Goal: Task Accomplishment & Management: Use online tool/utility

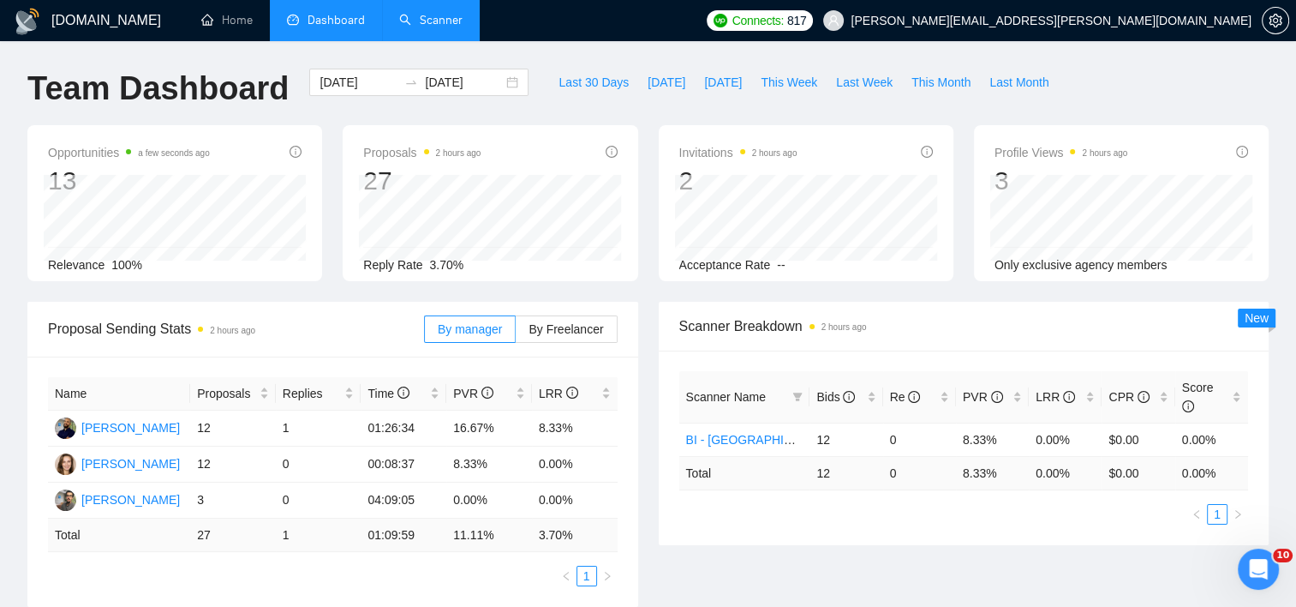
click at [452, 21] on link "Scanner" at bounding box center [430, 20] width 63 height 15
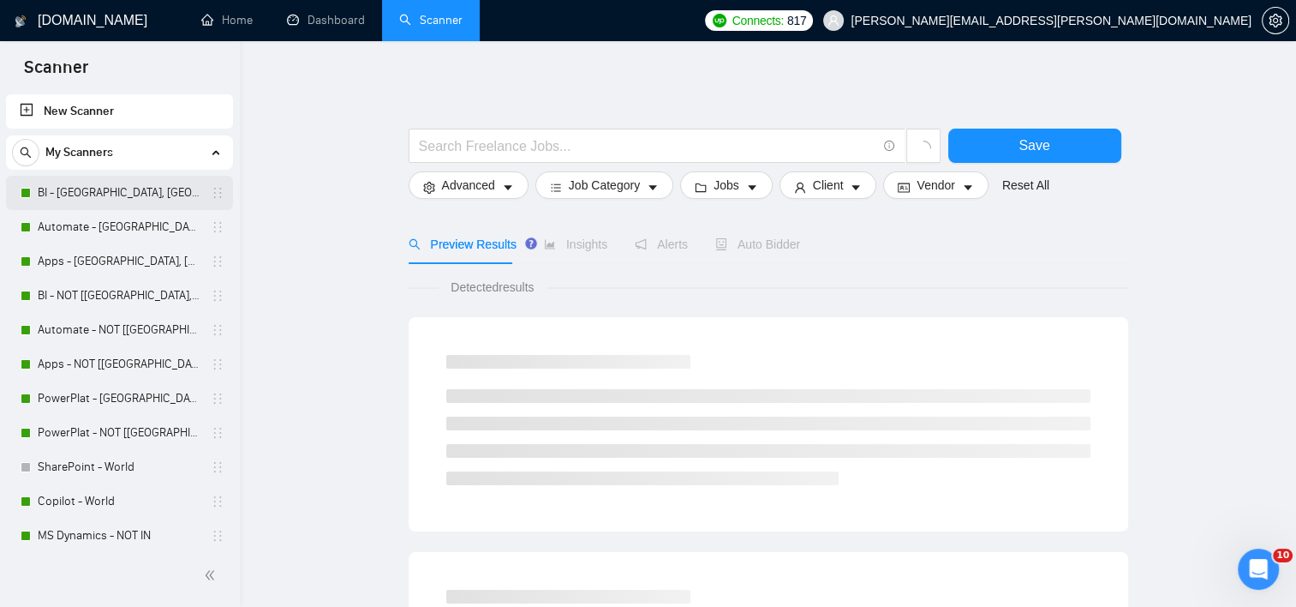
click at [124, 195] on link "BI - [GEOGRAPHIC_DATA], [GEOGRAPHIC_DATA], [GEOGRAPHIC_DATA]" at bounding box center [119, 193] width 163 height 34
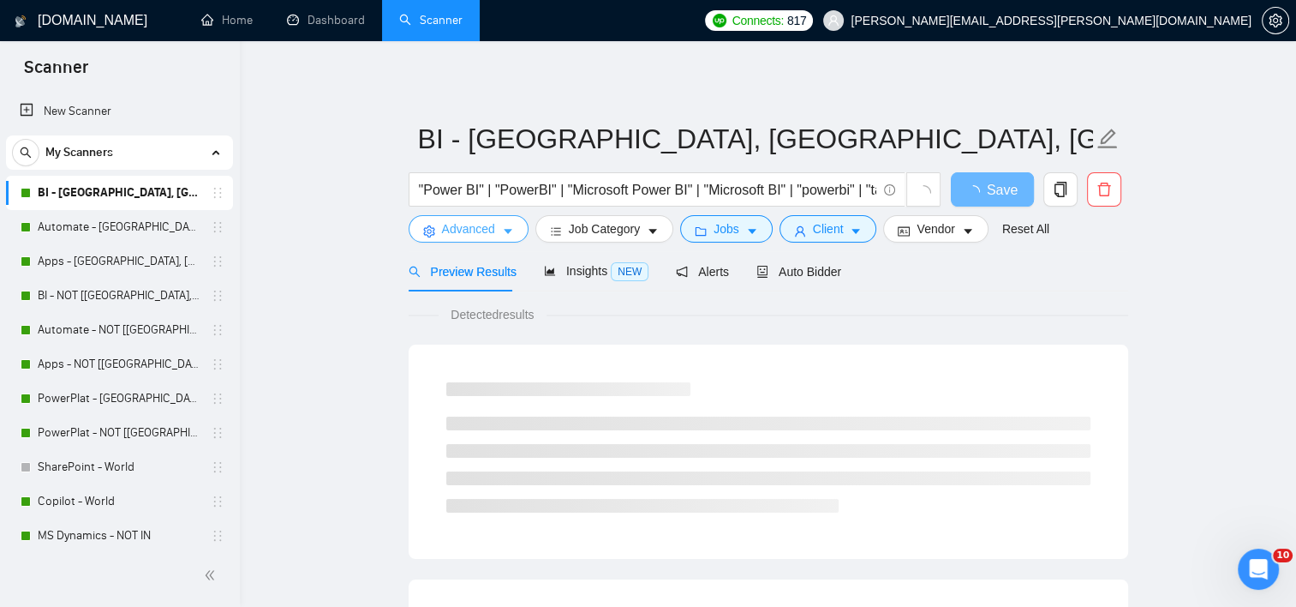
click at [507, 232] on icon "caret-down" at bounding box center [508, 232] width 9 height 5
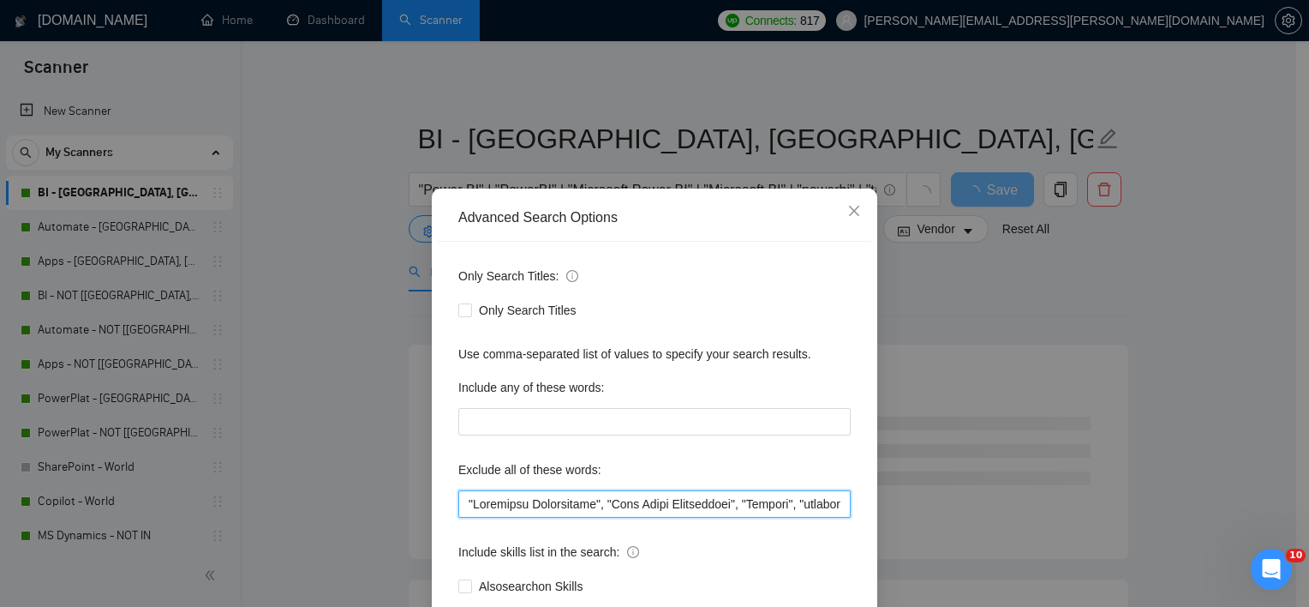
click at [466, 499] on input "text" at bounding box center [654, 503] width 392 height 27
paste input "Live Support"
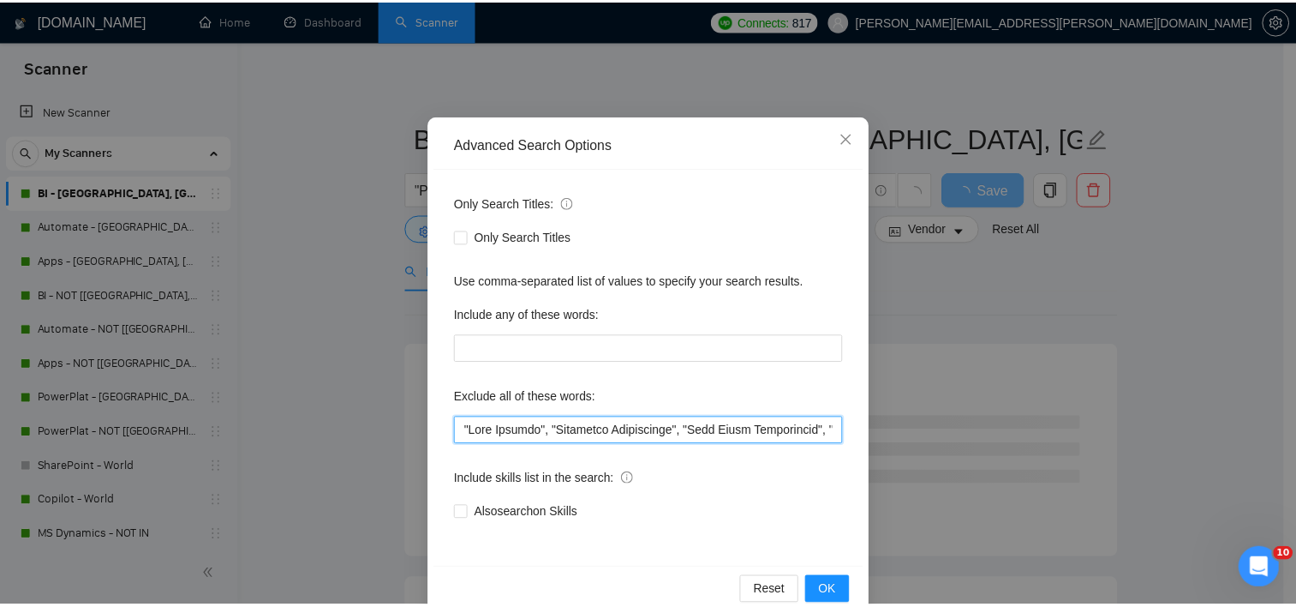
scroll to position [106, 0]
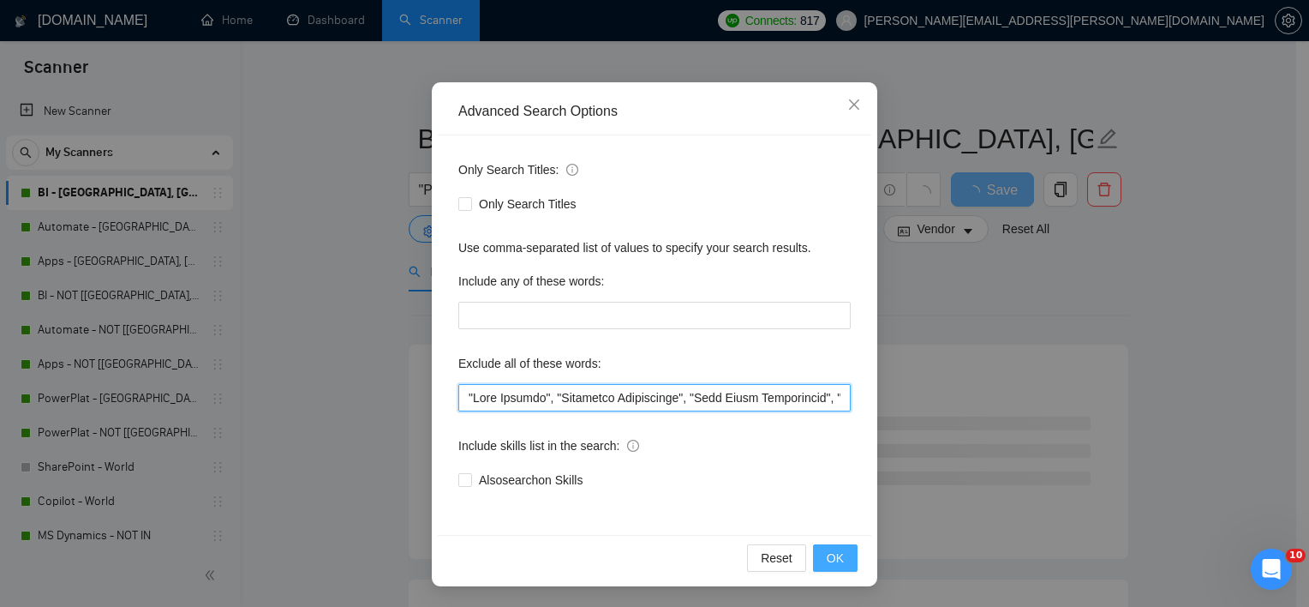
type input ""Live Support", "Portfolio Development", "Case Study Development", "Student", "…"
click at [833, 562] on span "OK" at bounding box center [835, 557] width 17 height 19
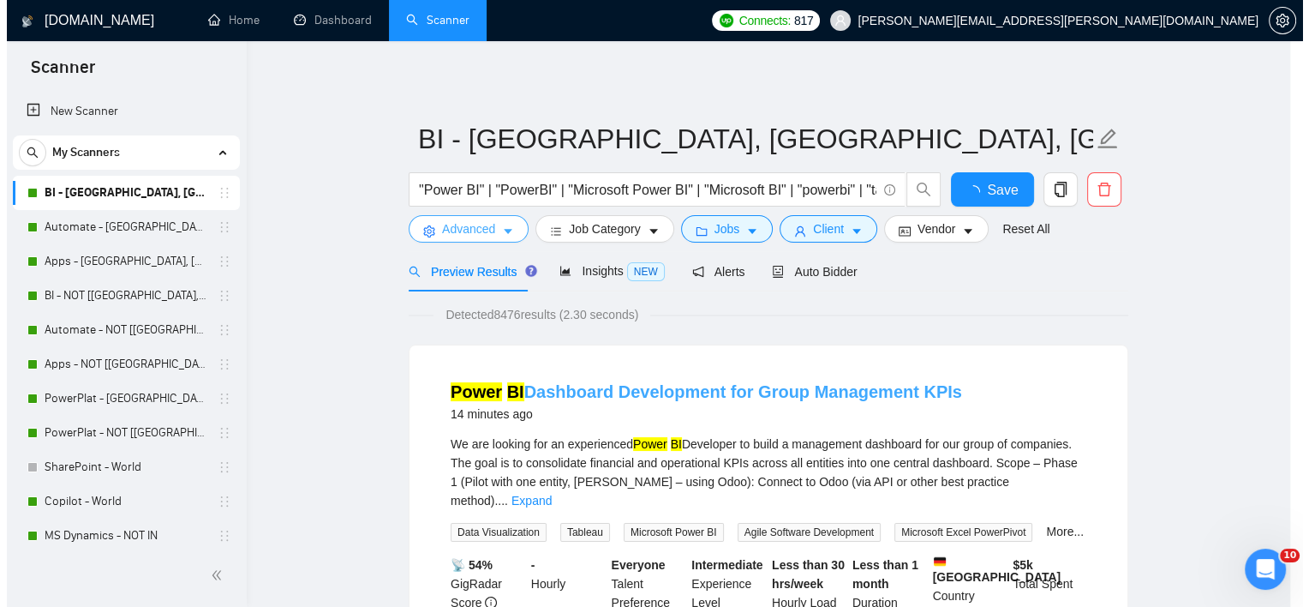
scroll to position [0, 0]
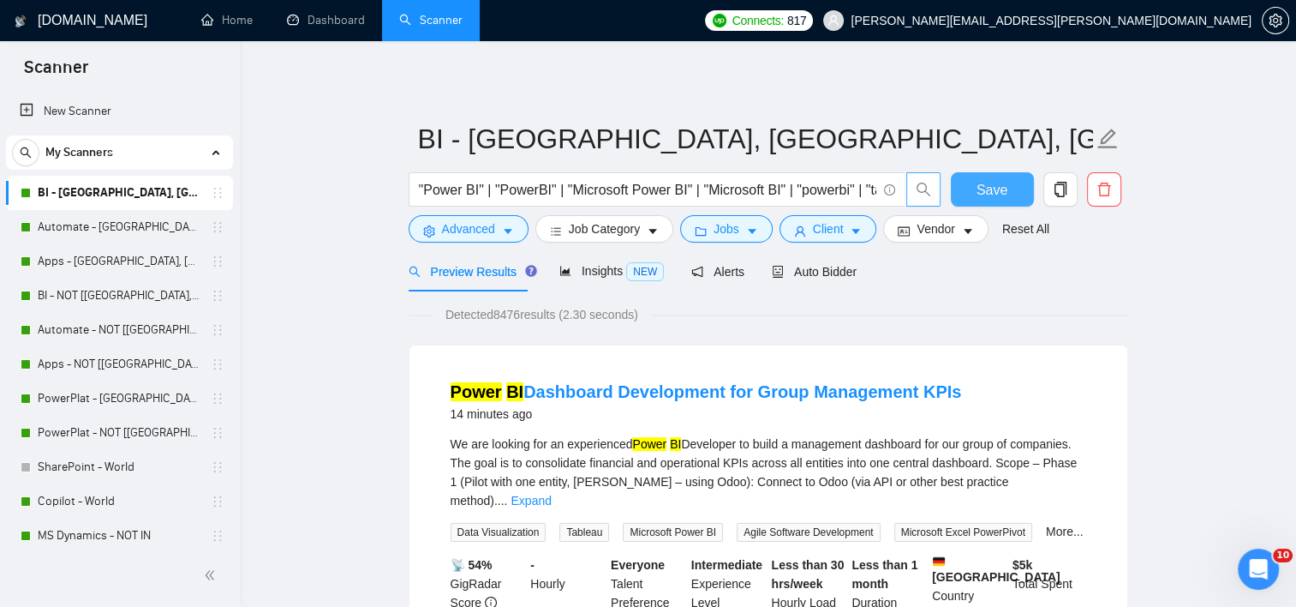
click at [939, 193] on button "button" at bounding box center [923, 189] width 34 height 34
click at [993, 184] on span "Save" at bounding box center [992, 189] width 31 height 21
drag, startPoint x: 96, startPoint y: 226, endPoint x: 474, endPoint y: 264, distance: 379.7
click at [96, 226] on link "Automate - [GEOGRAPHIC_DATA], [GEOGRAPHIC_DATA], [GEOGRAPHIC_DATA]" at bounding box center [119, 227] width 163 height 34
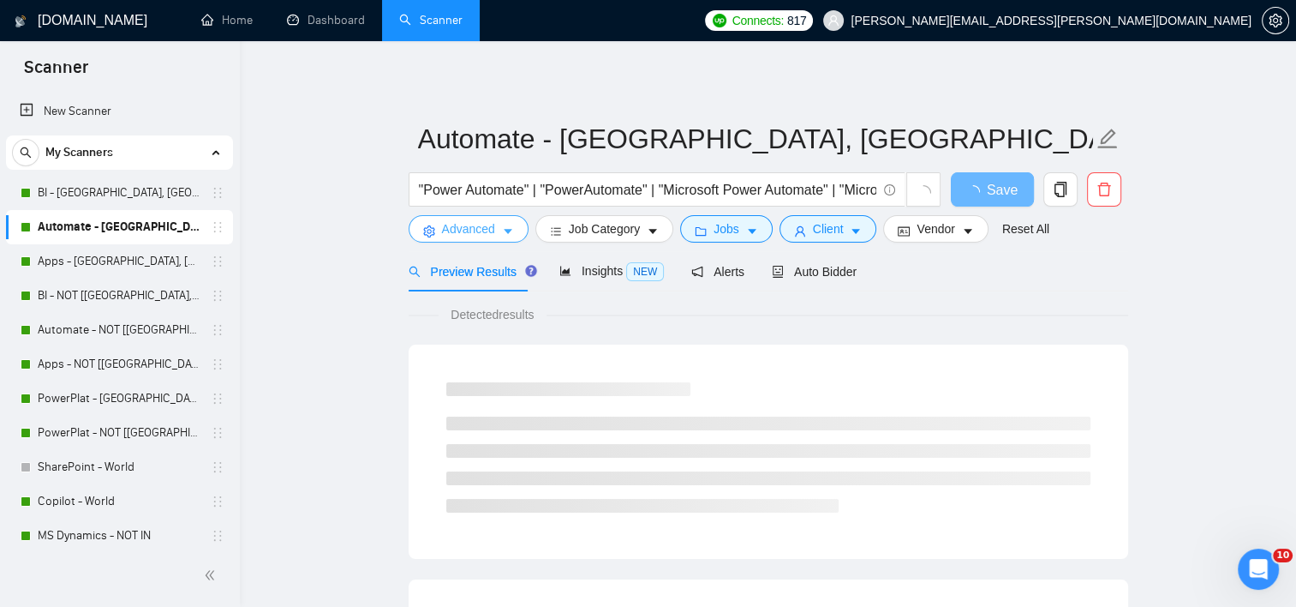
click at [475, 237] on span "Advanced" at bounding box center [468, 228] width 53 height 19
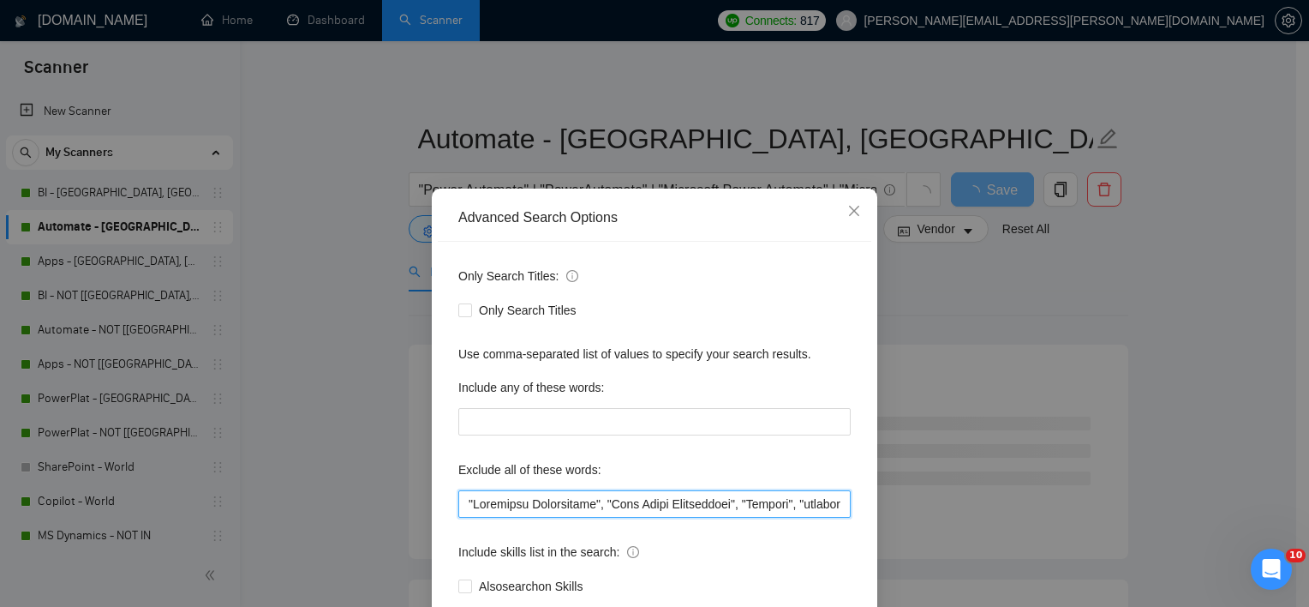
click at [459, 496] on input "text" at bounding box center [654, 503] width 392 height 27
paste input ""Live Support","
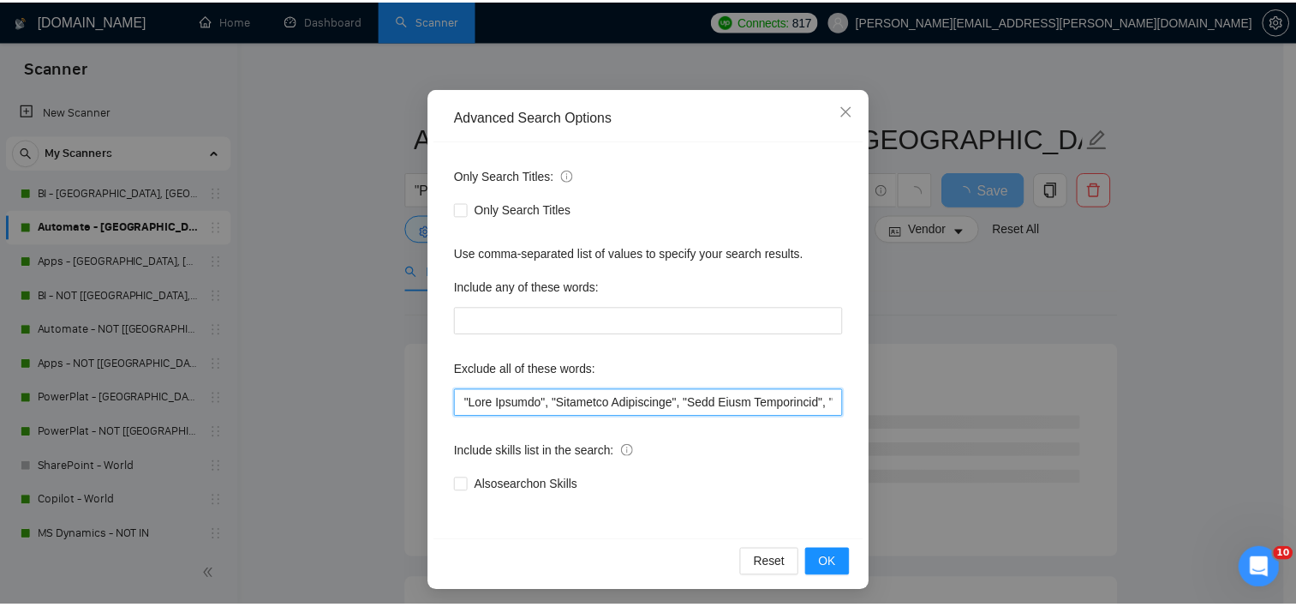
scroll to position [106, 0]
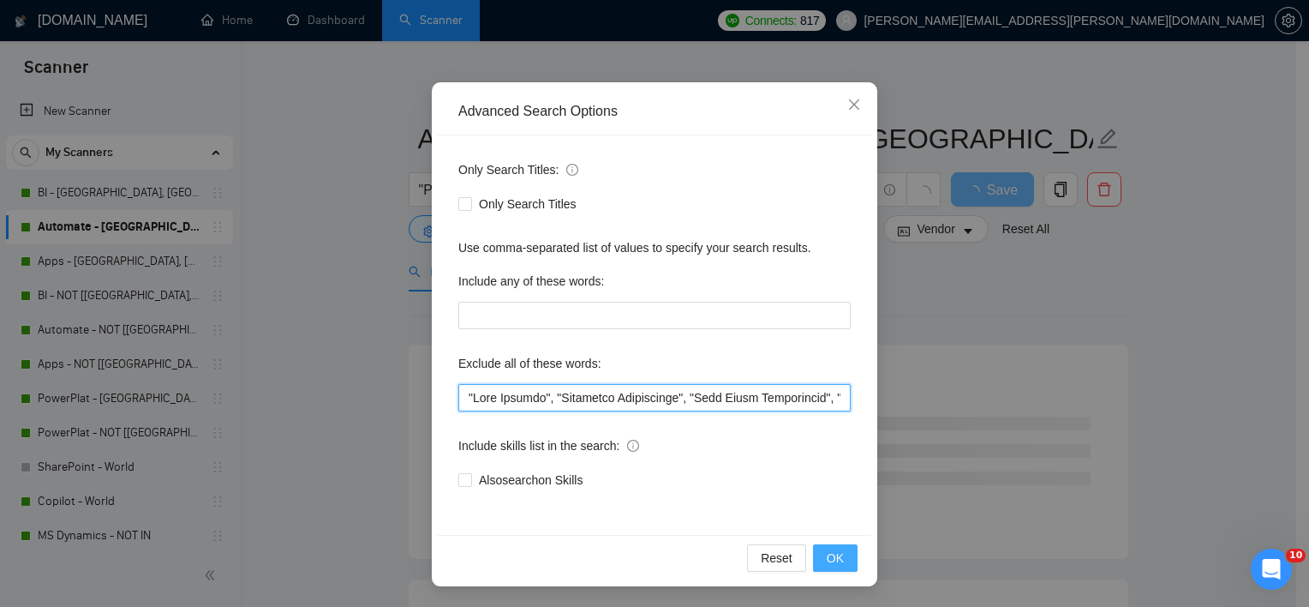
type input ""Live Support", "Portfolio Development", "Case Study Development", "Student", "…"
click at [830, 562] on span "OK" at bounding box center [835, 557] width 17 height 19
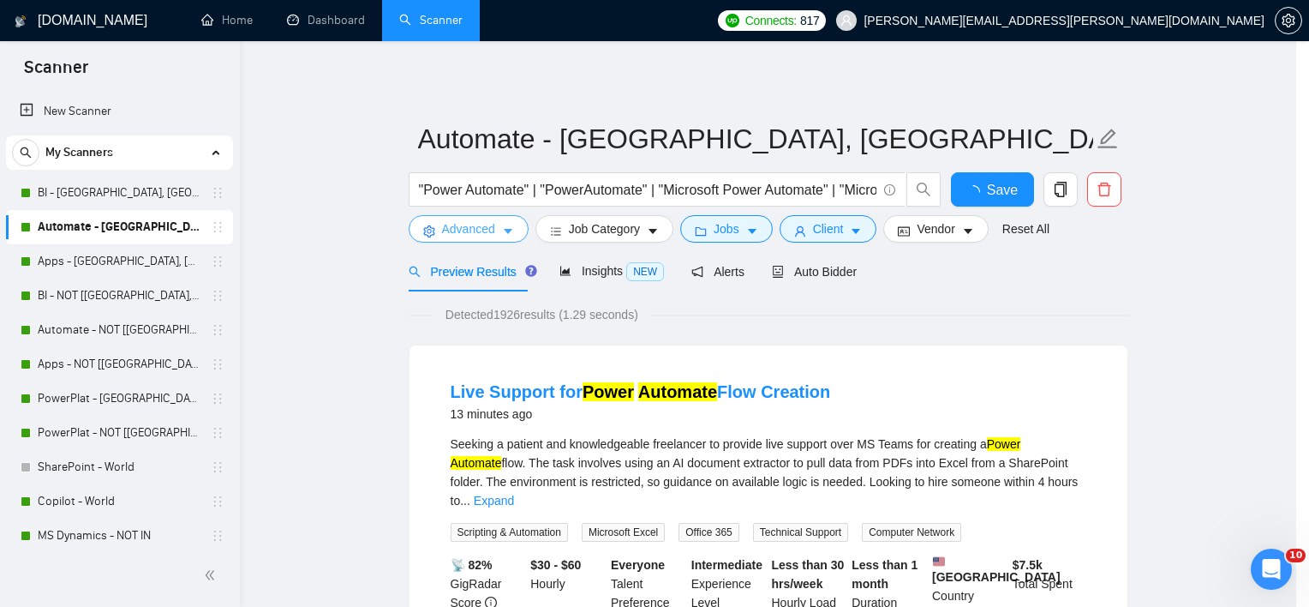
scroll to position [0, 0]
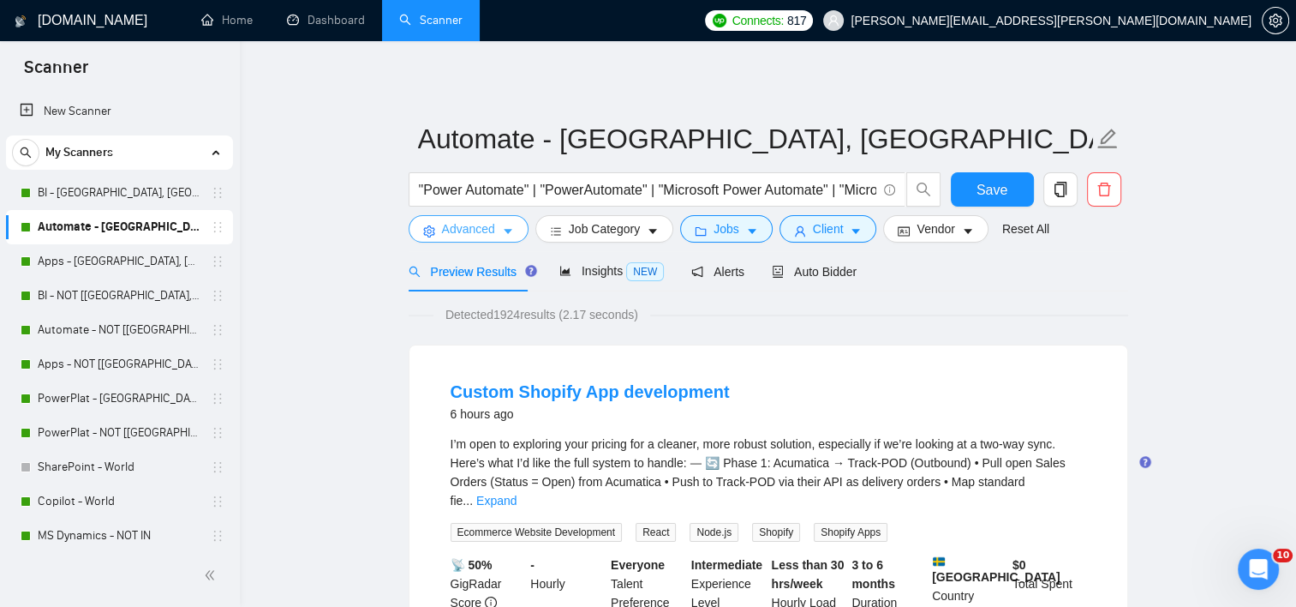
click at [476, 219] on span "Advanced" at bounding box center [468, 228] width 53 height 19
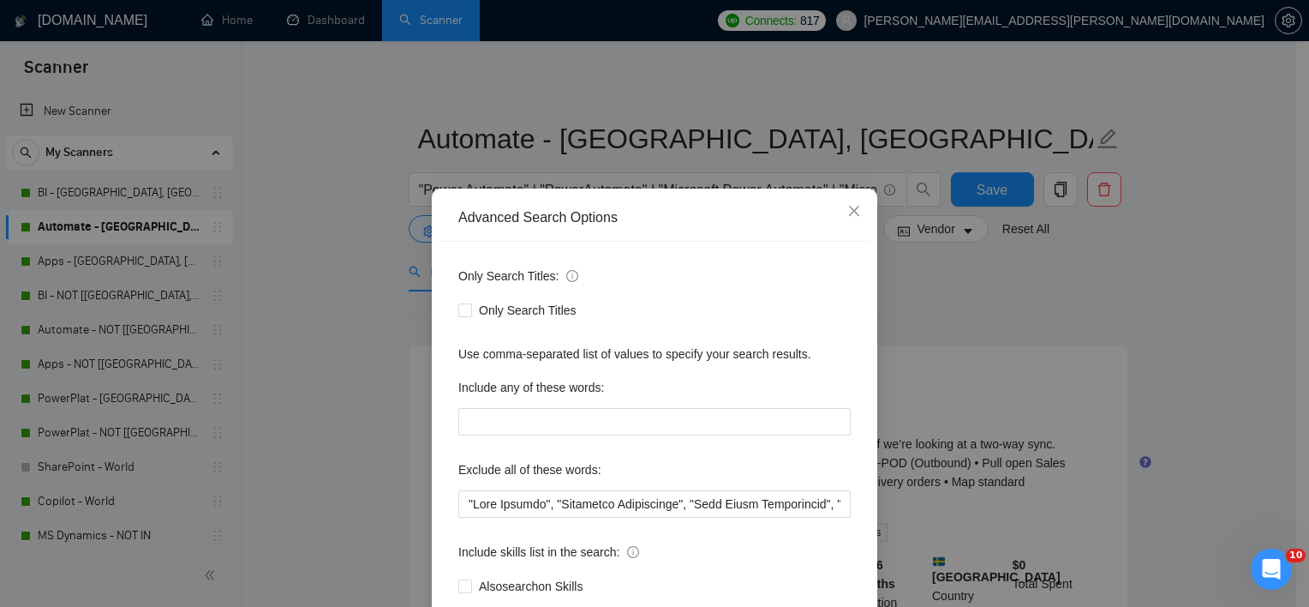
click at [338, 263] on div "Advanced Search Options Only Search Titles: Only Search Titles Use comma-separa…" at bounding box center [654, 303] width 1309 height 607
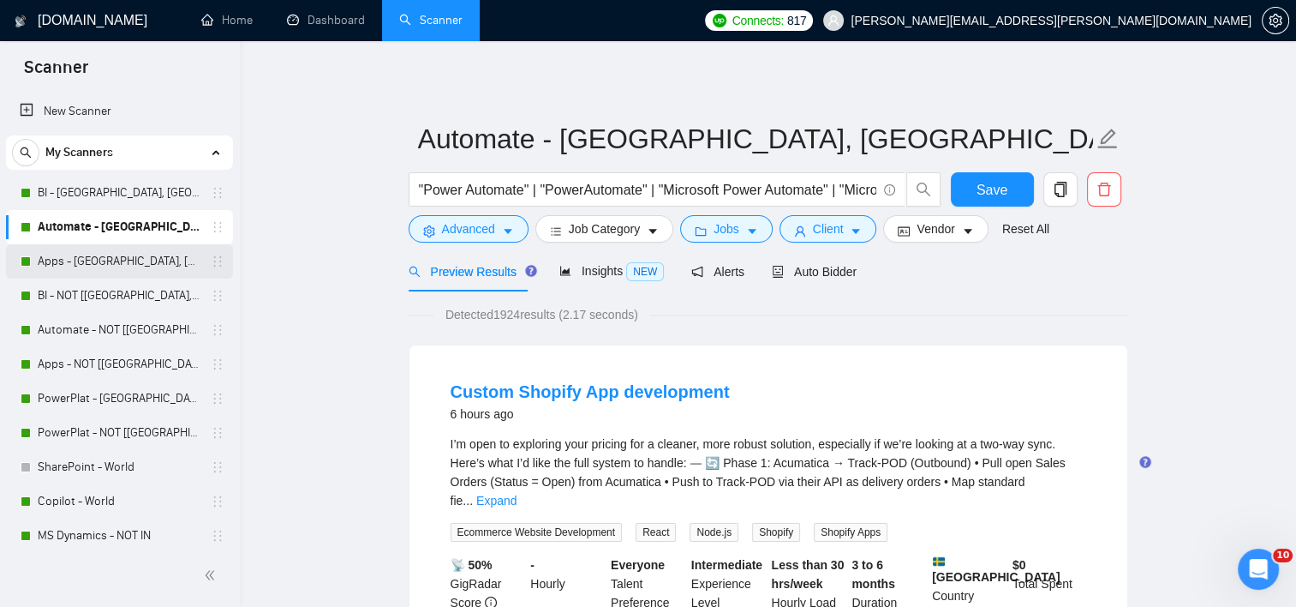
click at [110, 258] on link "Apps - [GEOGRAPHIC_DATA], [GEOGRAPHIC_DATA], [GEOGRAPHIC_DATA]" at bounding box center [119, 261] width 163 height 34
click at [994, 204] on button "Save" at bounding box center [992, 189] width 83 height 34
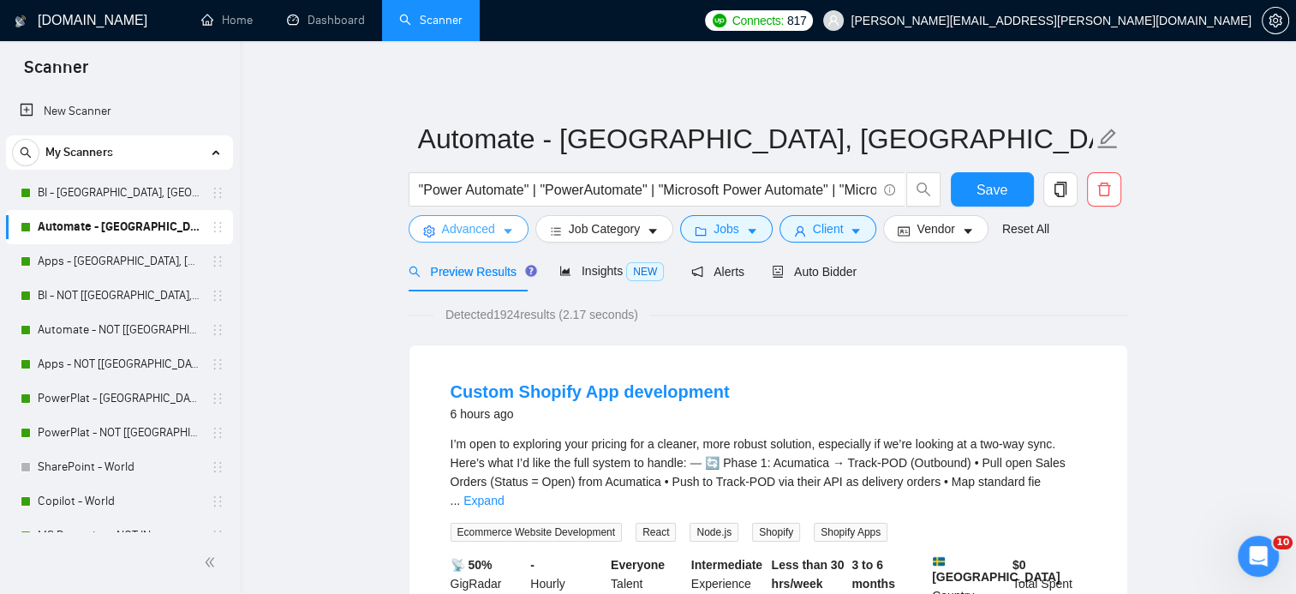
click at [454, 233] on span "Advanced" at bounding box center [468, 228] width 53 height 19
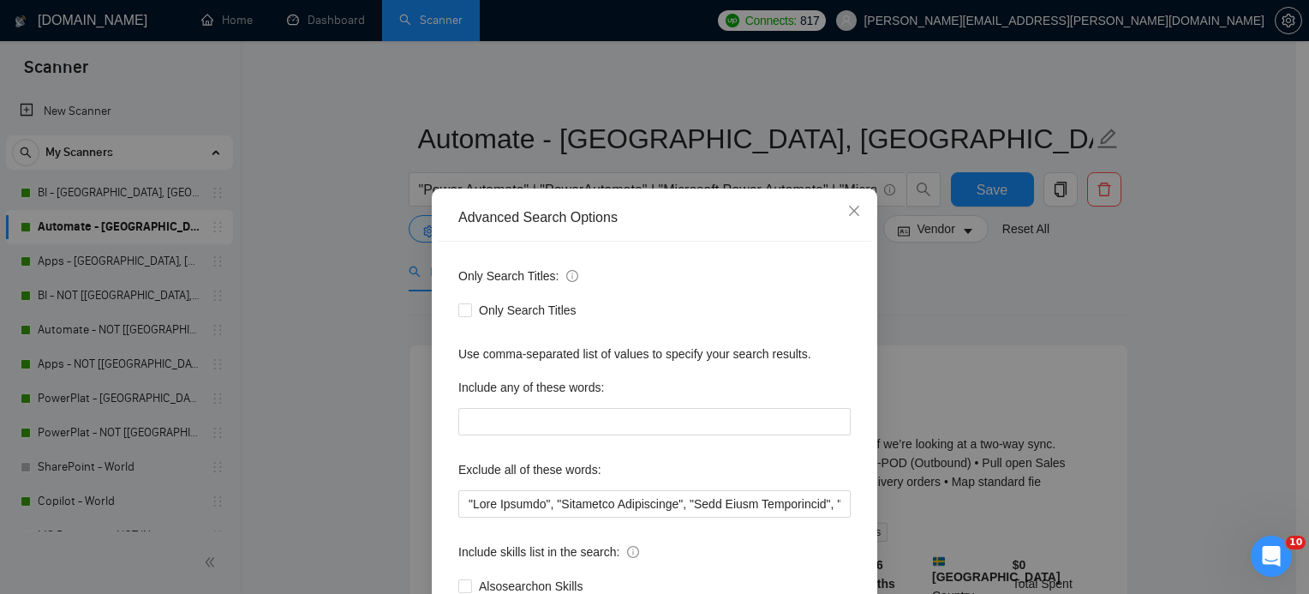
click at [318, 249] on div "Advanced Search Options Only Search Titles: Only Search Titles Use comma-separa…" at bounding box center [654, 297] width 1309 height 594
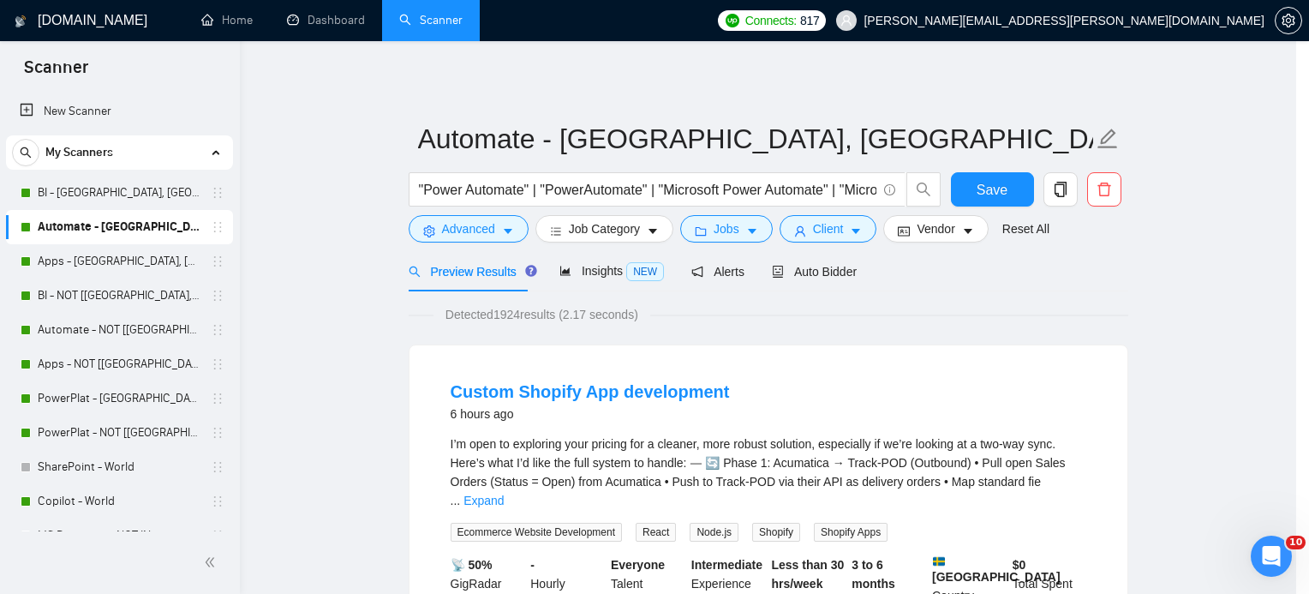
click at [293, 252] on div "Advanced Search Options Only Search Titles: Only Search Titles Use comma-separa…" at bounding box center [654, 297] width 1309 height 594
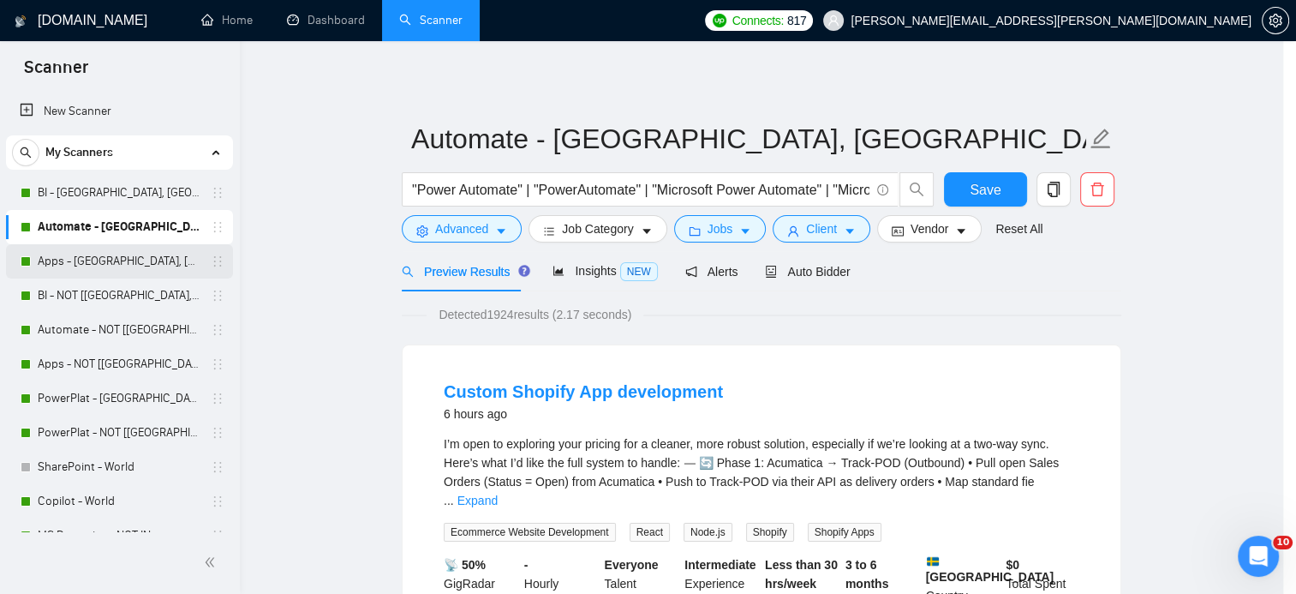
click at [71, 260] on link "Apps - [GEOGRAPHIC_DATA], [GEOGRAPHIC_DATA], [GEOGRAPHIC_DATA]" at bounding box center [119, 261] width 163 height 34
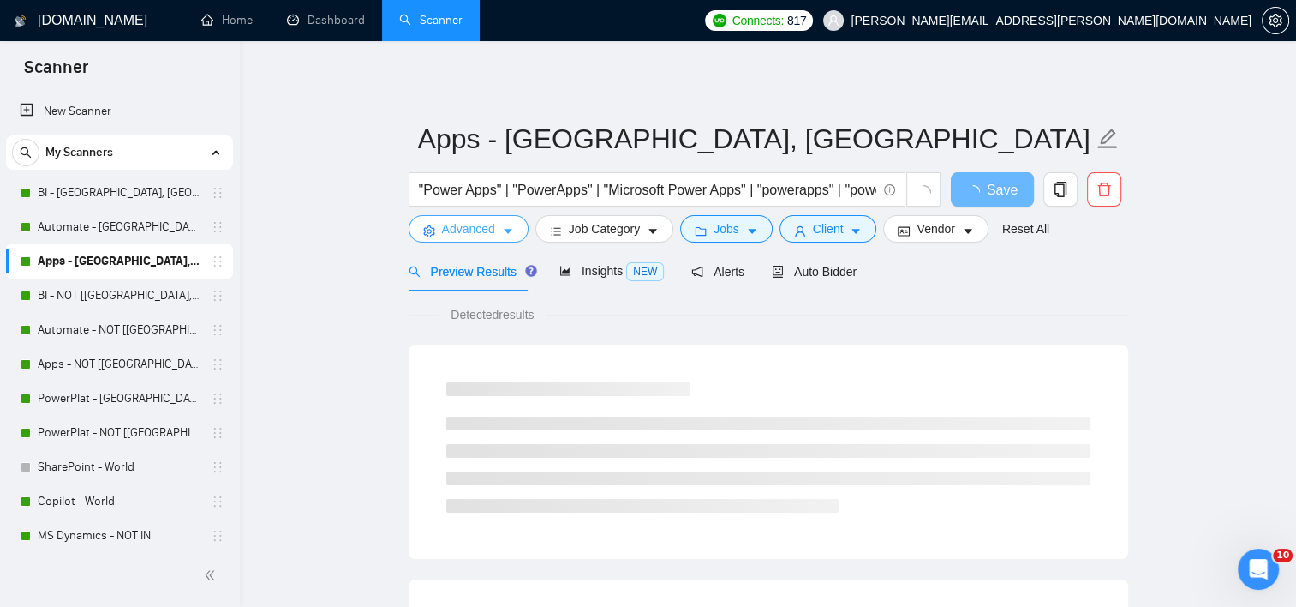
drag, startPoint x: 451, startPoint y: 223, endPoint x: 455, endPoint y: 247, distance: 24.4
click at [451, 224] on span "Advanced" at bounding box center [468, 228] width 53 height 19
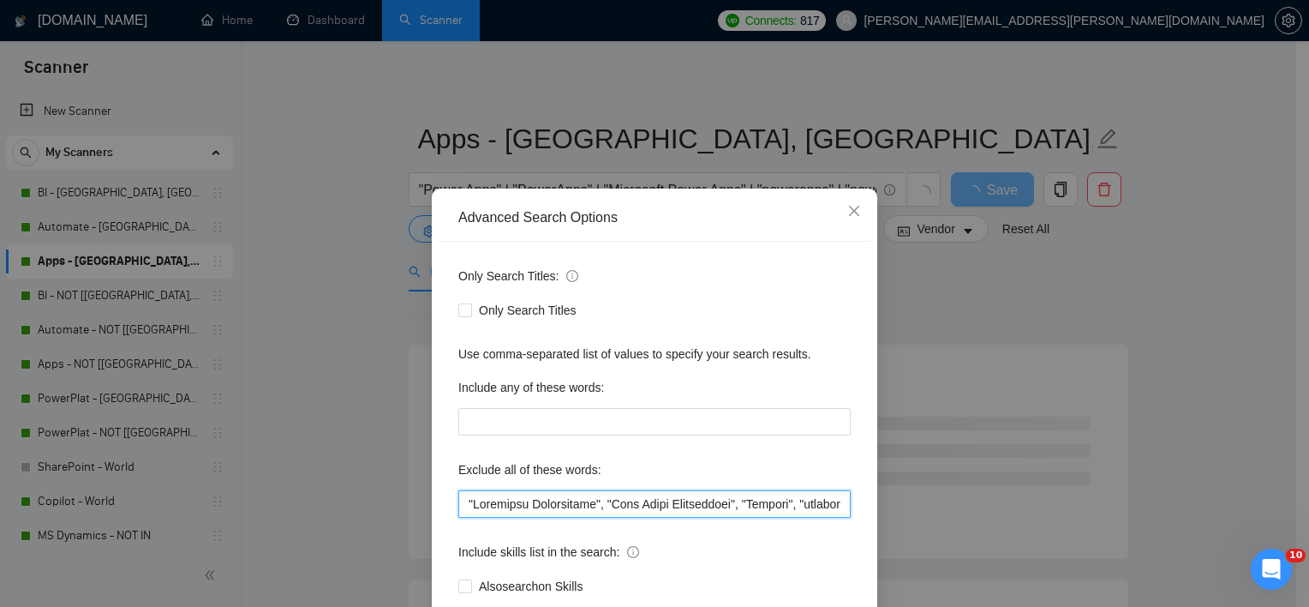
click at [459, 503] on input "text" at bounding box center [654, 503] width 392 height 27
paste input "[URL][DOMAIN_NAME]"
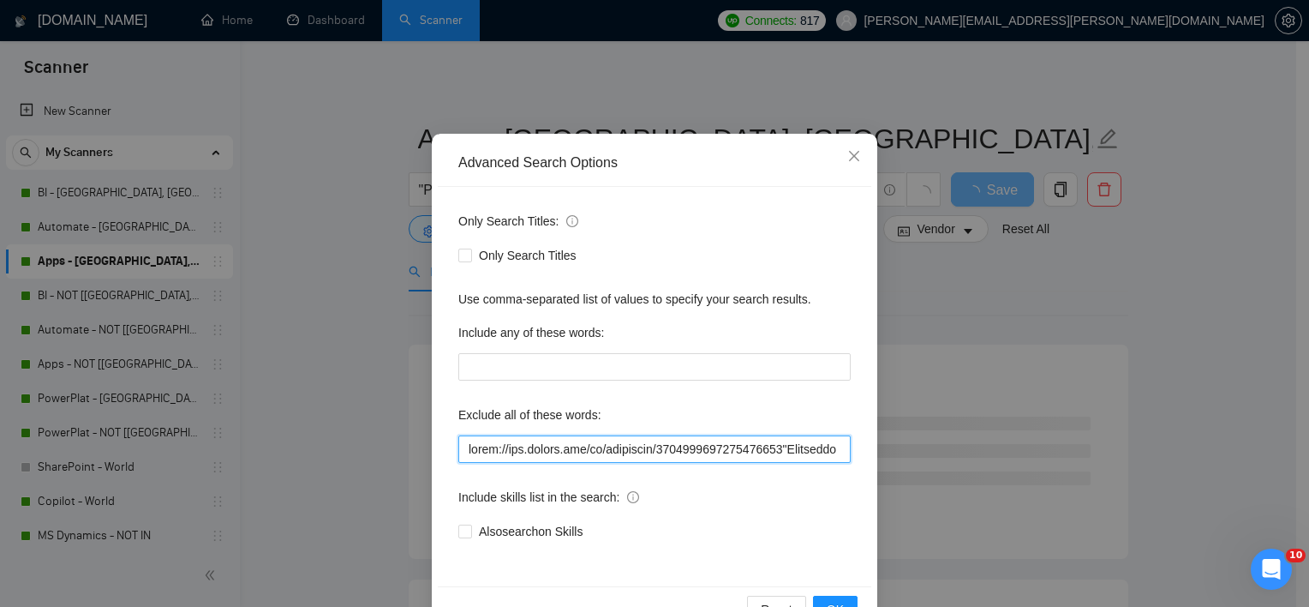
scroll to position [86, 0]
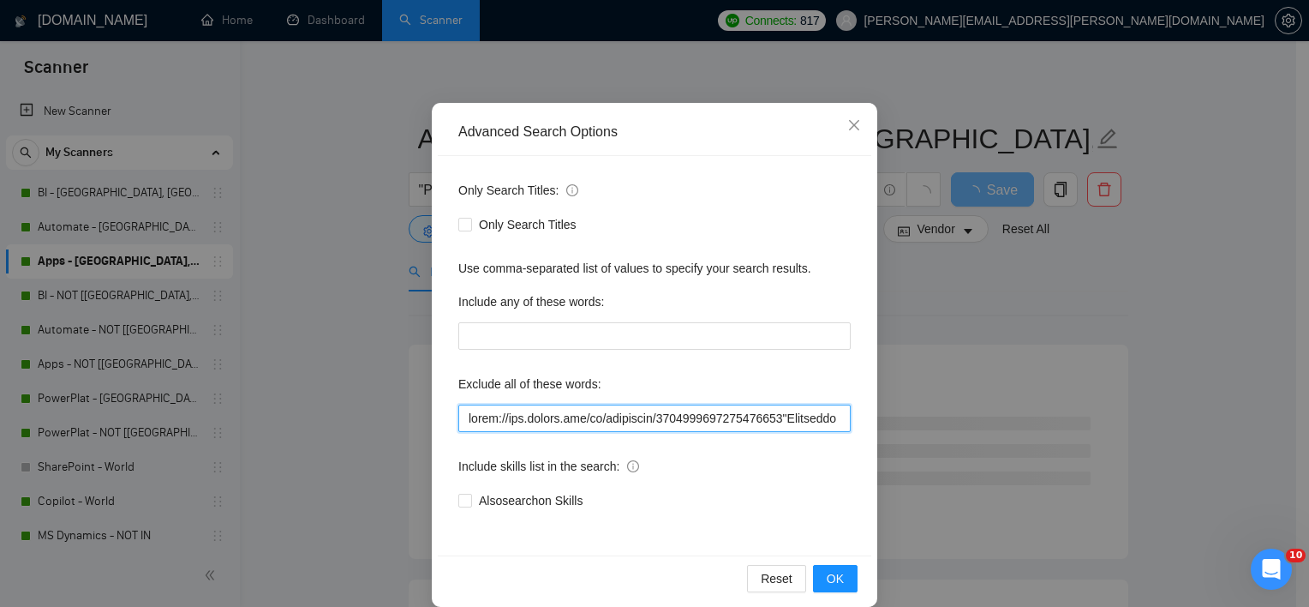
type input ""Portfolio Development", "Case Study Development", "Student", "urgently ", "res…"
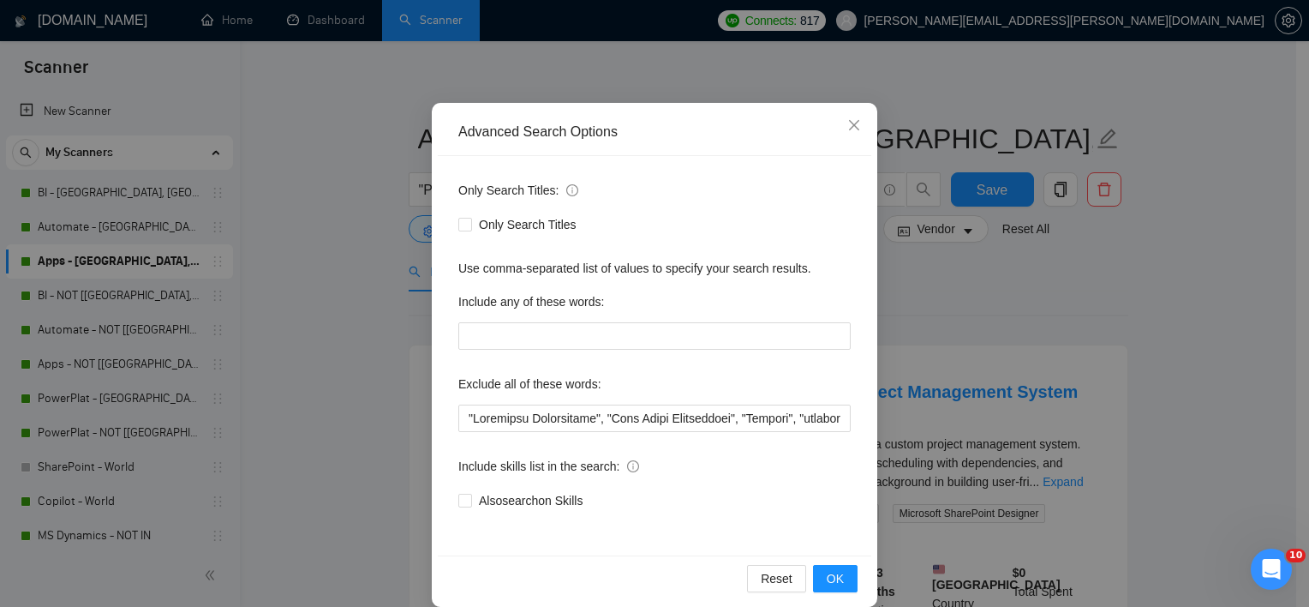
click at [333, 269] on div "Advanced Search Options Only Search Titles: Only Search Titles Use comma-separa…" at bounding box center [654, 303] width 1309 height 607
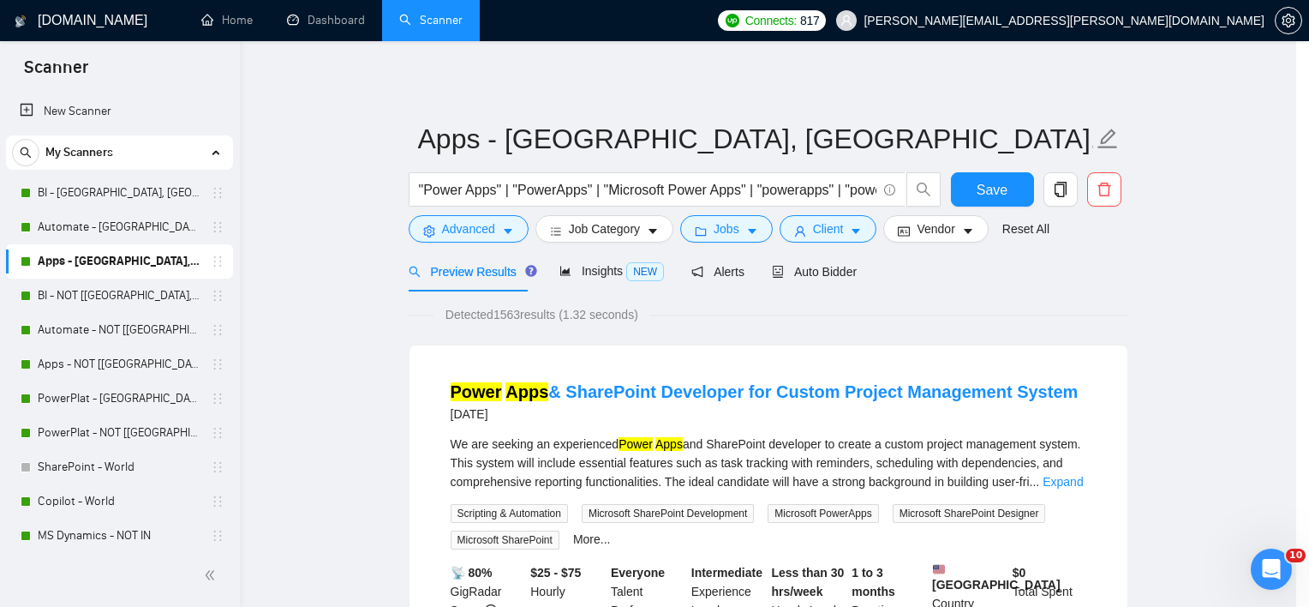
scroll to position [21, 0]
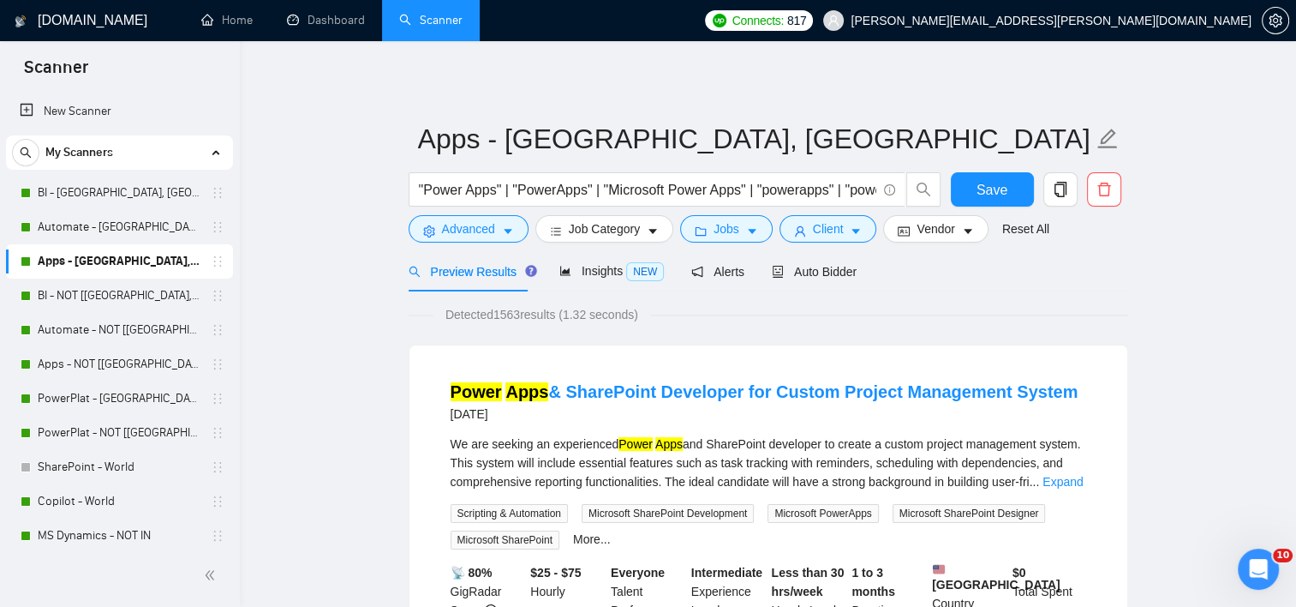
click at [76, 202] on link "BI - [GEOGRAPHIC_DATA], [GEOGRAPHIC_DATA], [GEOGRAPHIC_DATA]" at bounding box center [119, 193] width 163 height 34
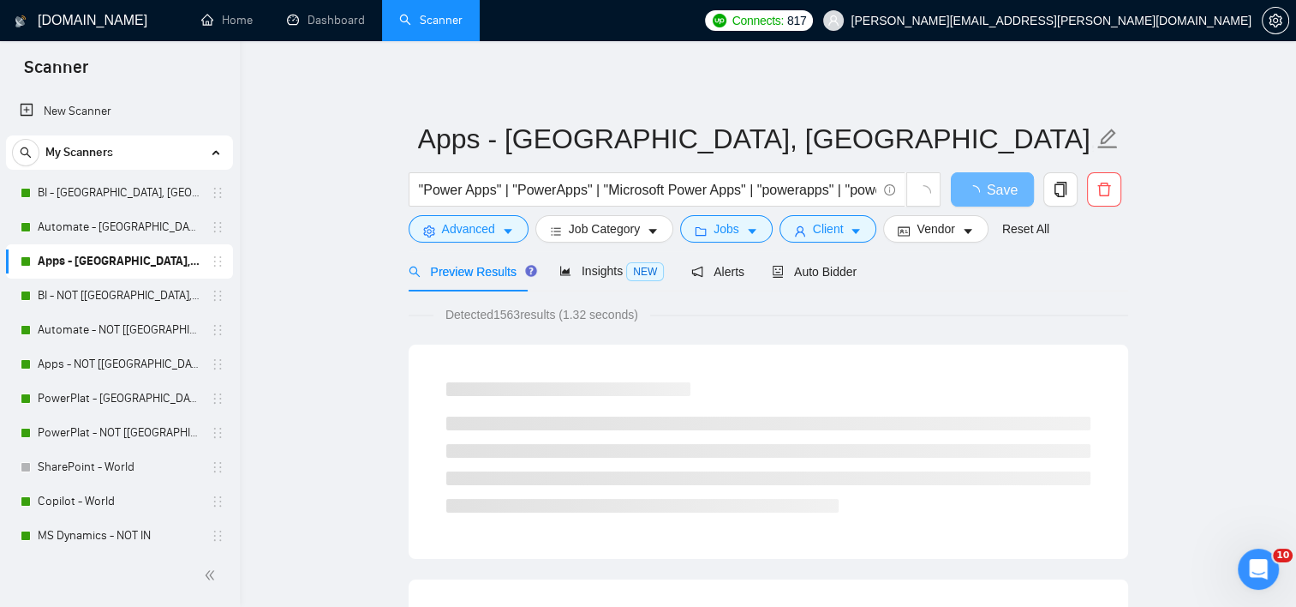
drag, startPoint x: 81, startPoint y: 225, endPoint x: 741, endPoint y: 64, distance: 679.0
click at [81, 227] on link "Automate - [GEOGRAPHIC_DATA], [GEOGRAPHIC_DATA], [GEOGRAPHIC_DATA]" at bounding box center [119, 227] width 163 height 34
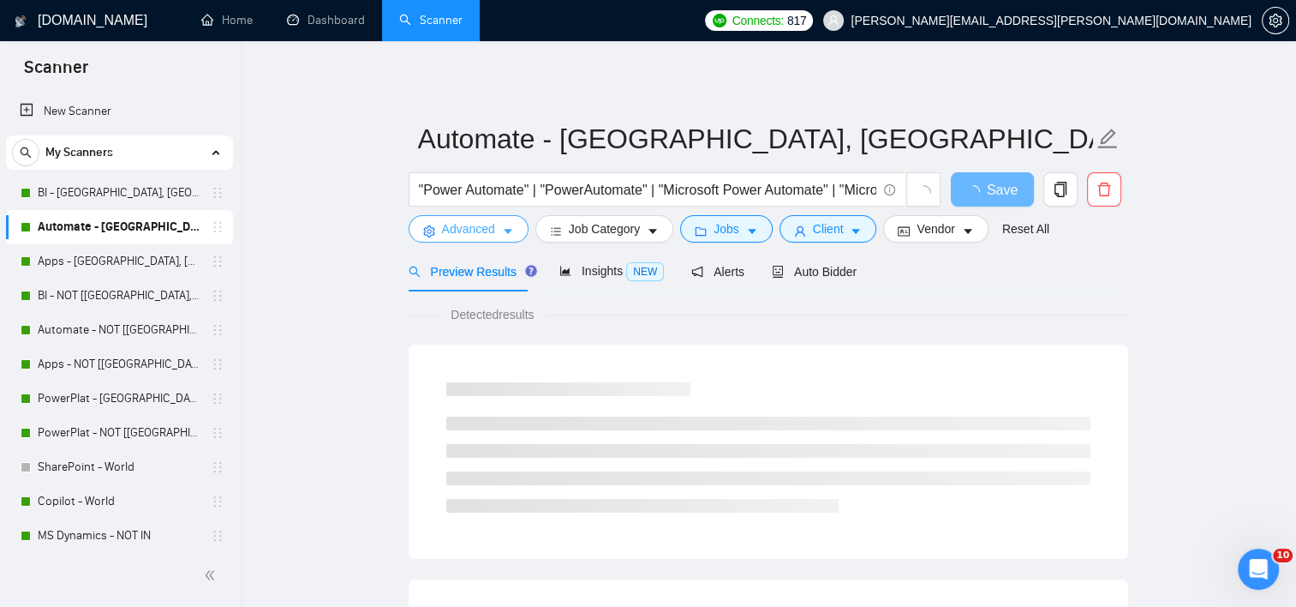
click at [463, 238] on button "Advanced" at bounding box center [469, 228] width 120 height 27
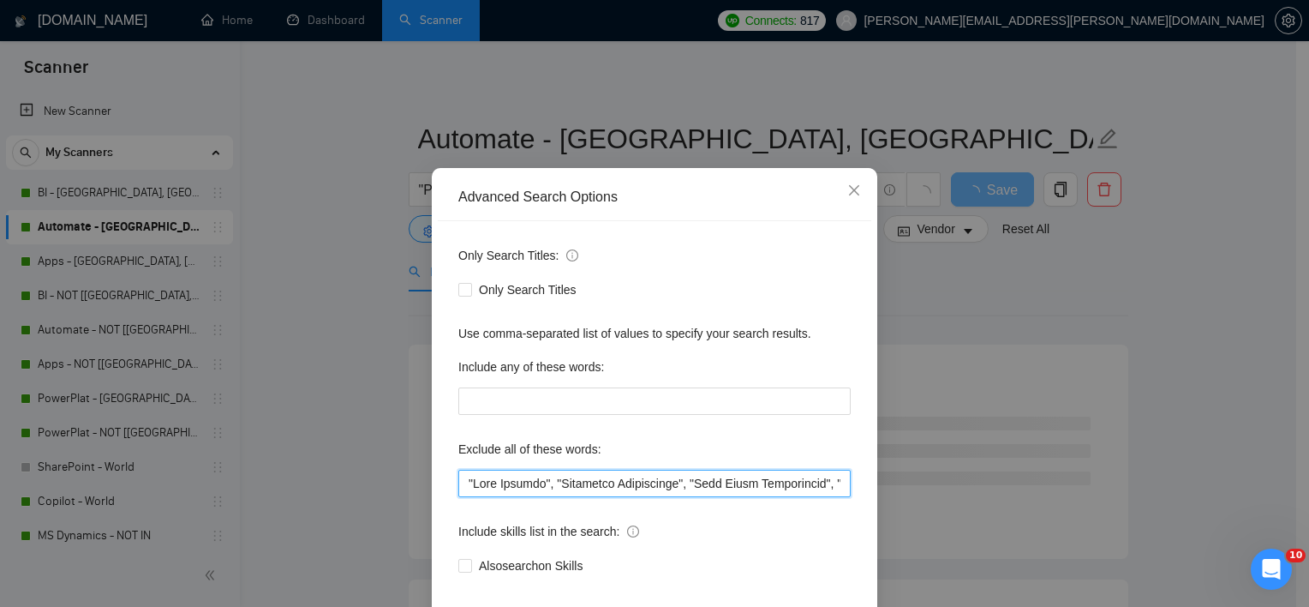
drag, startPoint x: 544, startPoint y: 504, endPoint x: 358, endPoint y: 509, distance: 186.0
click at [359, 511] on div "Advanced Search Options Only Search Titles: Only Search Titles Use comma-separa…" at bounding box center [654, 303] width 1309 height 607
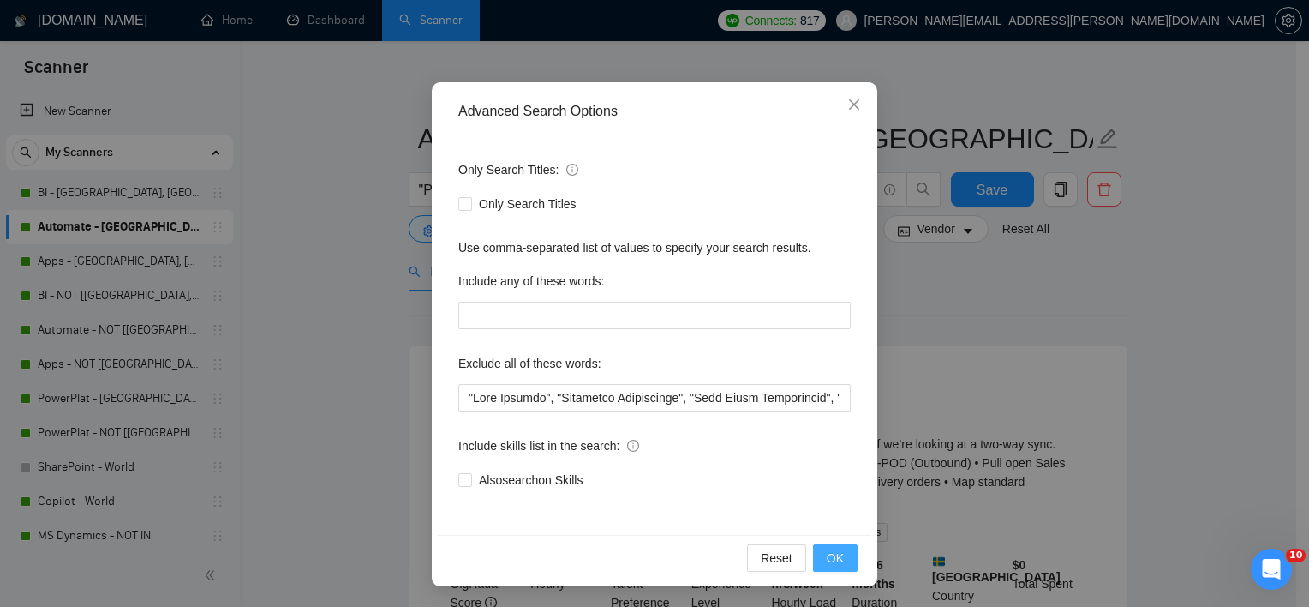
click at [831, 554] on span "OK" at bounding box center [835, 557] width 17 height 19
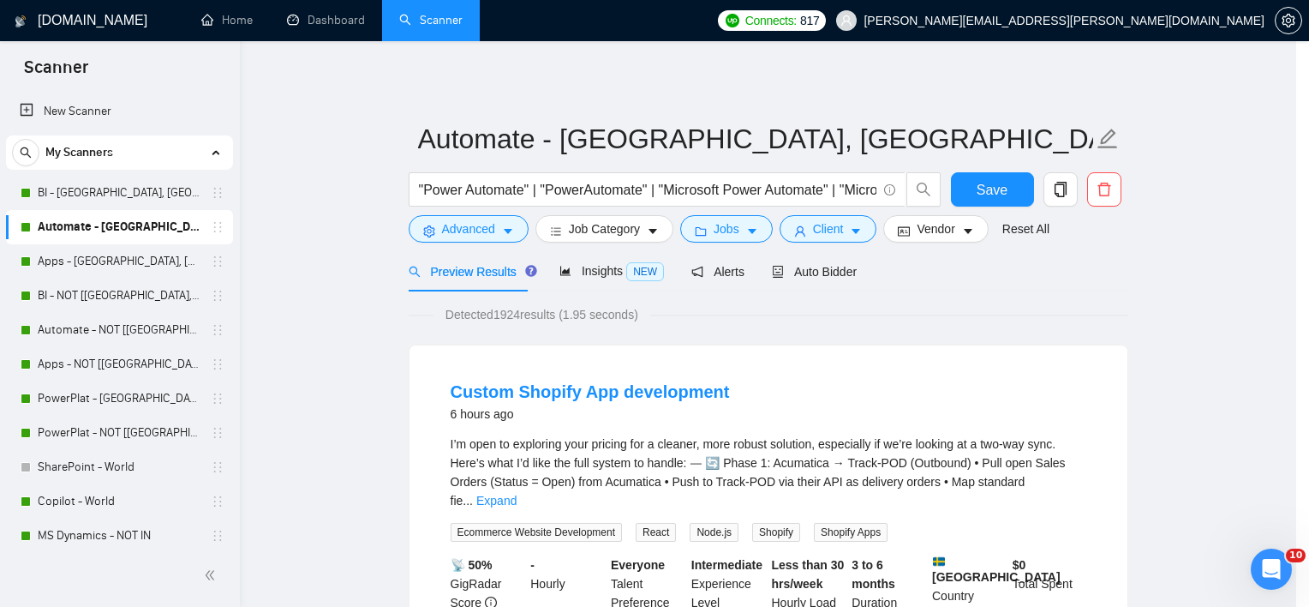
scroll to position [21, 0]
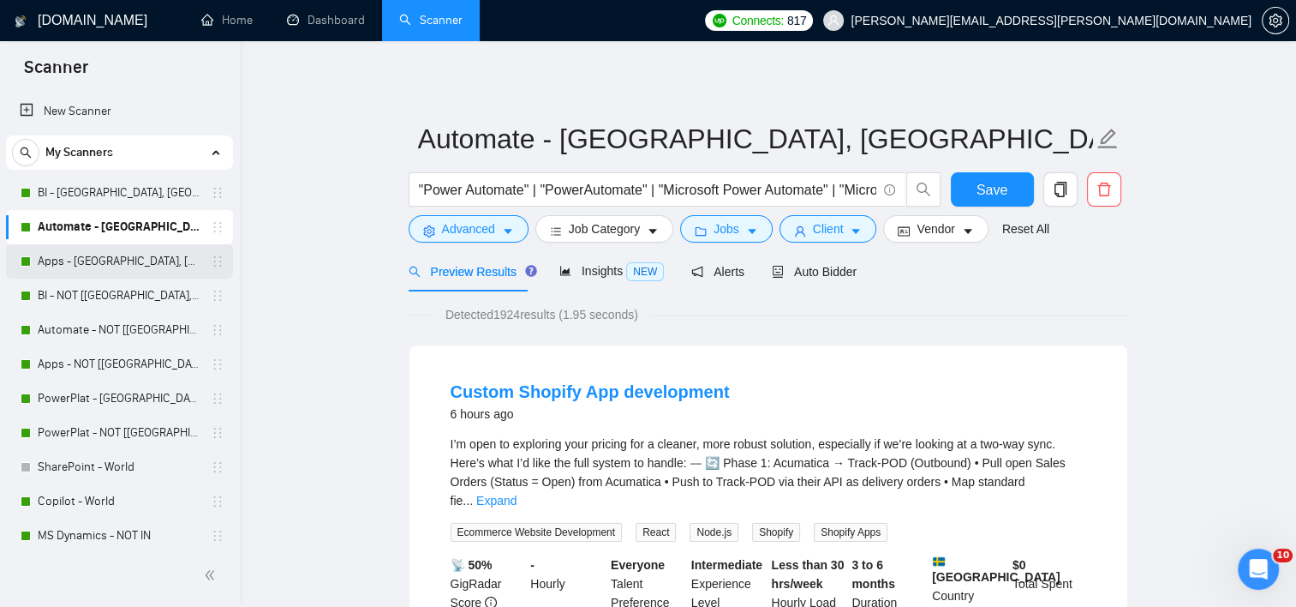
click at [58, 248] on link "Apps - [GEOGRAPHIC_DATA], [GEOGRAPHIC_DATA], [GEOGRAPHIC_DATA]" at bounding box center [119, 261] width 163 height 34
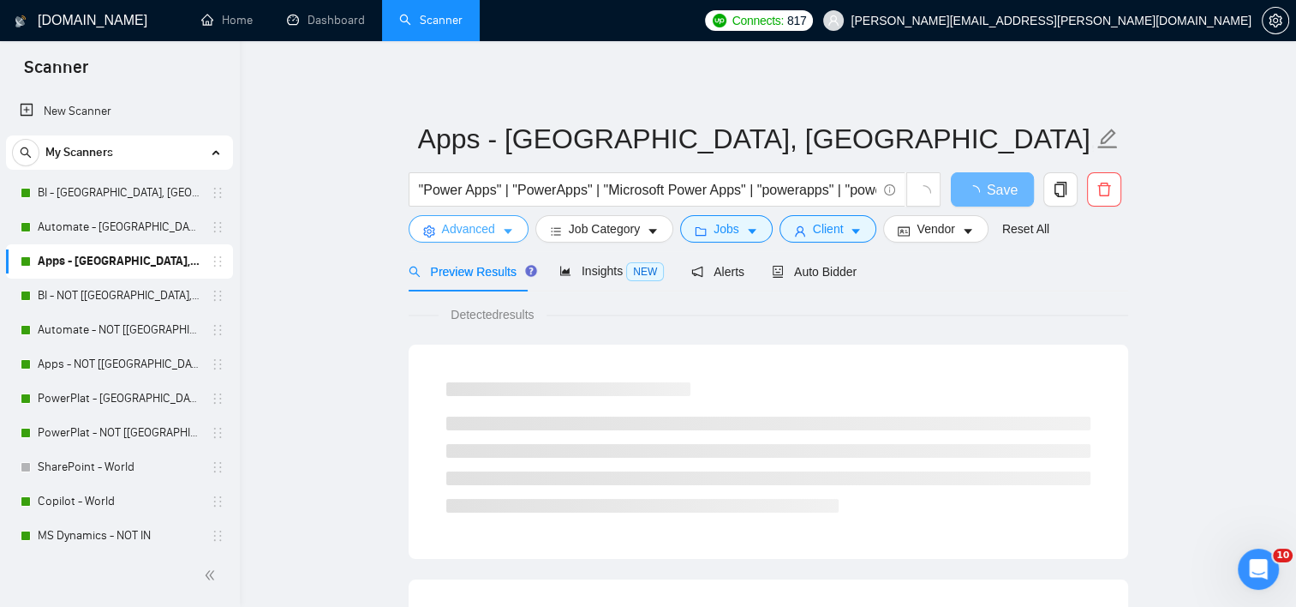
click at [459, 222] on span "Advanced" at bounding box center [468, 228] width 53 height 19
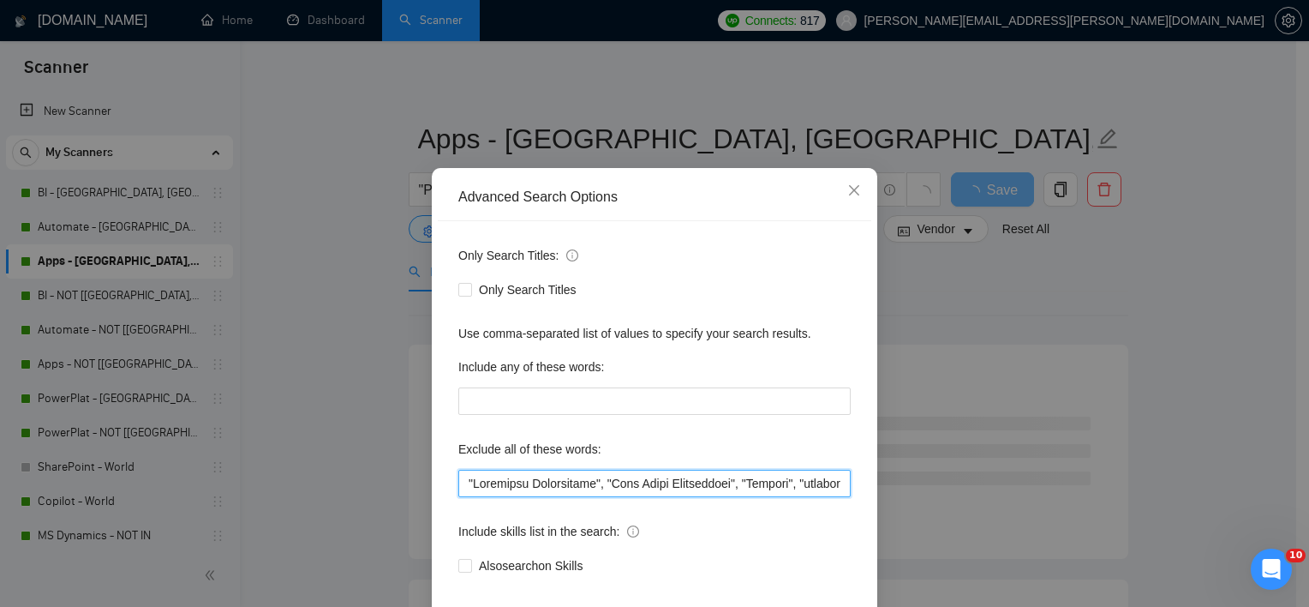
drag, startPoint x: 459, startPoint y: 504, endPoint x: 507, endPoint y: 480, distance: 53.6
click at [459, 497] on input "text" at bounding box center [654, 482] width 392 height 27
paste input ""Live Support","
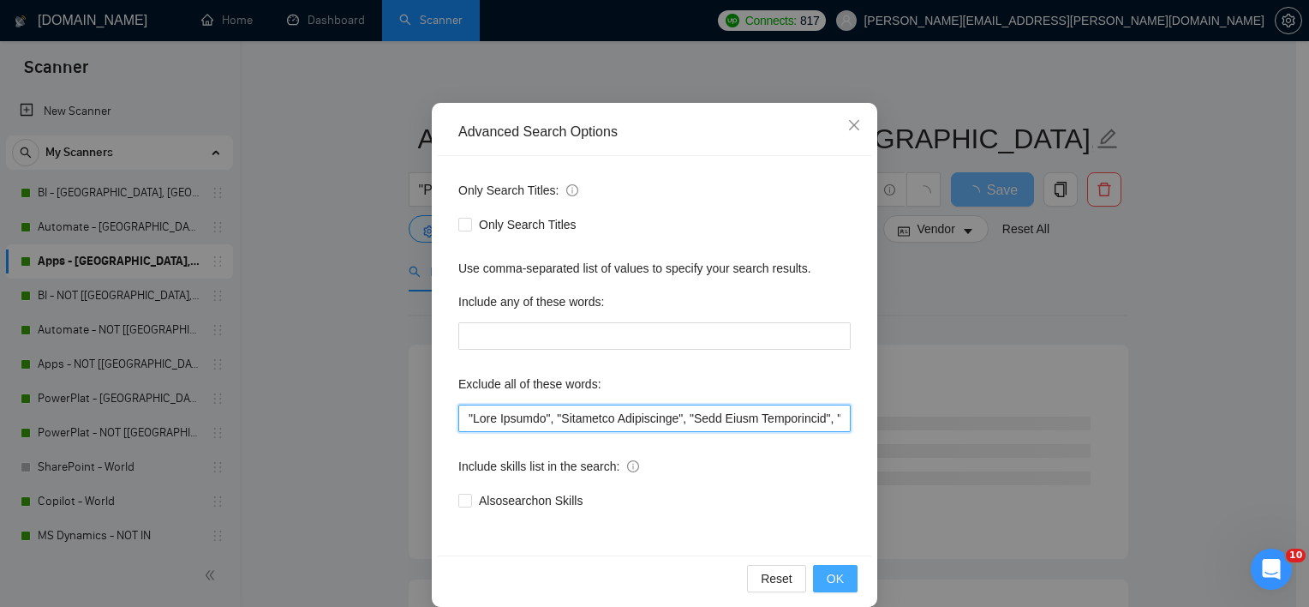
type input ""Live Support", "Portfolio Development", "Case Study Development", "Student", "…"
click at [827, 572] on span "OK" at bounding box center [835, 578] width 17 height 19
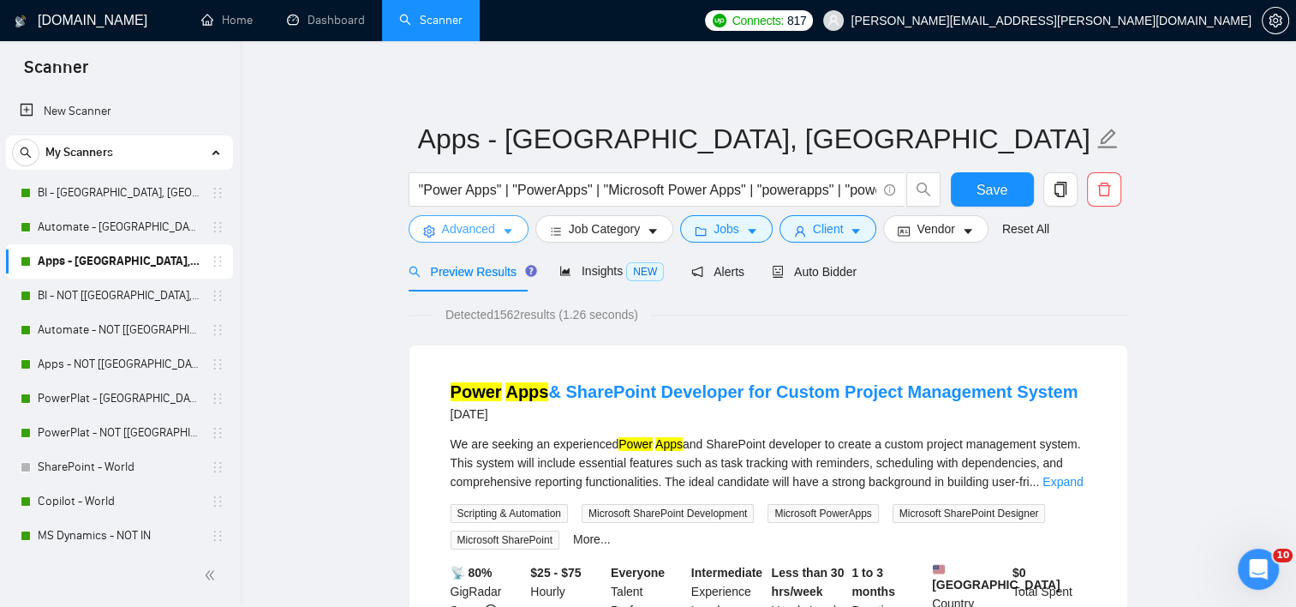
click at [475, 230] on span "Advanced" at bounding box center [468, 228] width 53 height 19
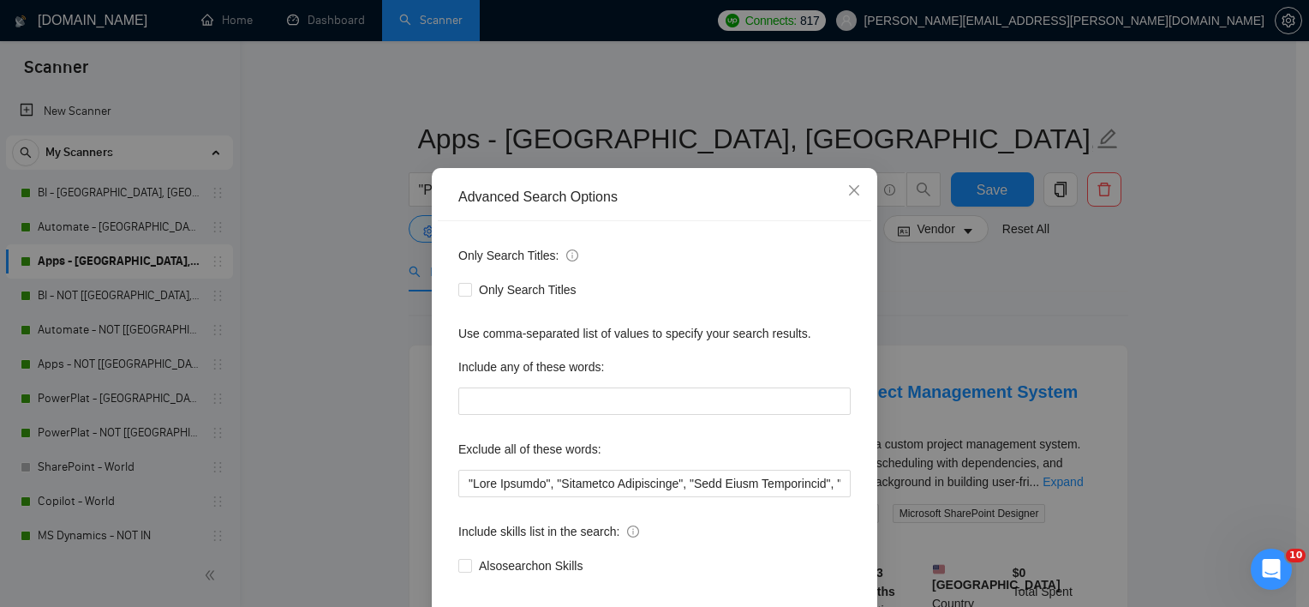
click at [284, 302] on div "Advanced Search Options Only Search Titles: Only Search Titles Use comma-separa…" at bounding box center [654, 303] width 1309 height 607
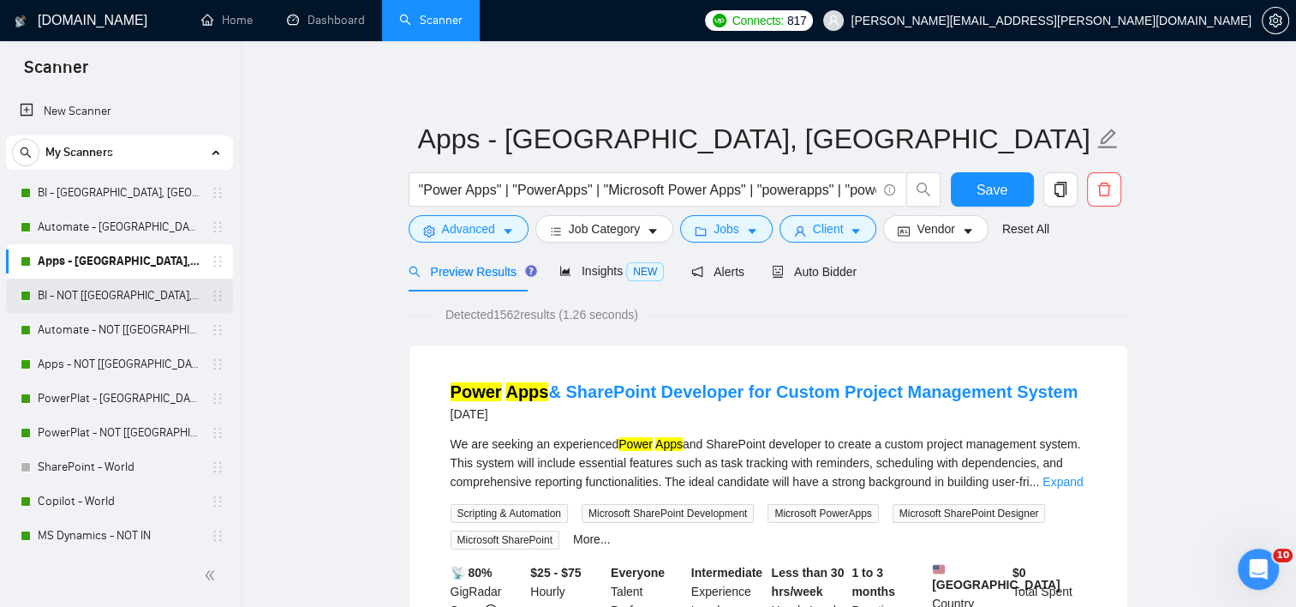
click at [50, 291] on link "BI - NOT [[GEOGRAPHIC_DATA], CAN, [GEOGRAPHIC_DATA]]" at bounding box center [119, 295] width 163 height 34
click at [987, 198] on span "Save" at bounding box center [992, 189] width 31 height 21
click at [464, 234] on span "Advanced" at bounding box center [468, 228] width 53 height 19
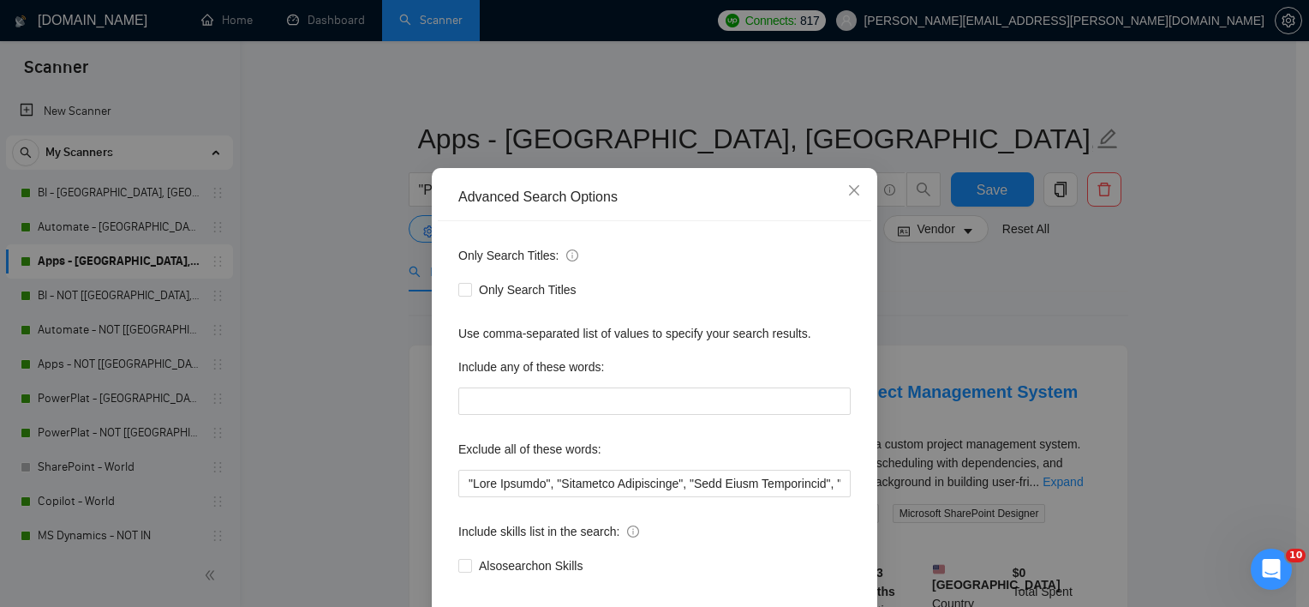
click at [330, 391] on div "Advanced Search Options Only Search Titles: Only Search Titles Use comma-separa…" at bounding box center [654, 303] width 1309 height 607
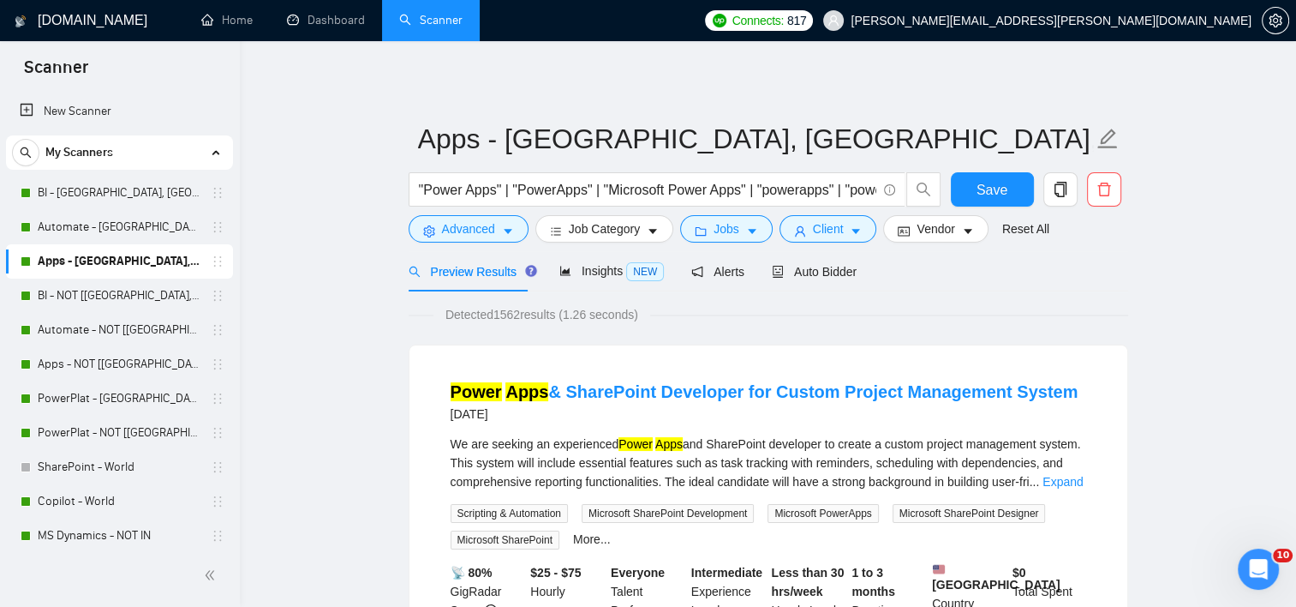
drag, startPoint x: 96, startPoint y: 294, endPoint x: 386, endPoint y: 267, distance: 290.8
click at [96, 295] on link "BI - NOT [[GEOGRAPHIC_DATA], CAN, [GEOGRAPHIC_DATA]]" at bounding box center [119, 295] width 163 height 34
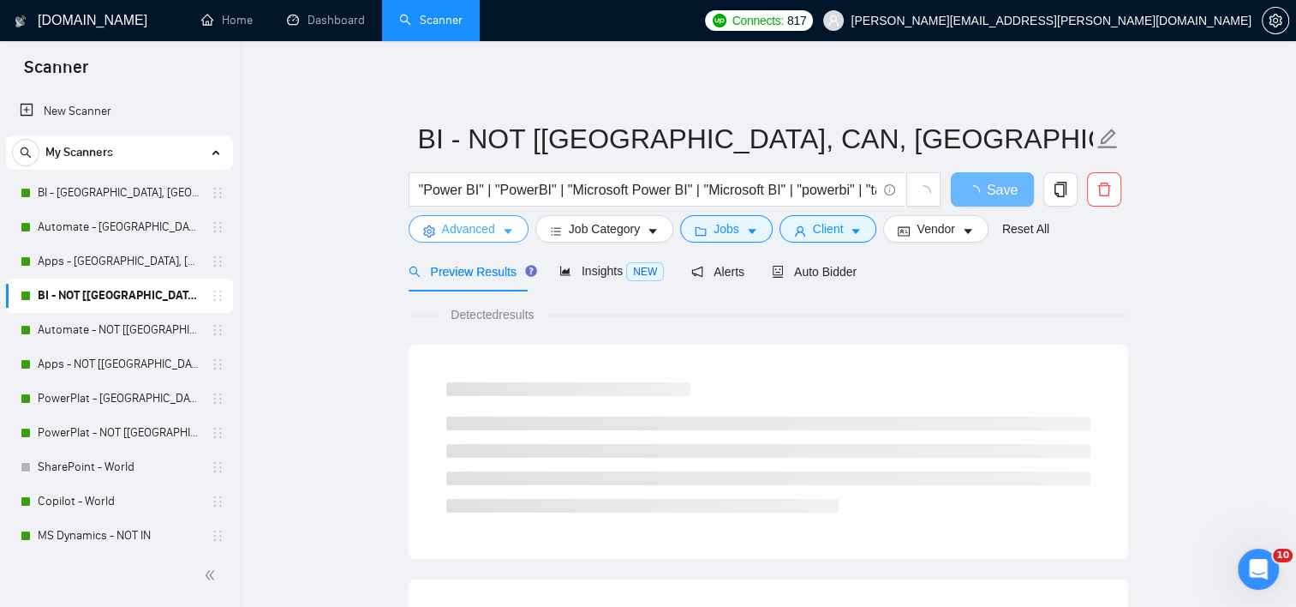
click at [472, 236] on span "Advanced" at bounding box center [468, 228] width 53 height 19
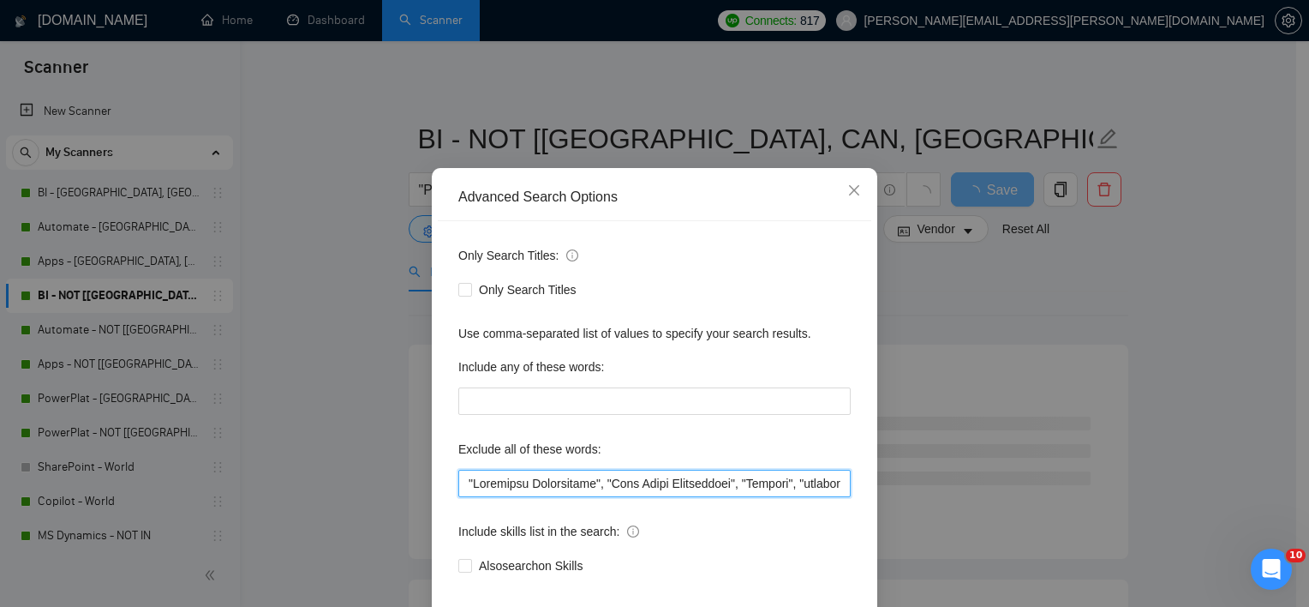
click at [461, 497] on input "text" at bounding box center [654, 482] width 392 height 27
paste input ""Live Support","
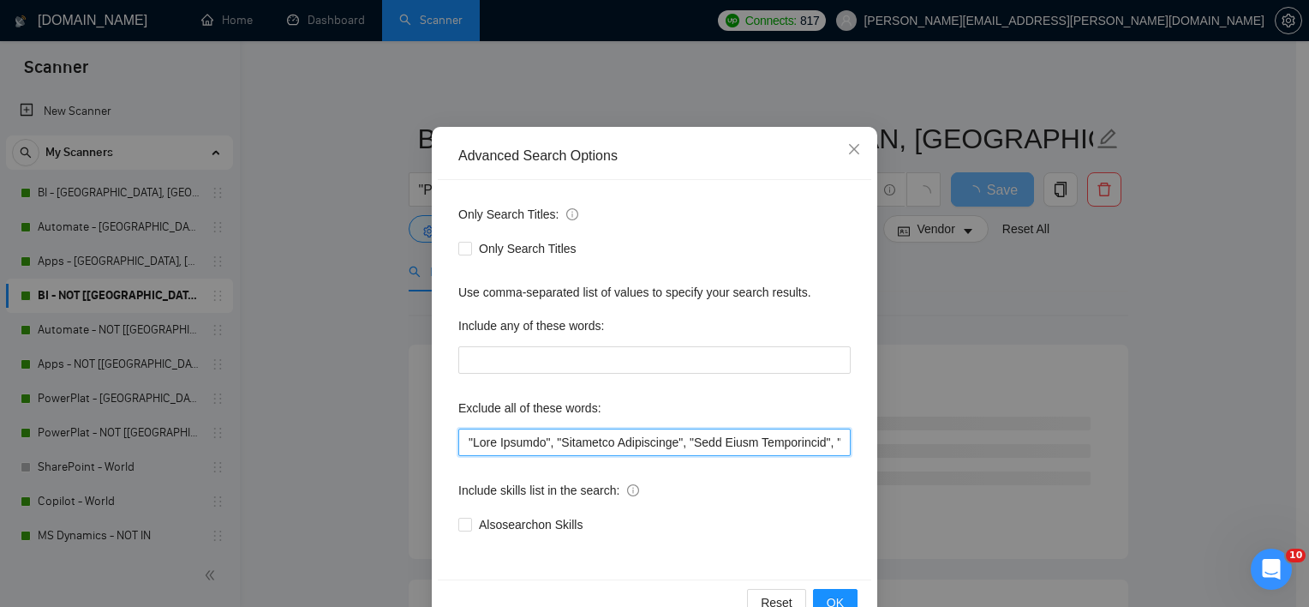
scroll to position [106, 0]
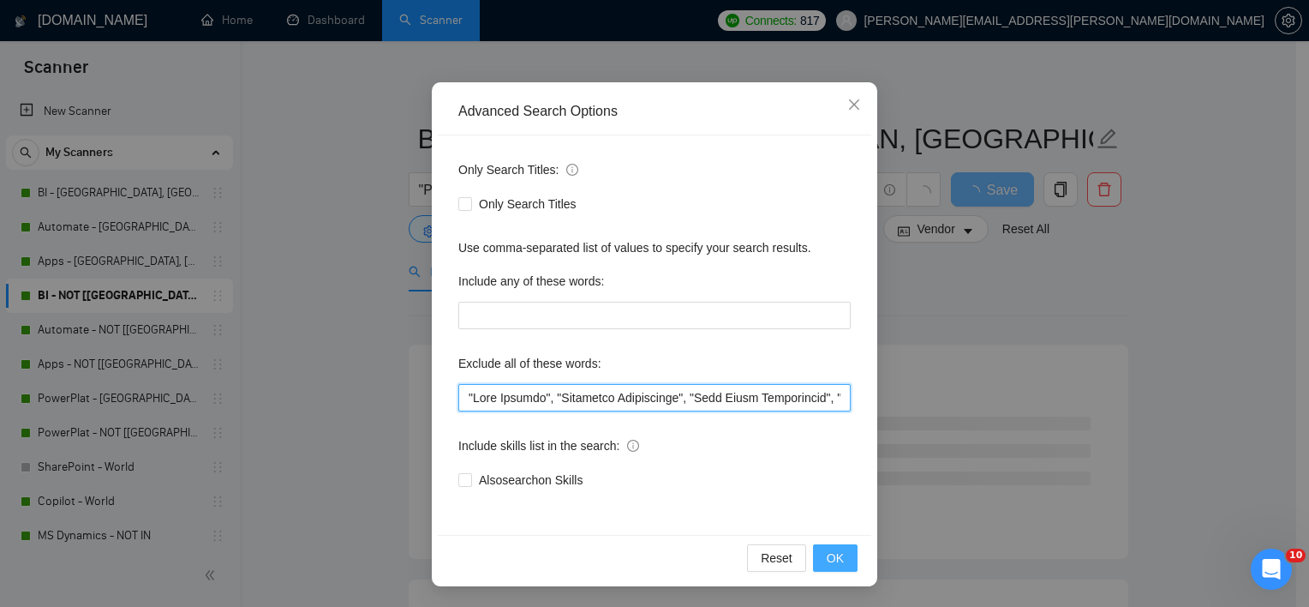
type input ""Live Support", "Portfolio Development", "Case Study Development", "Student", "…"
click at [827, 553] on span "OK" at bounding box center [835, 557] width 17 height 19
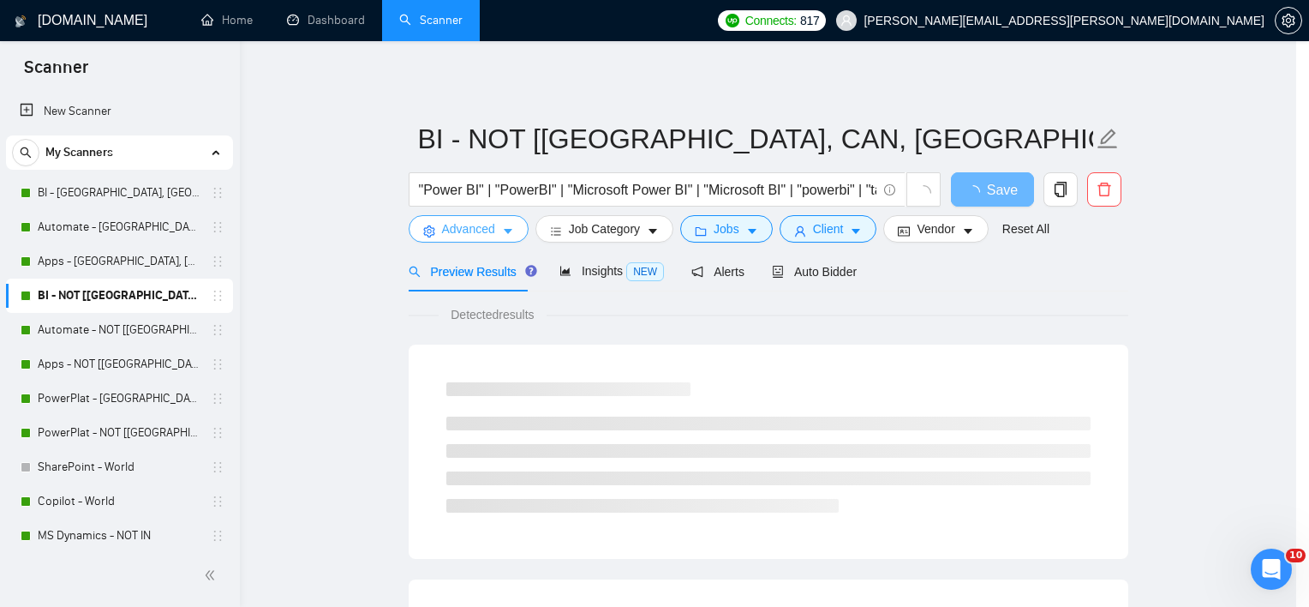
scroll to position [0, 0]
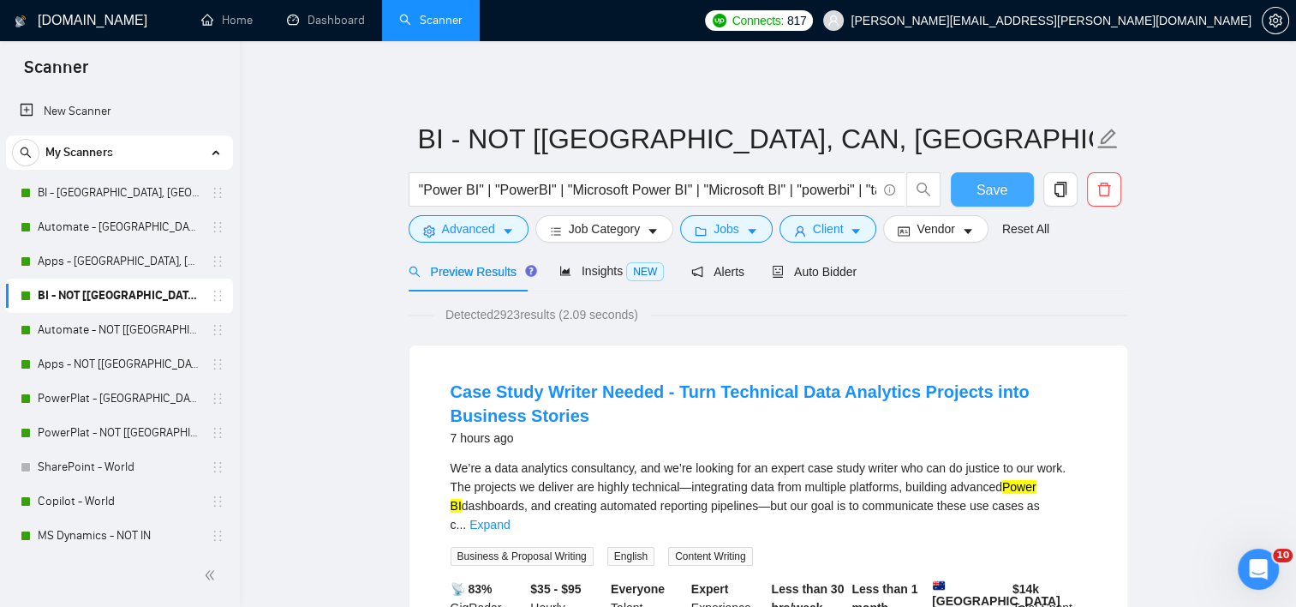
click at [1000, 187] on span "Save" at bounding box center [992, 189] width 31 height 21
click at [105, 326] on link "Automate - NOT [[GEOGRAPHIC_DATA], [GEOGRAPHIC_DATA], [GEOGRAPHIC_DATA]]" at bounding box center [119, 330] width 163 height 34
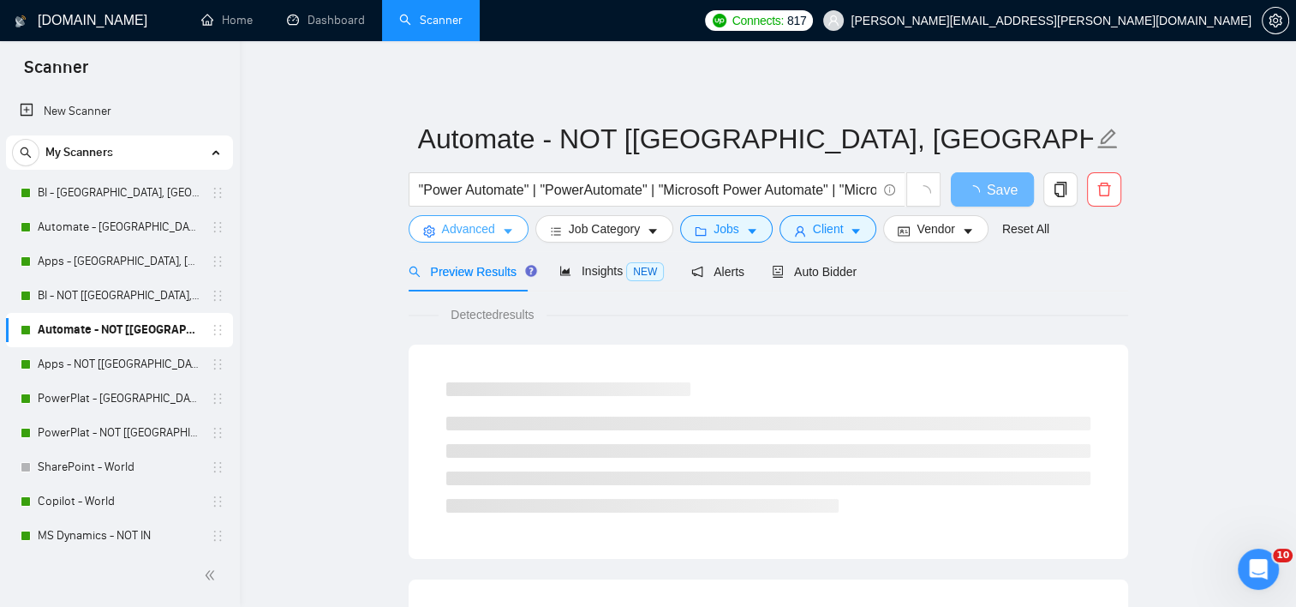
click at [473, 217] on button "Advanced" at bounding box center [469, 228] width 120 height 27
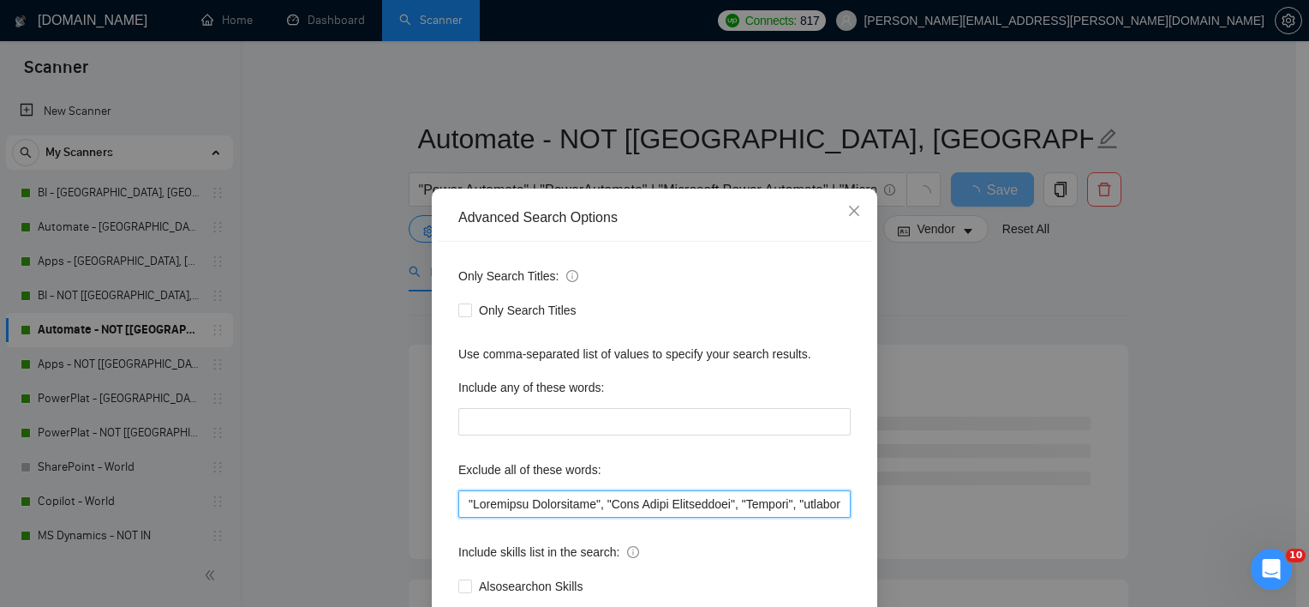
click at [469, 504] on input "text" at bounding box center [654, 503] width 392 height 27
click at [459, 505] on input "text" at bounding box center [654, 503] width 392 height 27
paste input ""Live Support","
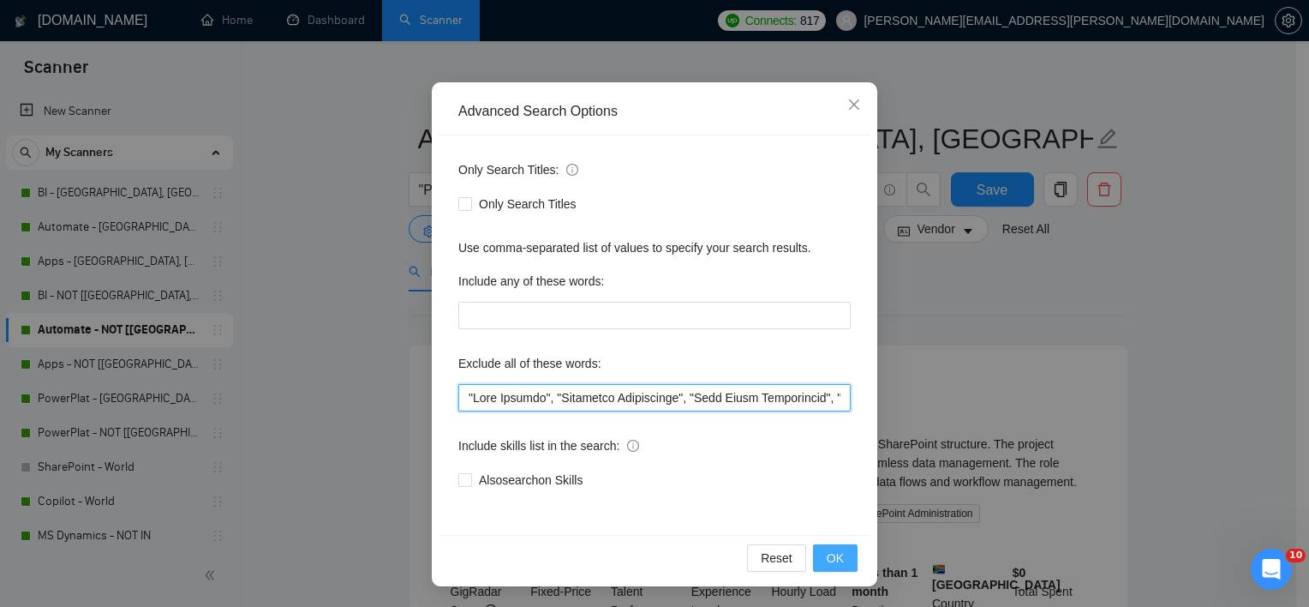
type input ""Live Support", "Portfolio Development", "Case Study Development", "Student", "…"
click at [825, 569] on button "OK" at bounding box center [835, 557] width 45 height 27
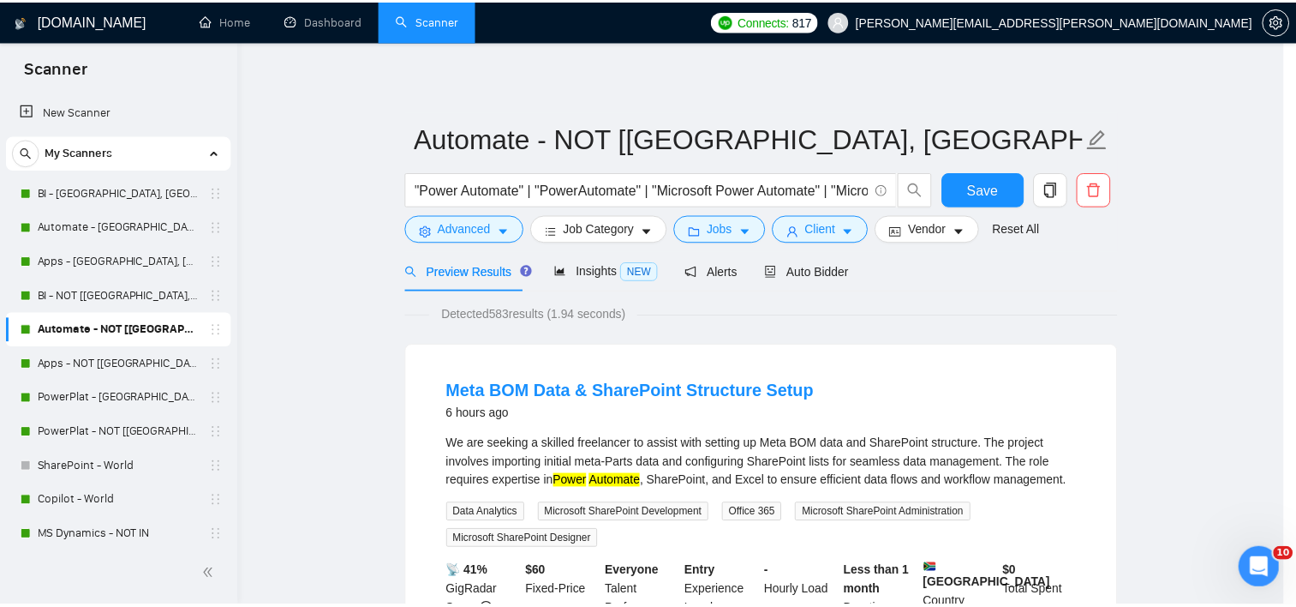
scroll to position [21, 0]
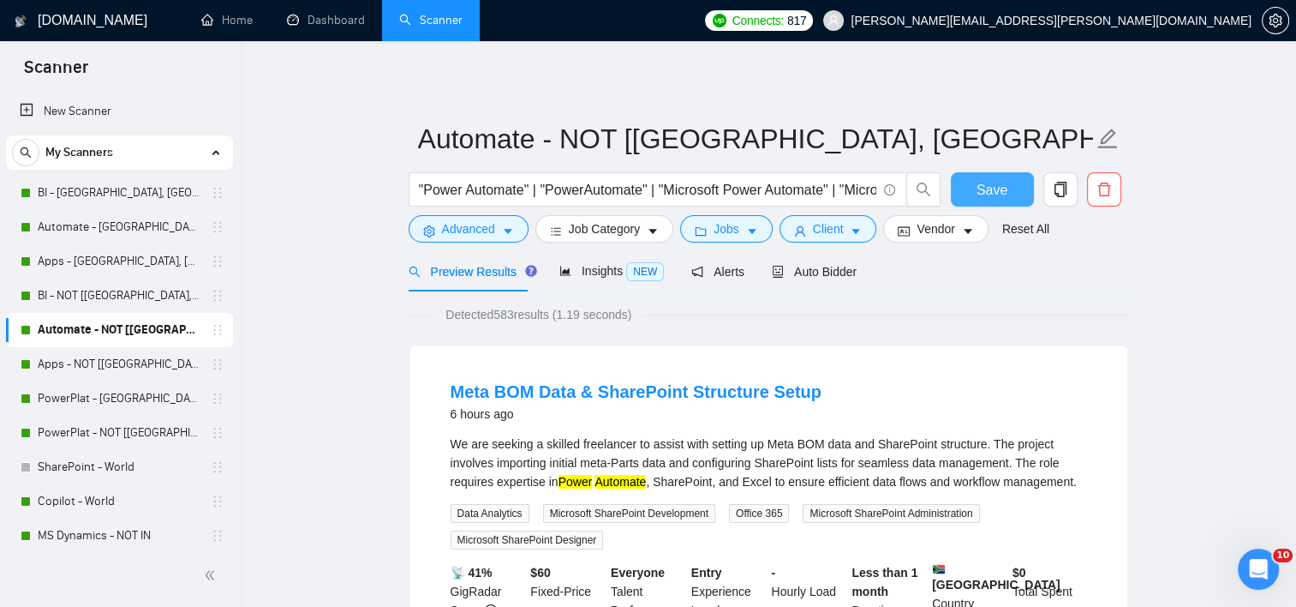
click at [998, 192] on span "Save" at bounding box center [992, 189] width 31 height 21
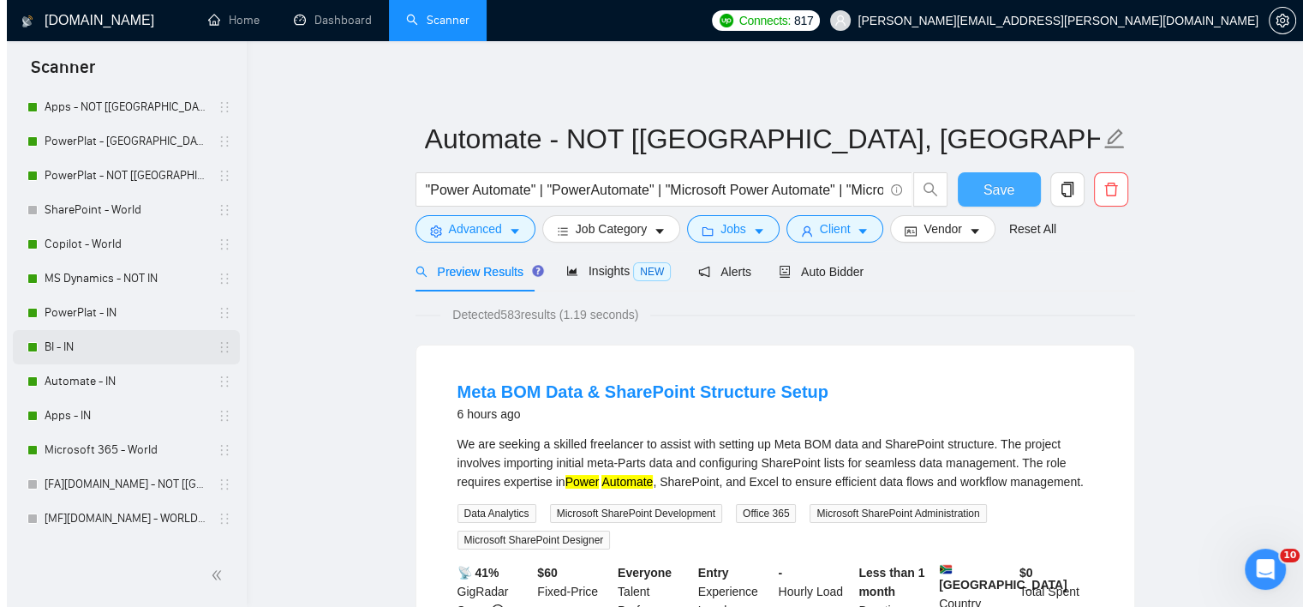
scroll to position [171, 0]
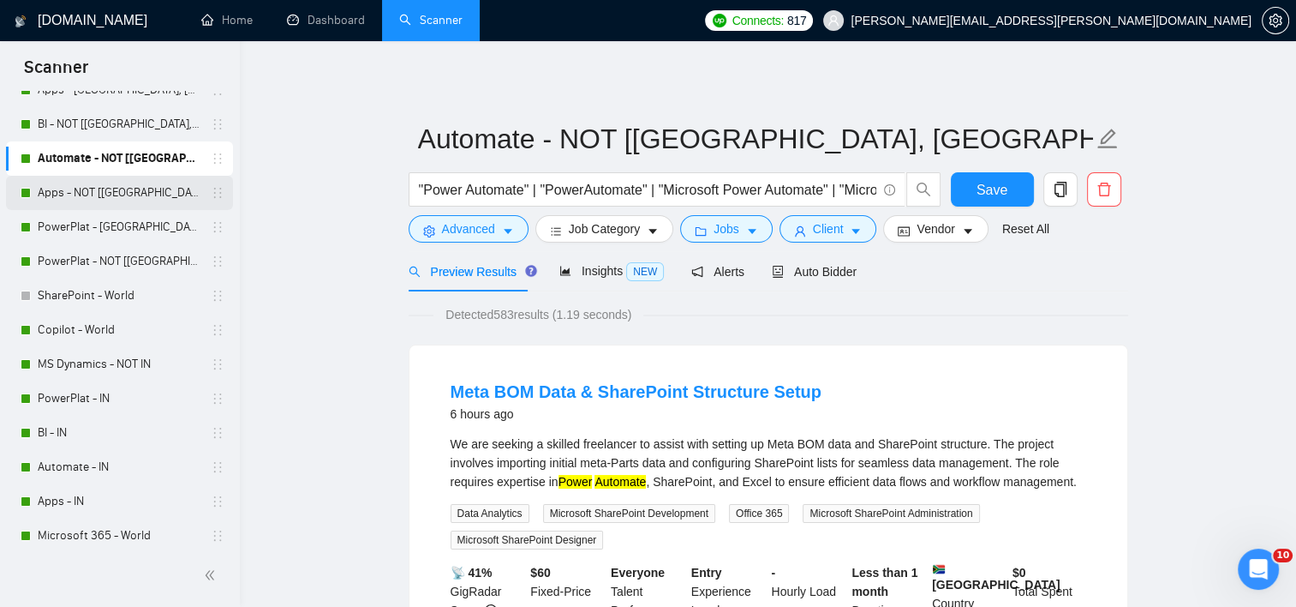
click at [106, 199] on link "Apps - NOT [[GEOGRAPHIC_DATA], CAN, [GEOGRAPHIC_DATA]]" at bounding box center [119, 193] width 163 height 34
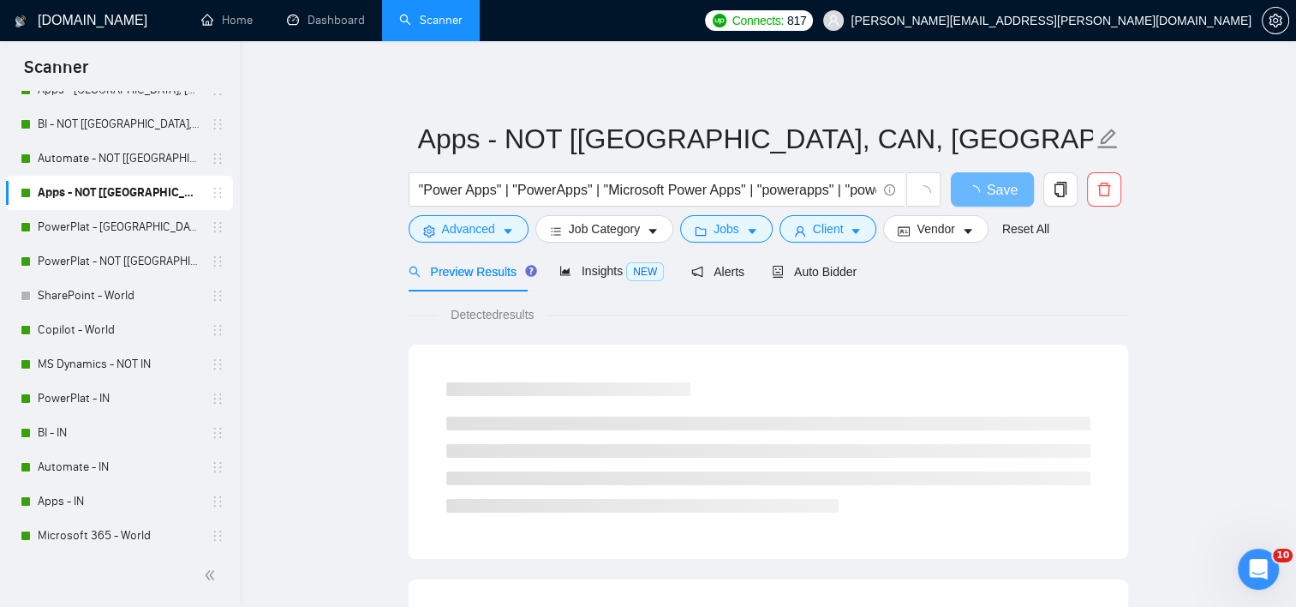
drag, startPoint x: 475, startPoint y: 248, endPoint x: 487, endPoint y: 236, distance: 17.0
click at [475, 248] on form "Apps - NOT [US, CAN, [GEOGRAPHIC_DATA]] "Power Apps" | "PowerApps" | "Microsoft…" at bounding box center [769, 181] width 720 height 140
click at [488, 232] on span "Advanced" at bounding box center [468, 228] width 53 height 19
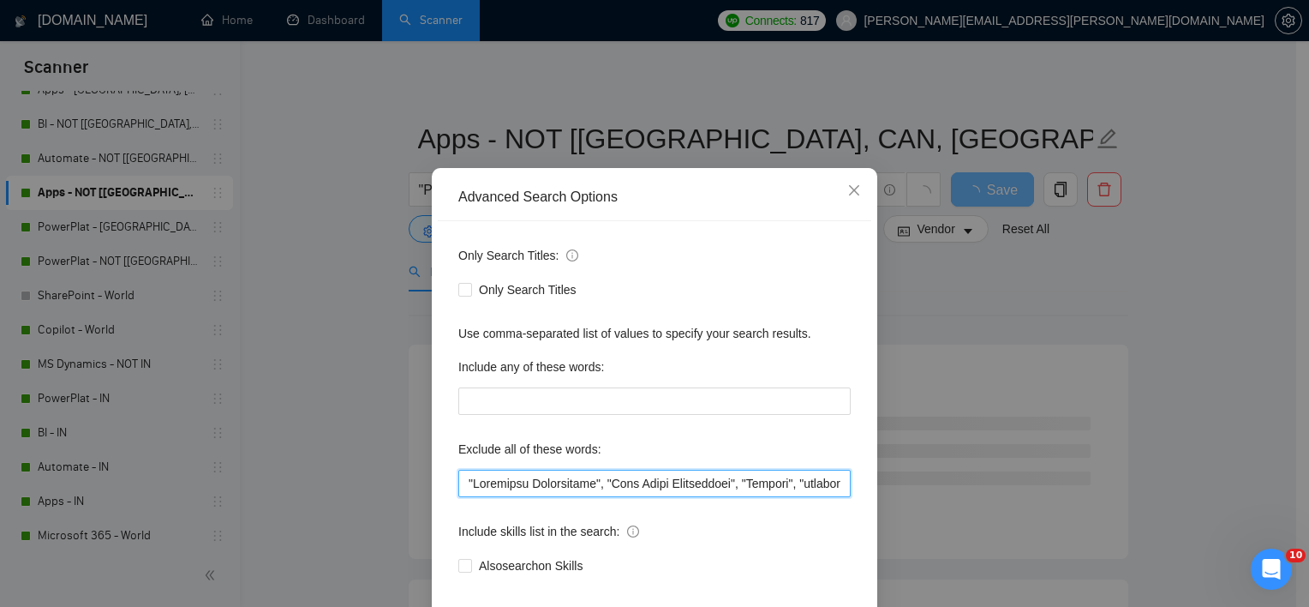
click at [464, 497] on input "text" at bounding box center [654, 482] width 392 height 27
click at [458, 497] on input "text" at bounding box center [654, 482] width 392 height 27
paste input ""Live Support","
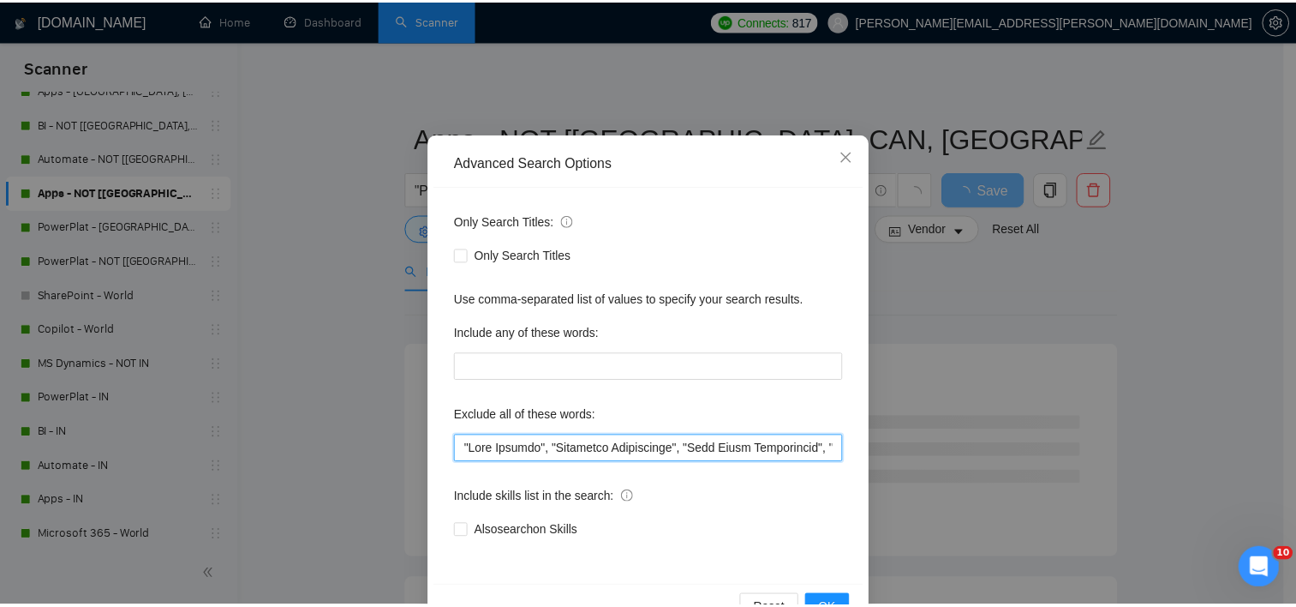
scroll to position [86, 0]
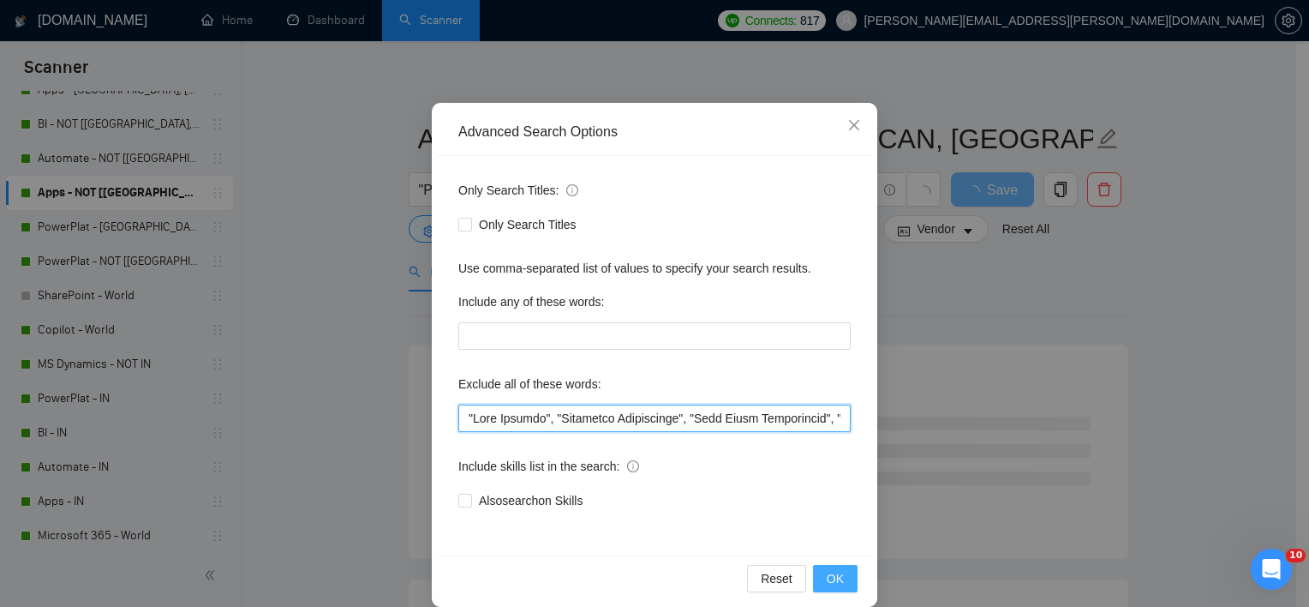
type input ""Live Support", "Portfolio Development", "Case Study Development", "Student", "…"
click at [828, 576] on span "OK" at bounding box center [835, 578] width 17 height 19
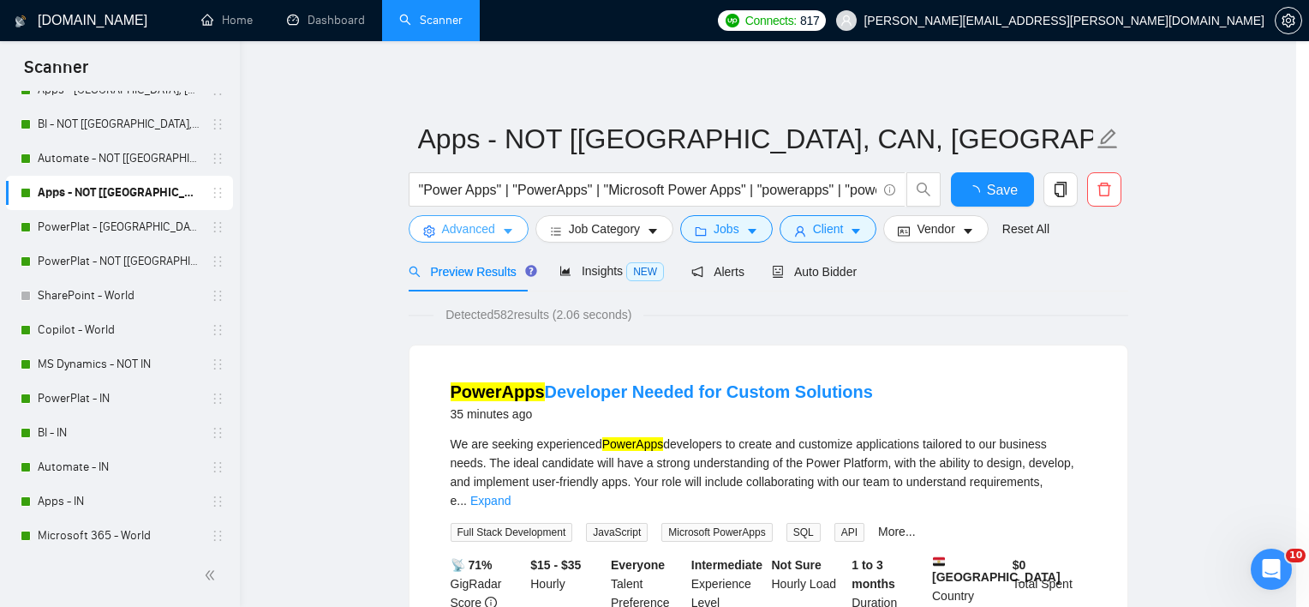
scroll to position [0, 0]
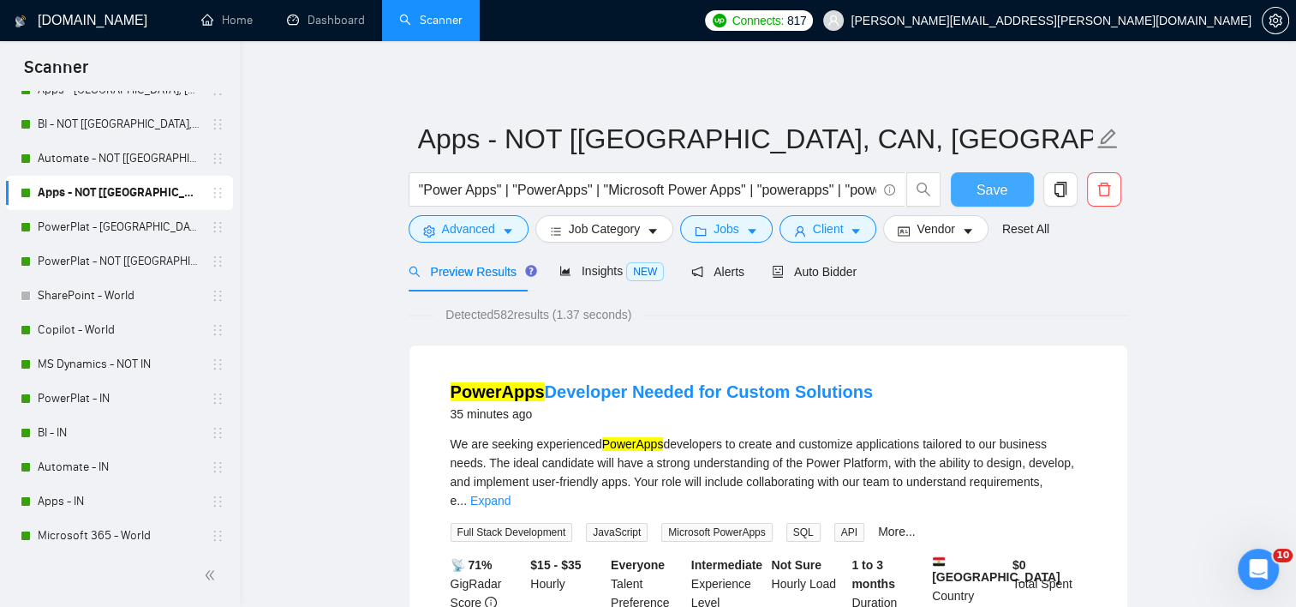
click at [1000, 188] on span "Save" at bounding box center [992, 189] width 31 height 21
click at [474, 212] on div ""Power Apps" | "PowerApps" | "Microsoft Power Apps" | "powerapps" | "power app"…" at bounding box center [675, 193] width 540 height 43
click at [476, 224] on span "Advanced" at bounding box center [468, 228] width 53 height 19
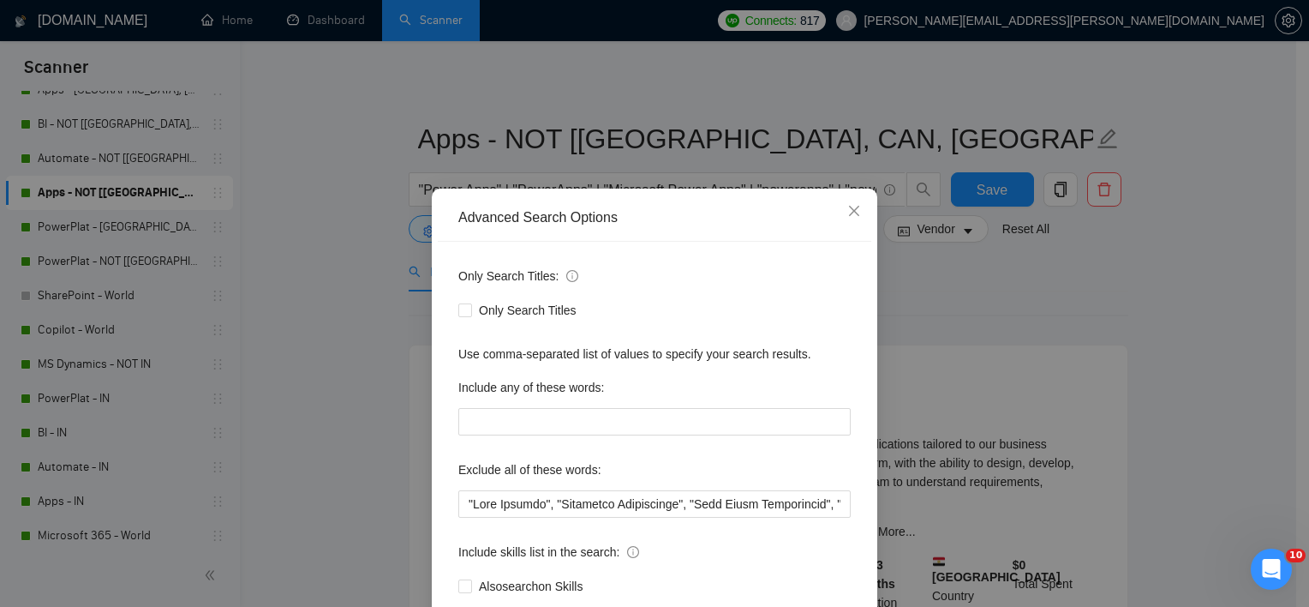
click at [374, 370] on div "Advanced Search Options Only Search Titles: Only Search Titles Use comma-separa…" at bounding box center [654, 303] width 1309 height 607
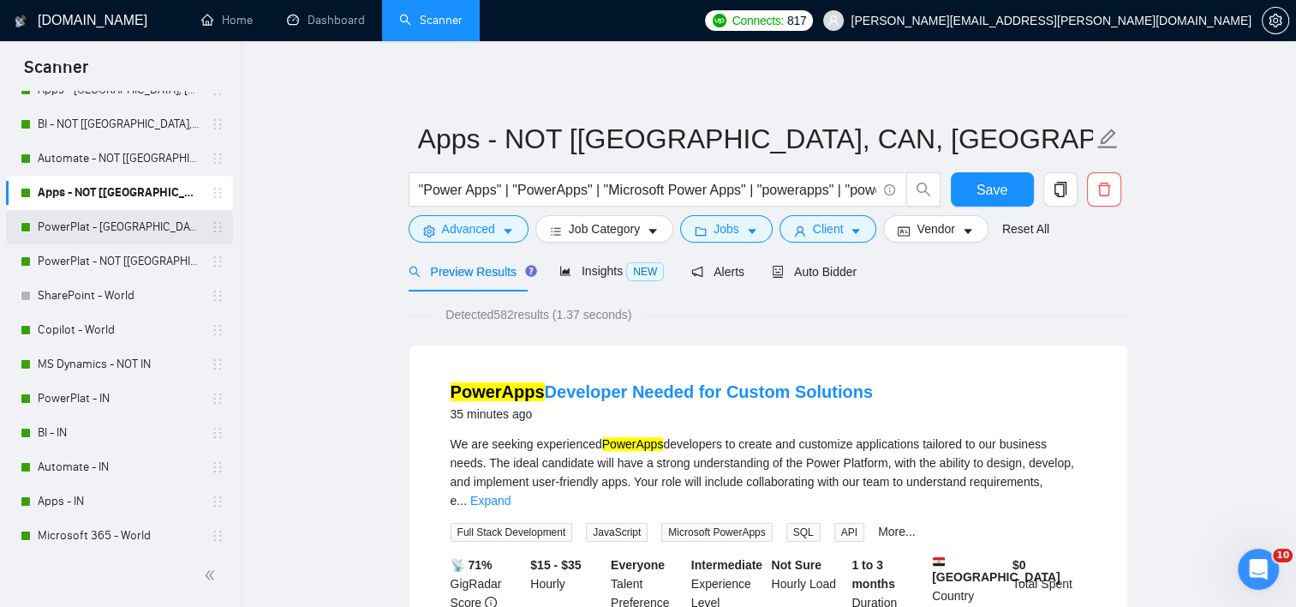
click at [130, 219] on link "PowerPlat - [GEOGRAPHIC_DATA], [GEOGRAPHIC_DATA], [GEOGRAPHIC_DATA]" at bounding box center [119, 227] width 163 height 34
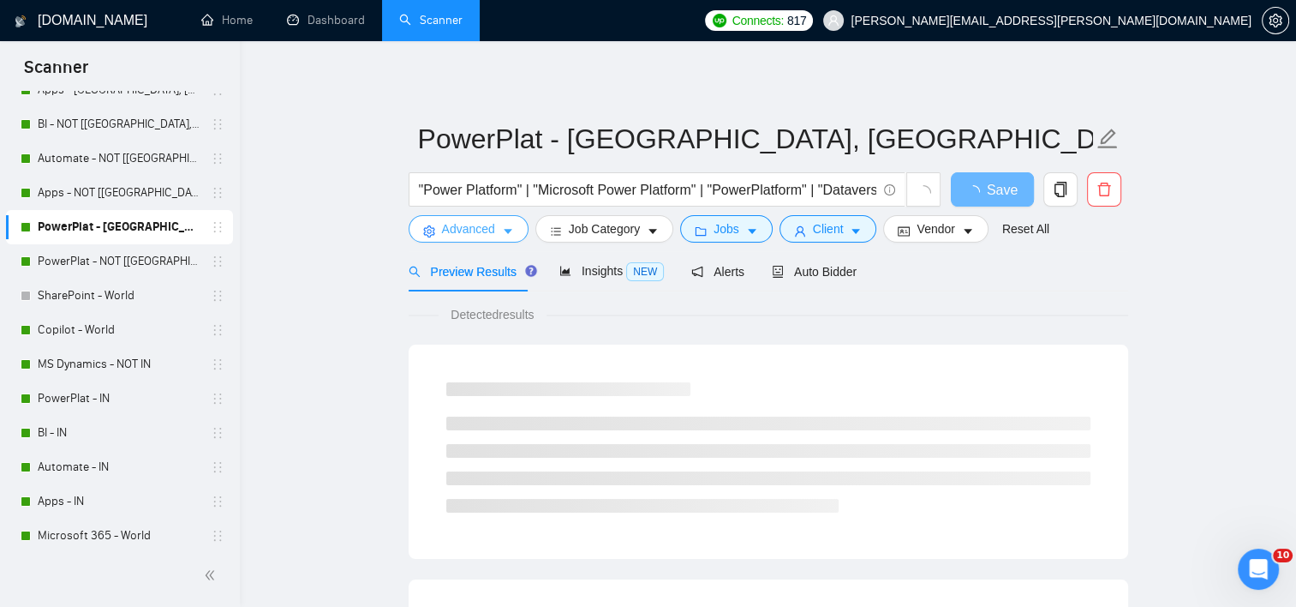
click at [456, 236] on span "Advanced" at bounding box center [468, 228] width 53 height 19
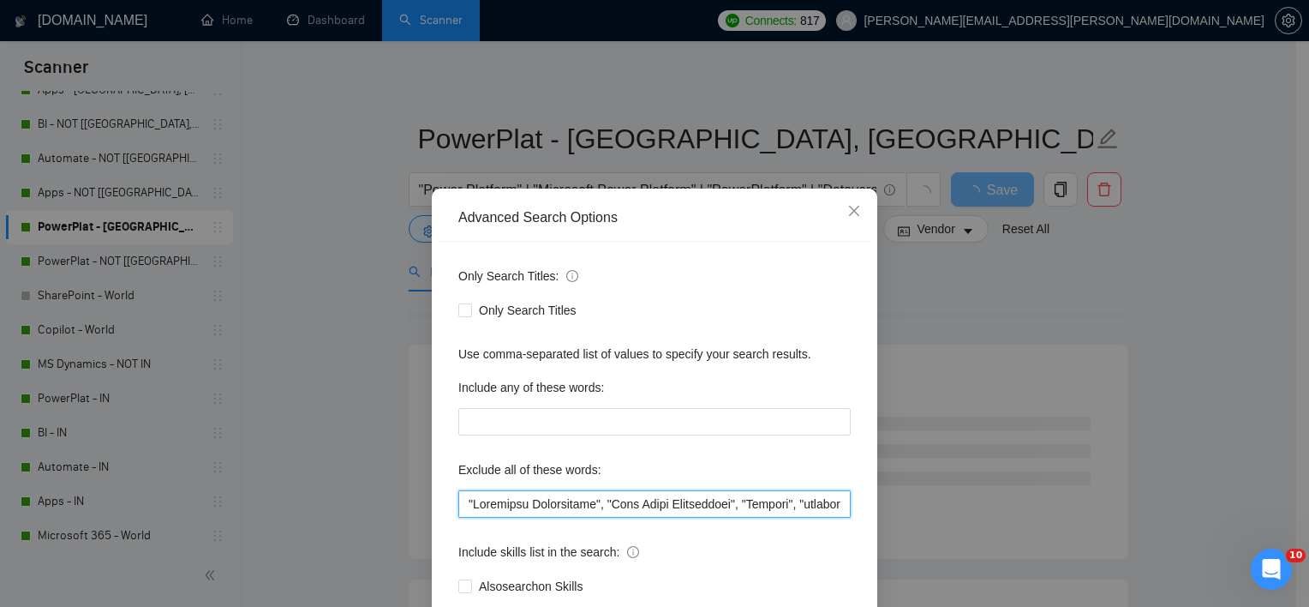
click at [459, 504] on input "text" at bounding box center [654, 503] width 392 height 27
paste input ""Live Support","
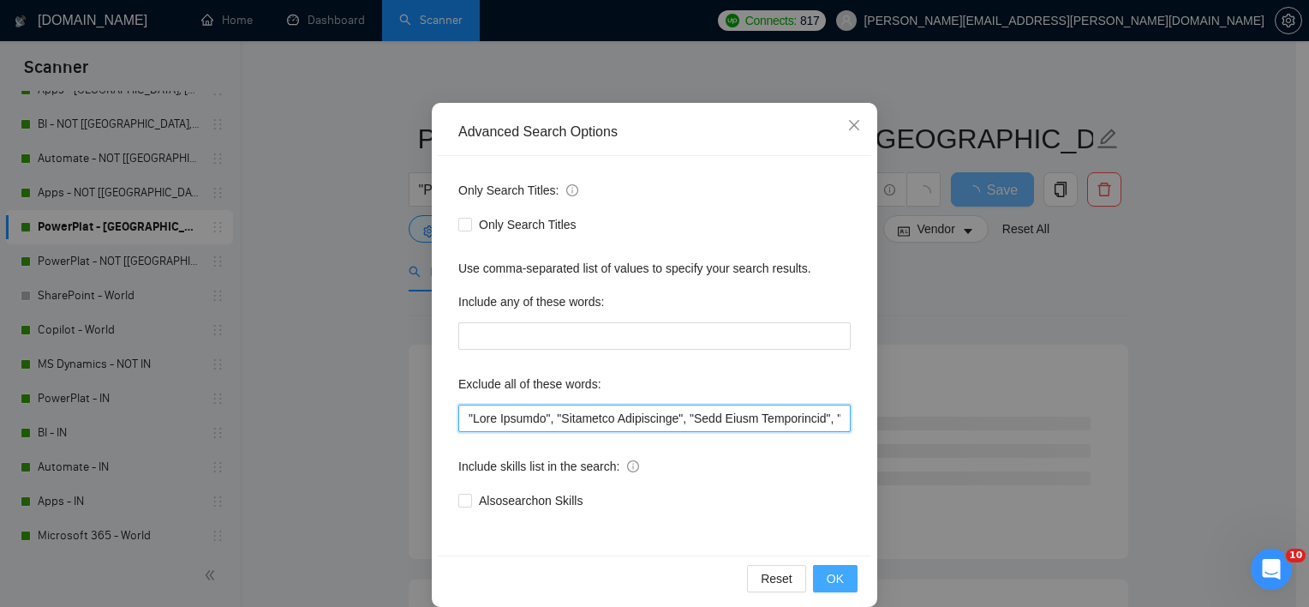
type input ""Live Support", "Portfolio Development", "Case Study Development", "Student", "…"
click at [816, 569] on button "OK" at bounding box center [835, 578] width 45 height 27
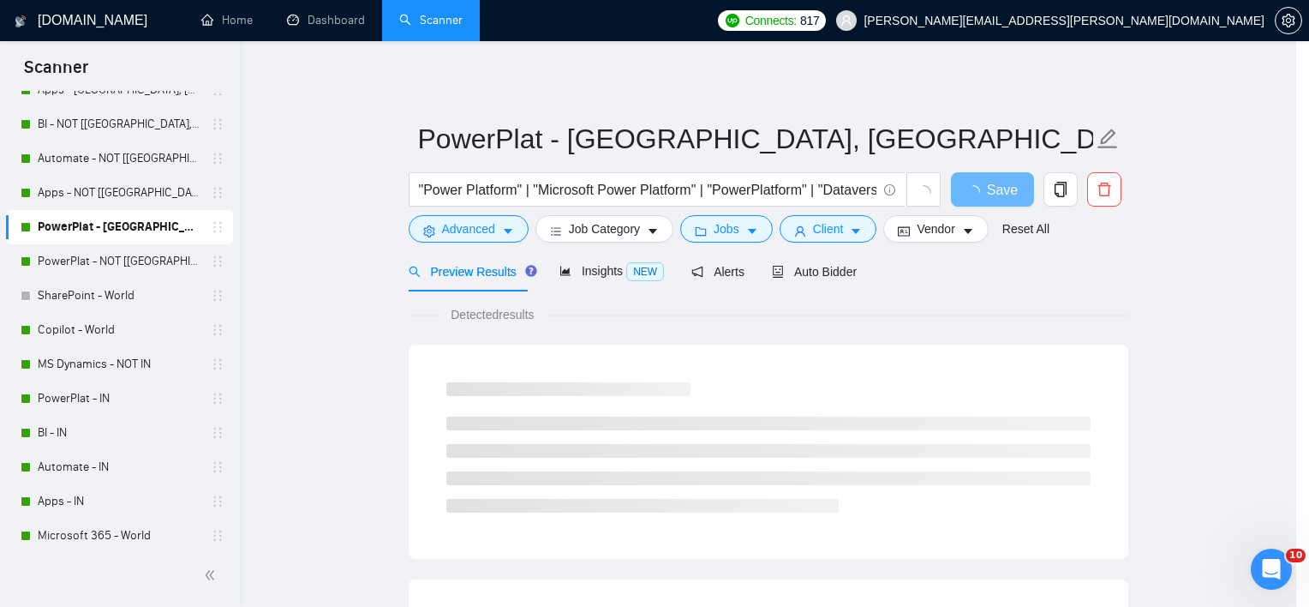
scroll to position [21, 0]
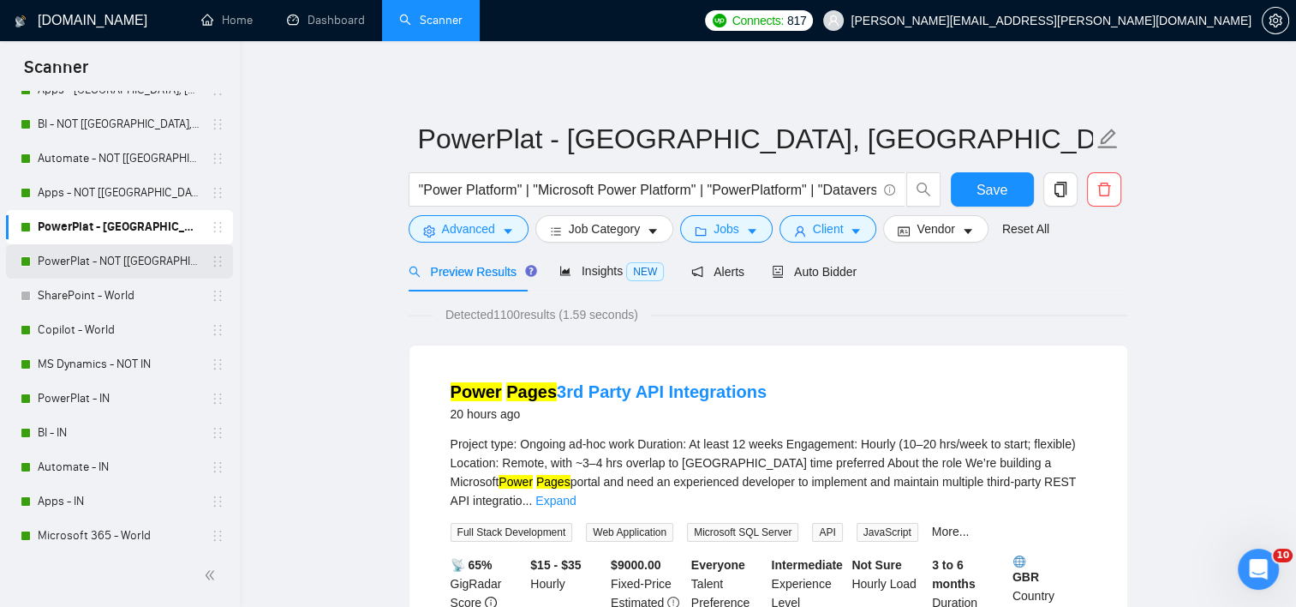
click at [95, 266] on link "PowerPlat - NOT [[GEOGRAPHIC_DATA], CAN, [GEOGRAPHIC_DATA]]" at bounding box center [119, 261] width 163 height 34
click at [980, 188] on span "Save" at bounding box center [992, 189] width 31 height 21
click at [93, 265] on link "PowerPlat - NOT [[GEOGRAPHIC_DATA], CAN, [GEOGRAPHIC_DATA]]" at bounding box center [119, 261] width 163 height 34
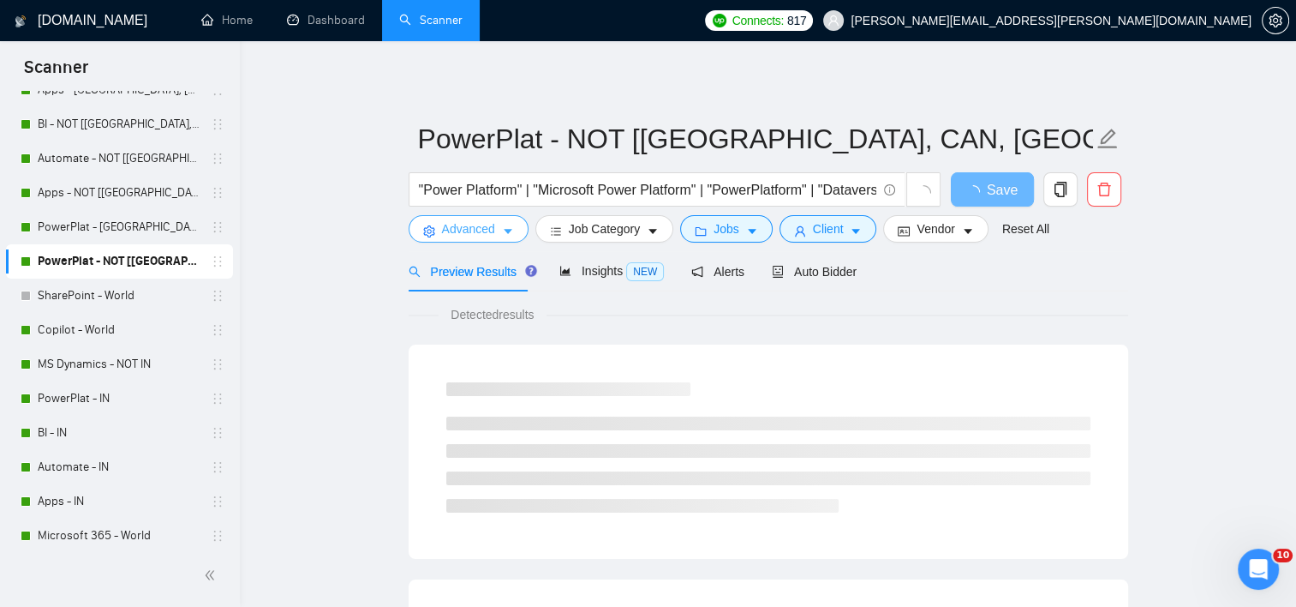
click at [451, 226] on span "Advanced" at bounding box center [468, 228] width 53 height 19
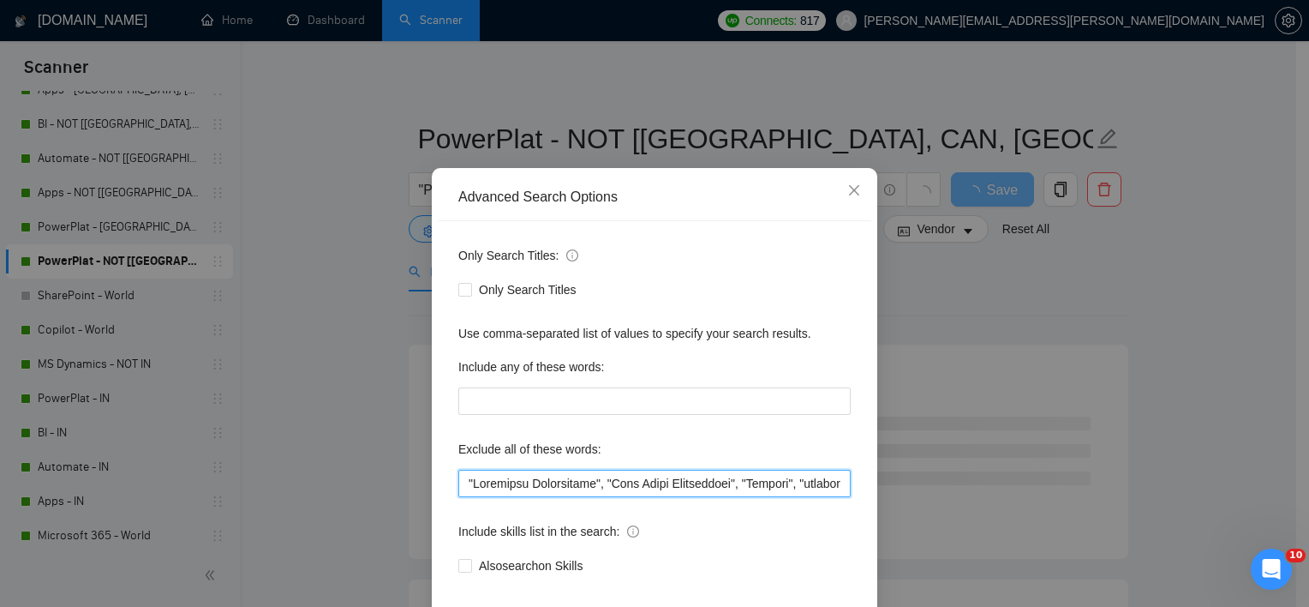
click at [460, 497] on input "text" at bounding box center [654, 482] width 392 height 27
paste input ""Live Support","
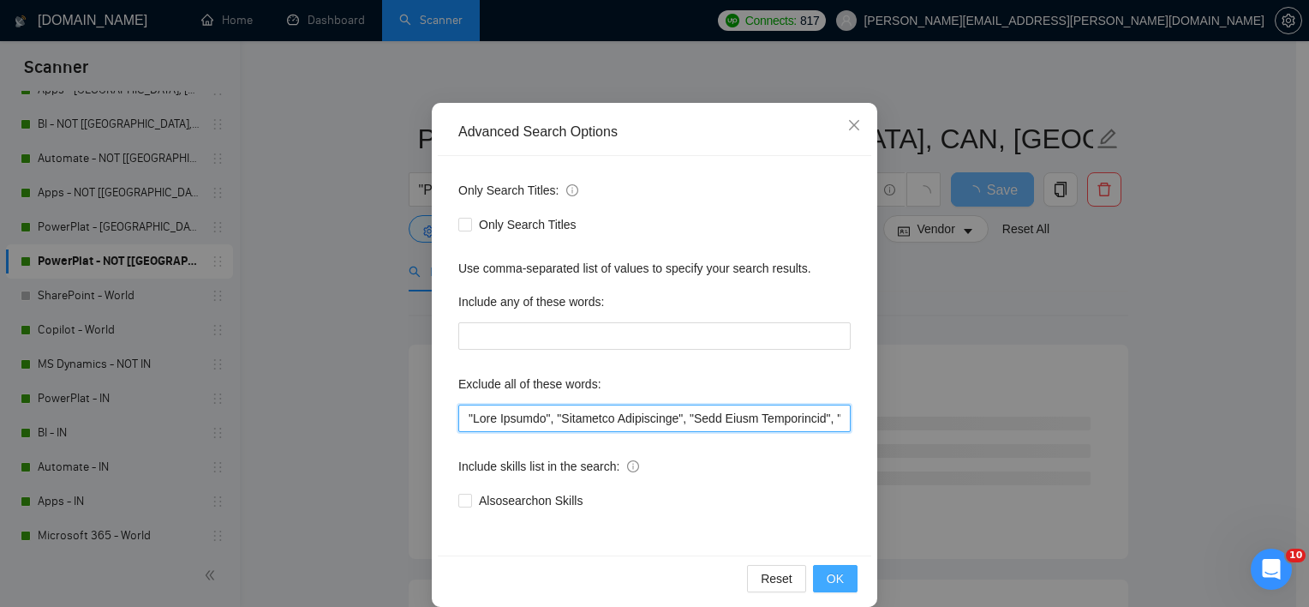
type input ""Live Support", "Portfolio Development", "Case Study Development", "Student", "…"
click at [813, 569] on button "OK" at bounding box center [835, 578] width 45 height 27
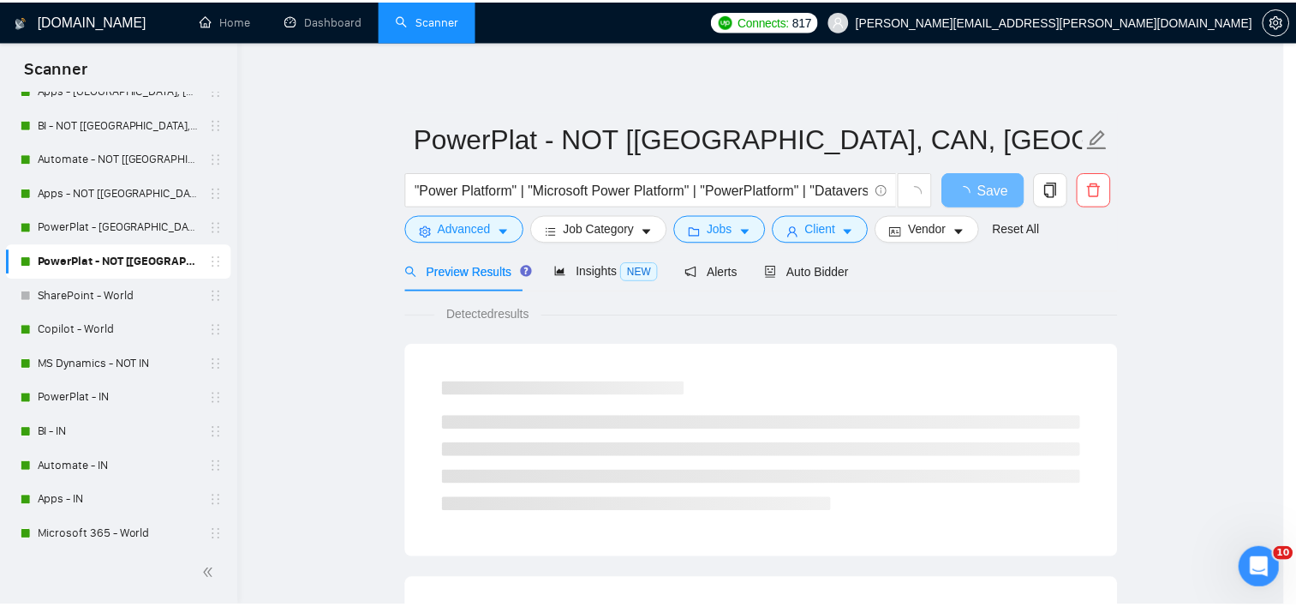
scroll to position [21, 0]
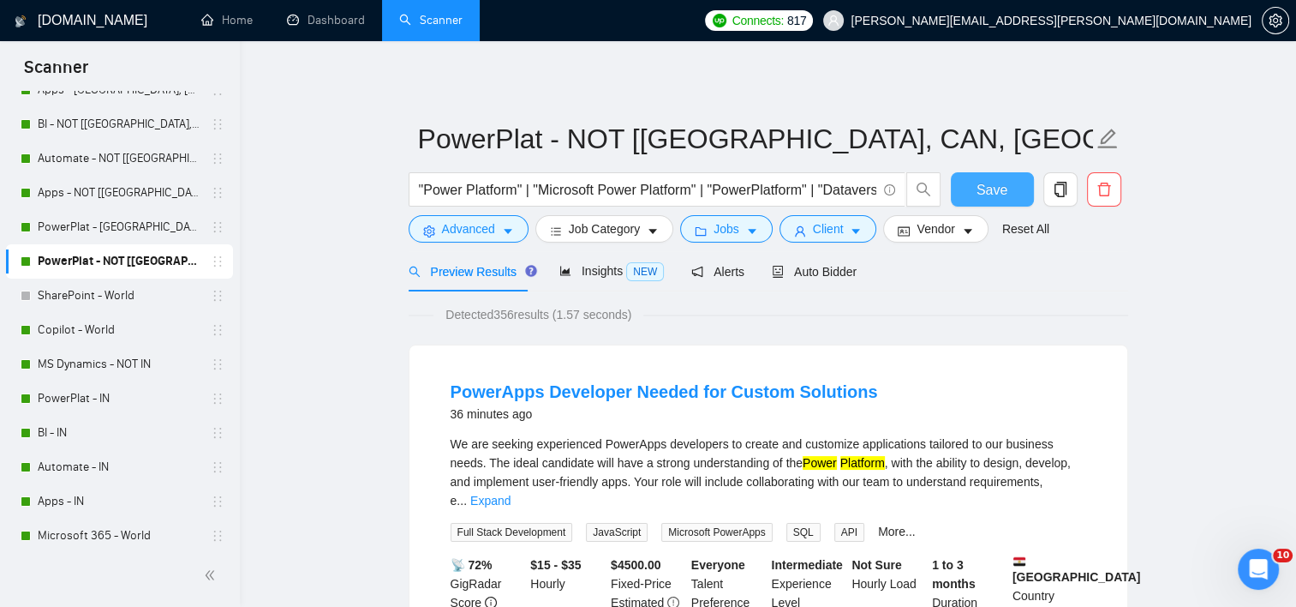
click at [989, 193] on span "Save" at bounding box center [992, 189] width 31 height 21
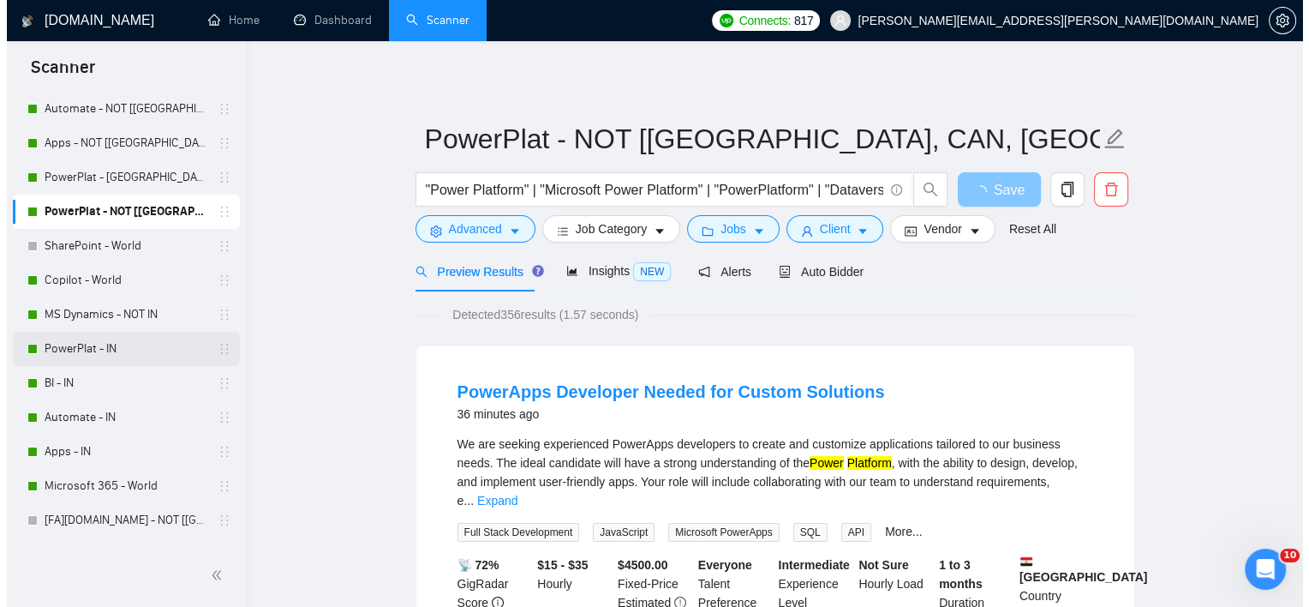
scroll to position [257, 0]
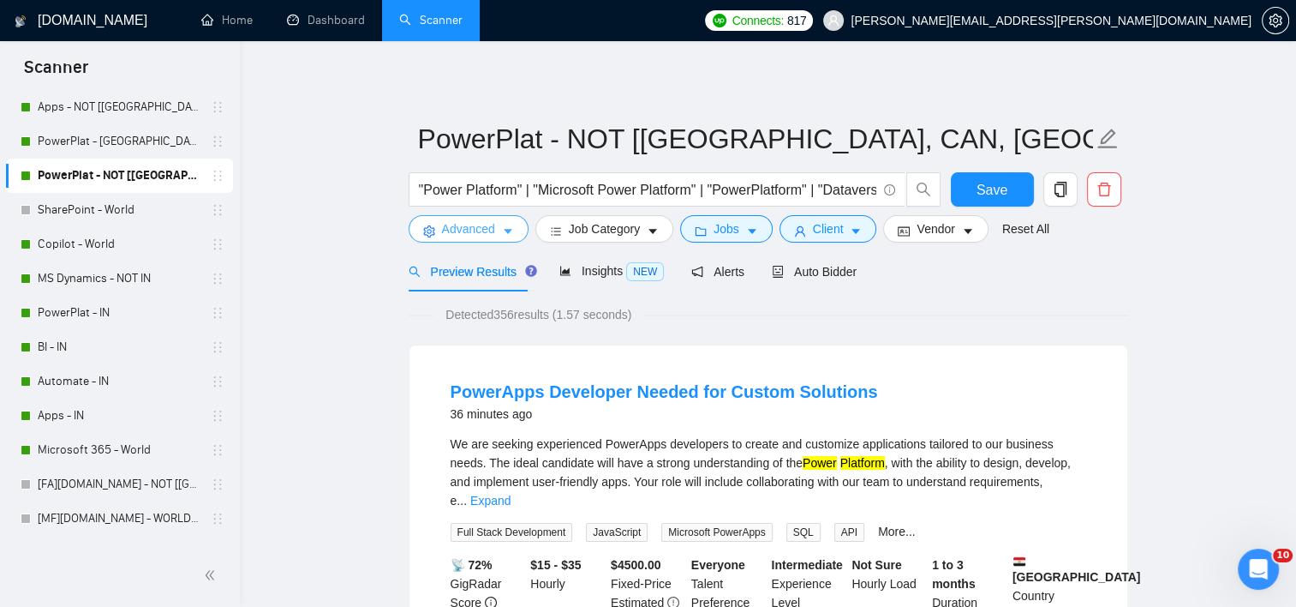
click at [452, 236] on span "Advanced" at bounding box center [468, 228] width 53 height 19
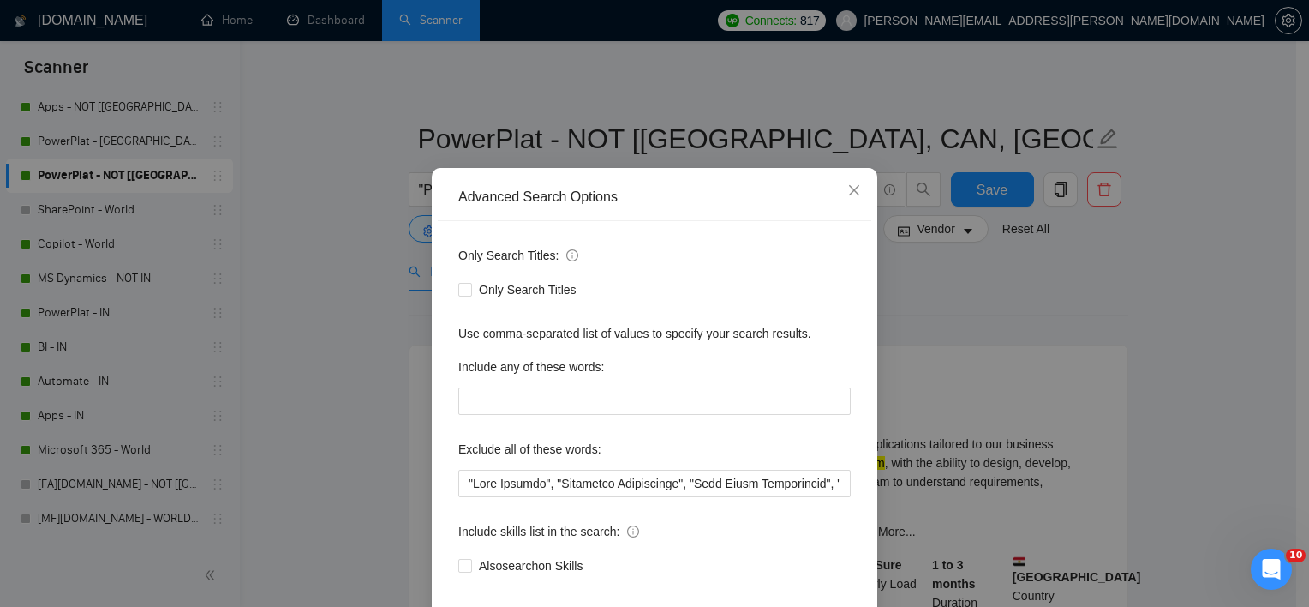
click at [303, 276] on div "Advanced Search Options Only Search Titles: Only Search Titles Use comma-separa…" at bounding box center [654, 303] width 1309 height 607
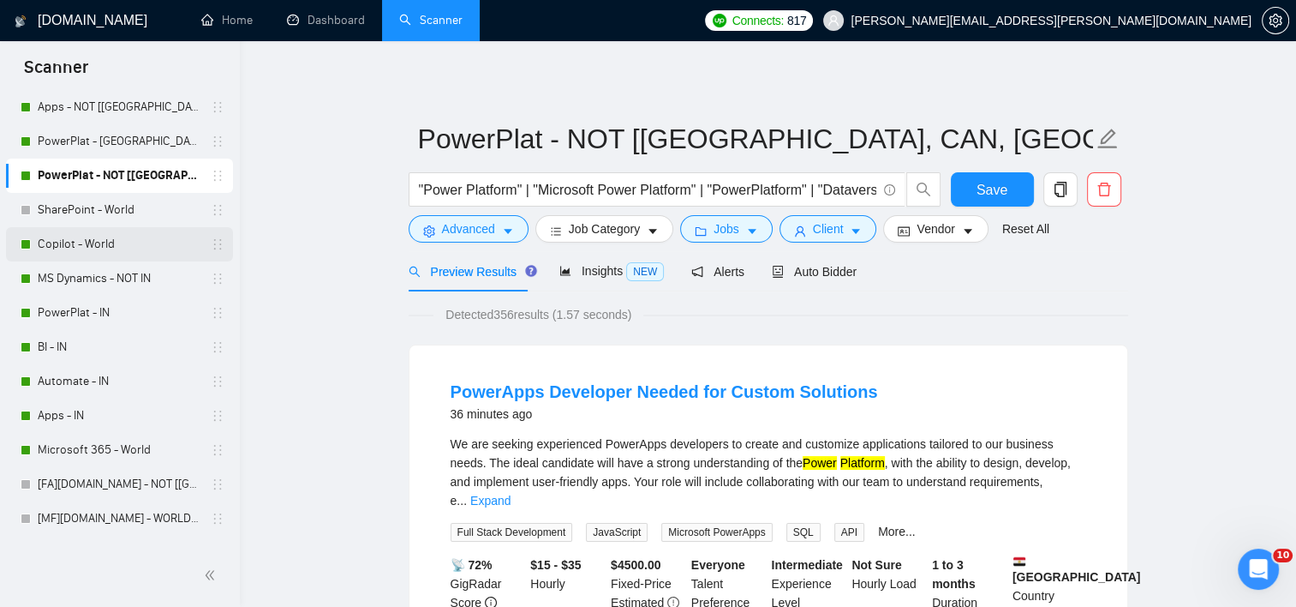
click at [111, 239] on link "Copilot - World" at bounding box center [119, 244] width 163 height 34
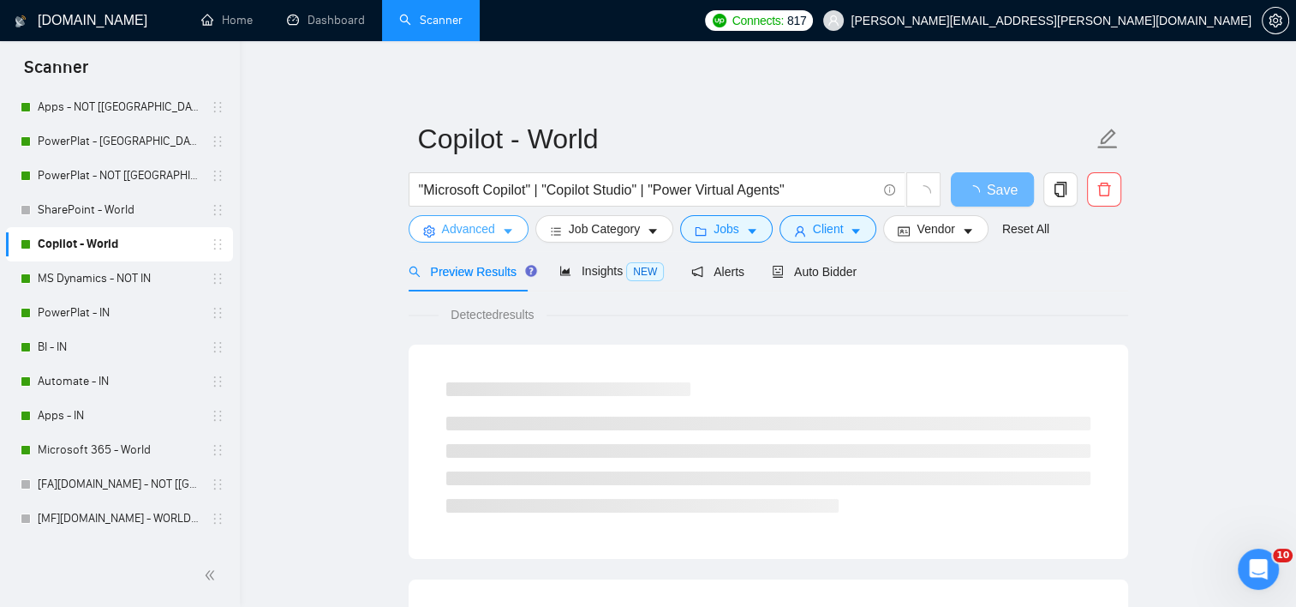
click at [491, 236] on span "Advanced" at bounding box center [468, 228] width 53 height 19
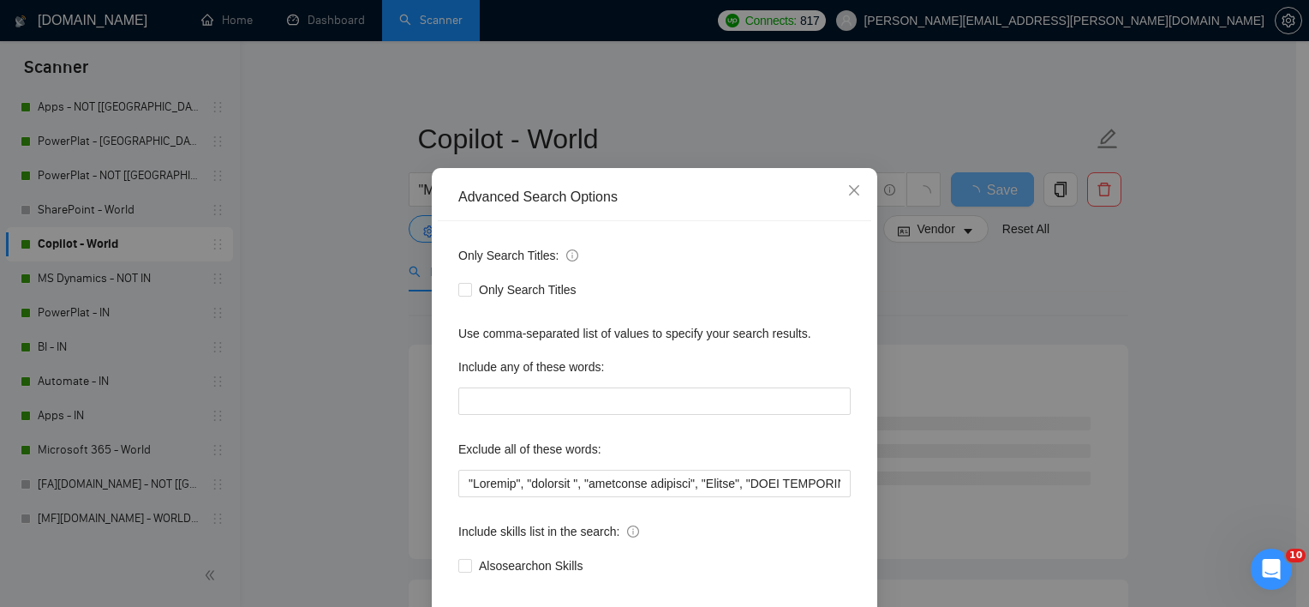
click at [451, 497] on div "Only Search Titles: Only Search Titles Use comma-separated list of values to sp…" at bounding box center [654, 420] width 433 height 399
click at [460, 497] on input "text" at bounding box center [654, 482] width 392 height 27
paste input ""Live Support","
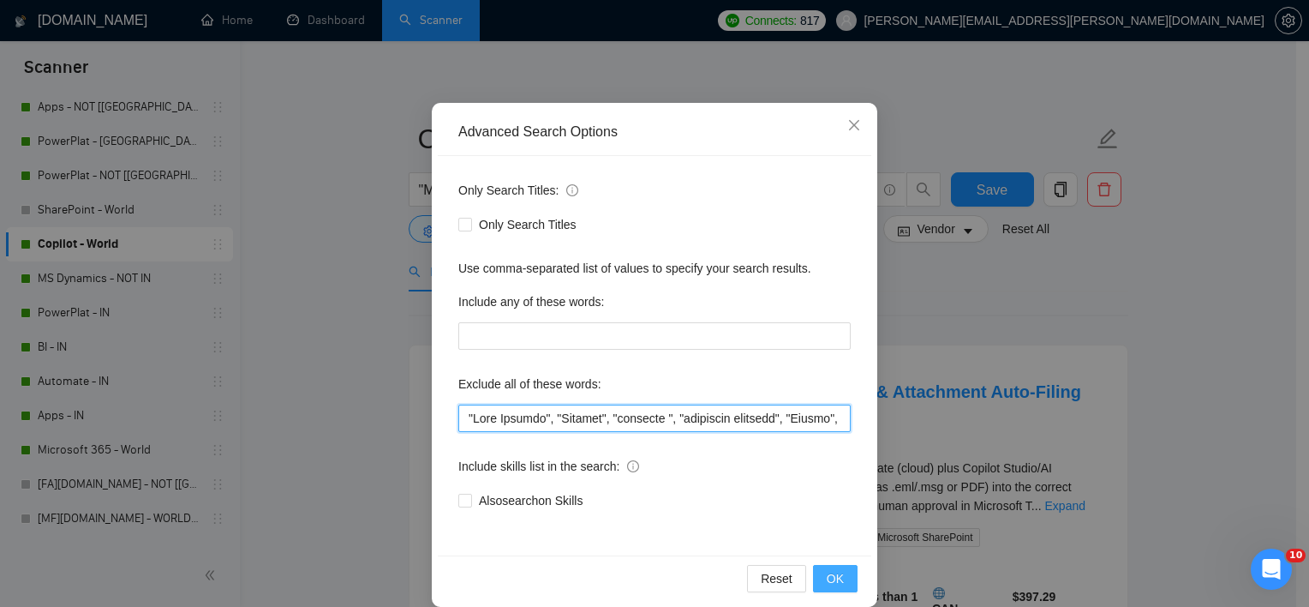
type input ""Live Support", "Student", "urgently ", "residency required", "Crypto", "ONLY I…"
click at [818, 583] on button "OK" at bounding box center [835, 578] width 45 height 27
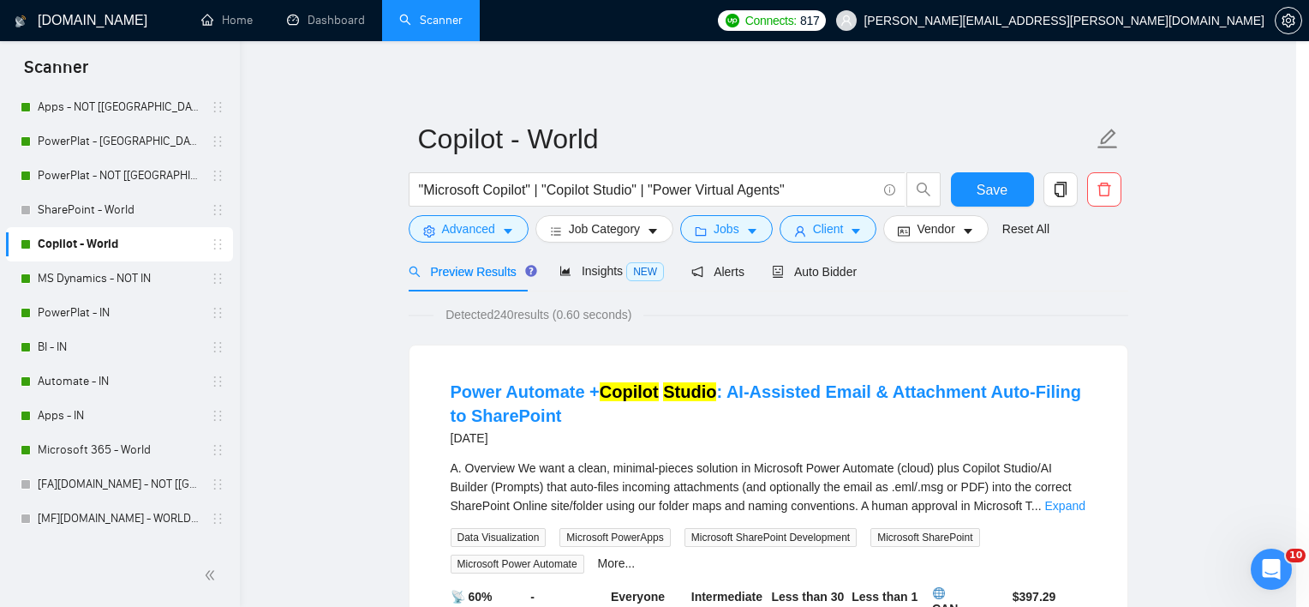
scroll to position [21, 0]
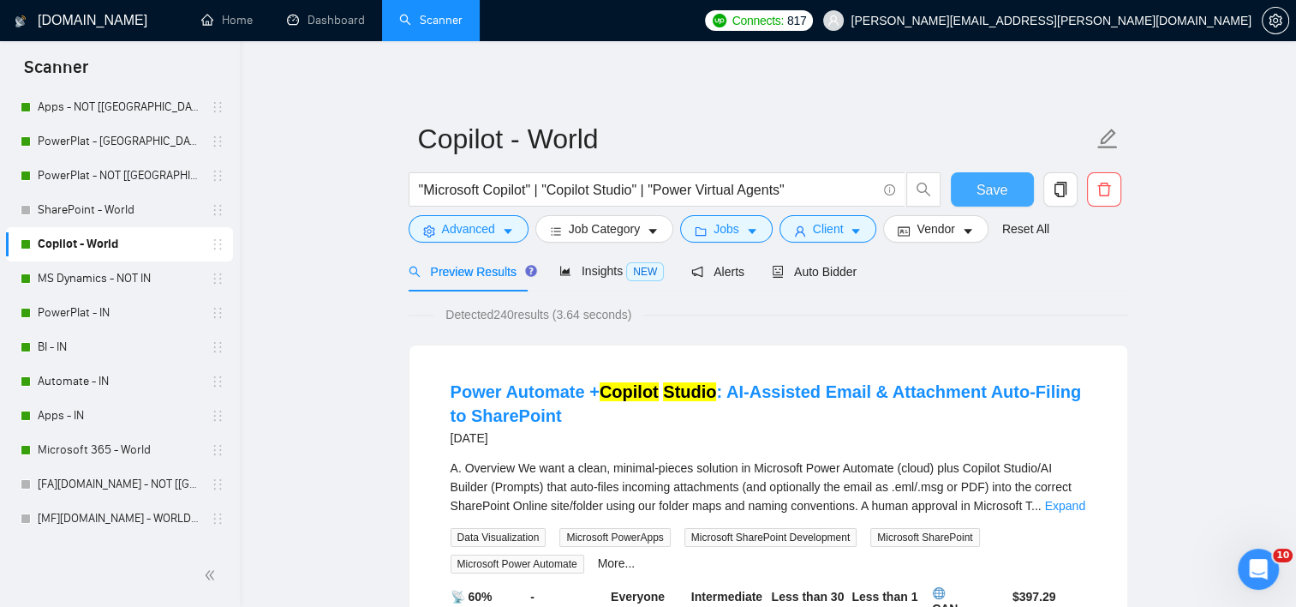
click at [1001, 195] on span "Save" at bounding box center [992, 189] width 31 height 21
click at [114, 281] on link "MS Dynamics - NOT IN" at bounding box center [119, 278] width 163 height 34
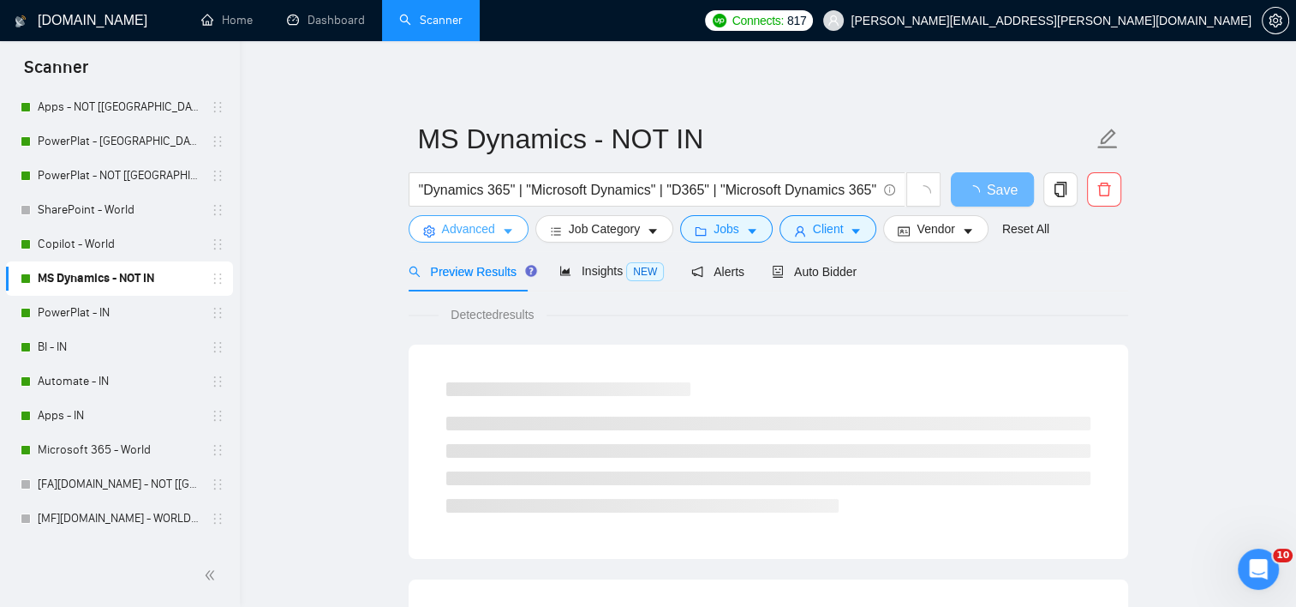
click at [439, 233] on button "Advanced" at bounding box center [469, 228] width 120 height 27
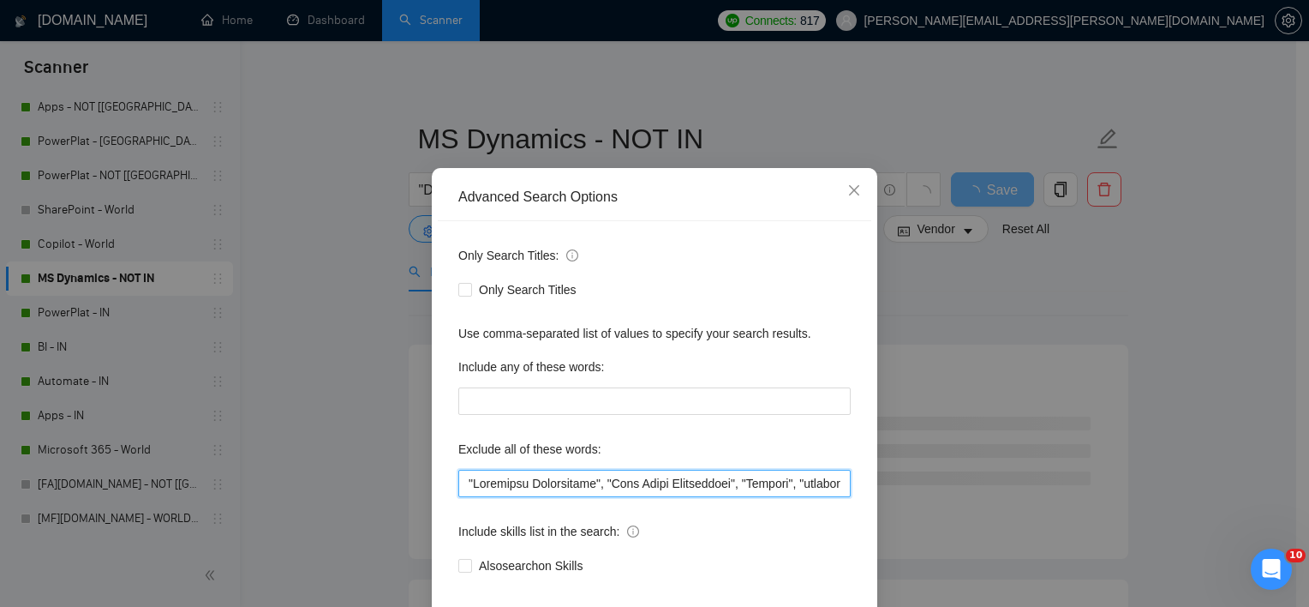
click at [462, 497] on input "text" at bounding box center [654, 482] width 392 height 27
paste input ""Live Support","
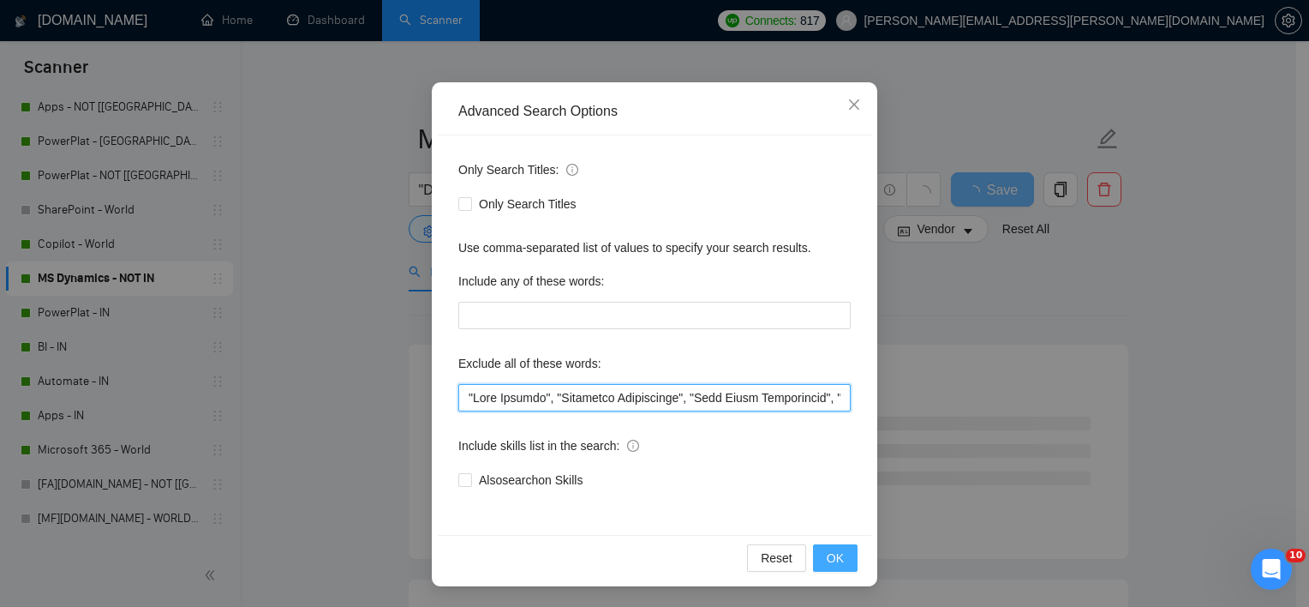
type input ""Live Support", "Portfolio Development", "Case Study Development", "Student", "…"
click at [841, 559] on button "OK" at bounding box center [835, 557] width 45 height 27
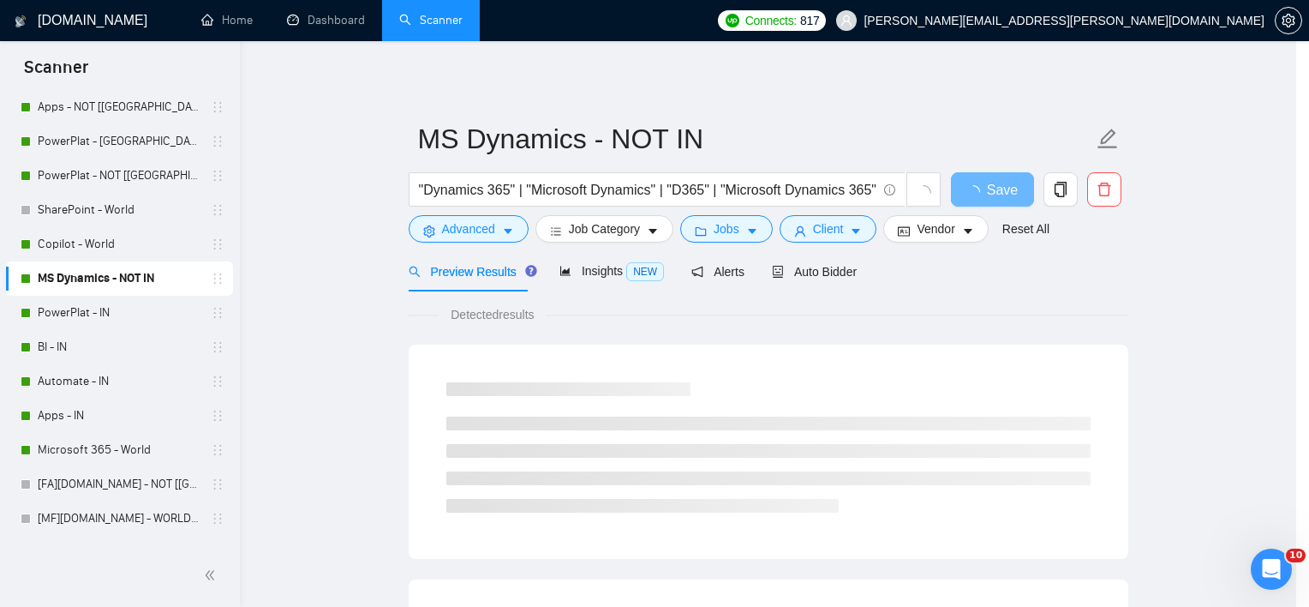
scroll to position [21, 0]
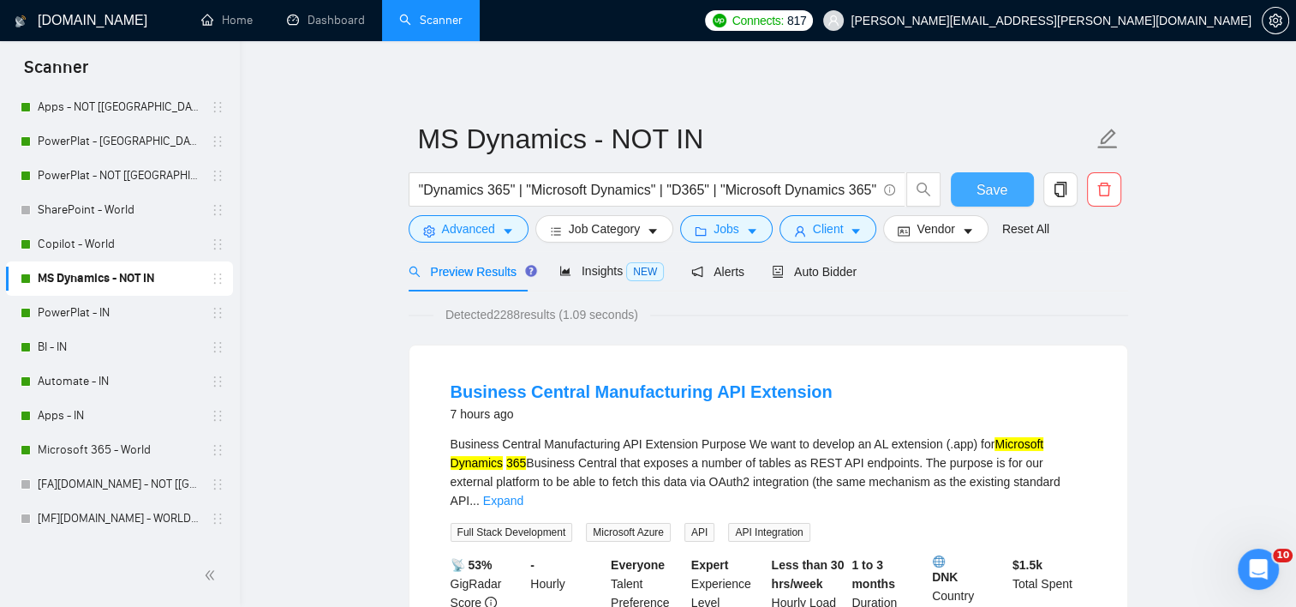
click at [995, 192] on span "Save" at bounding box center [992, 189] width 31 height 21
click at [108, 307] on link "PowerPlat - IN" at bounding box center [119, 313] width 163 height 34
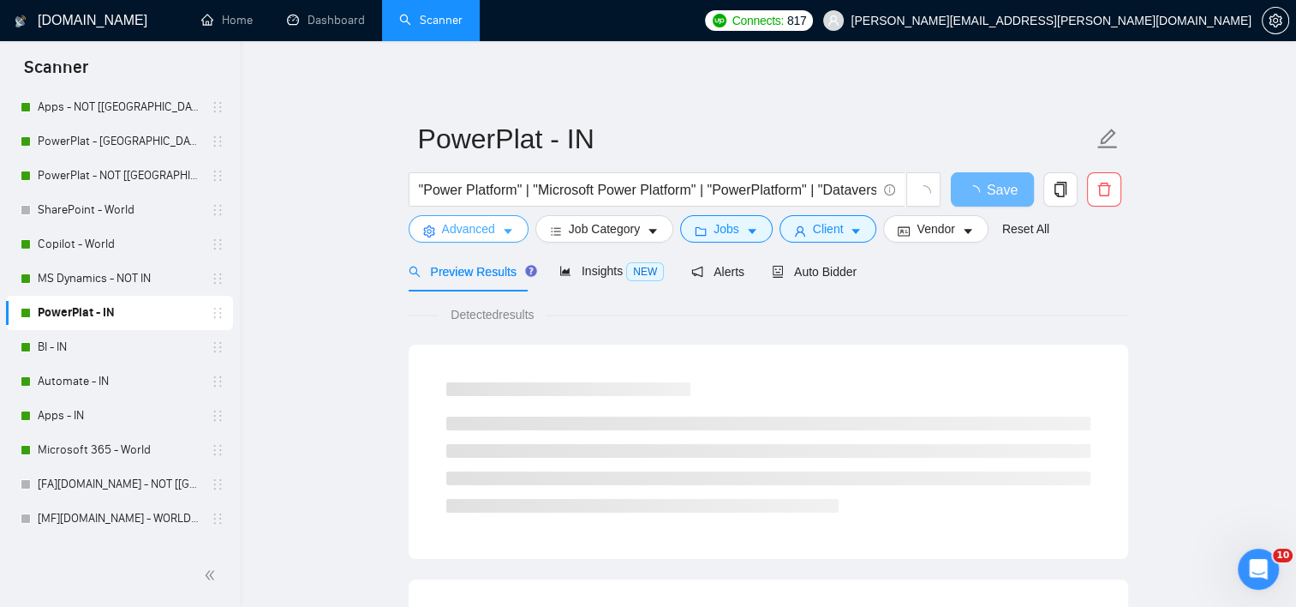
click at [438, 242] on button "Advanced" at bounding box center [469, 228] width 120 height 27
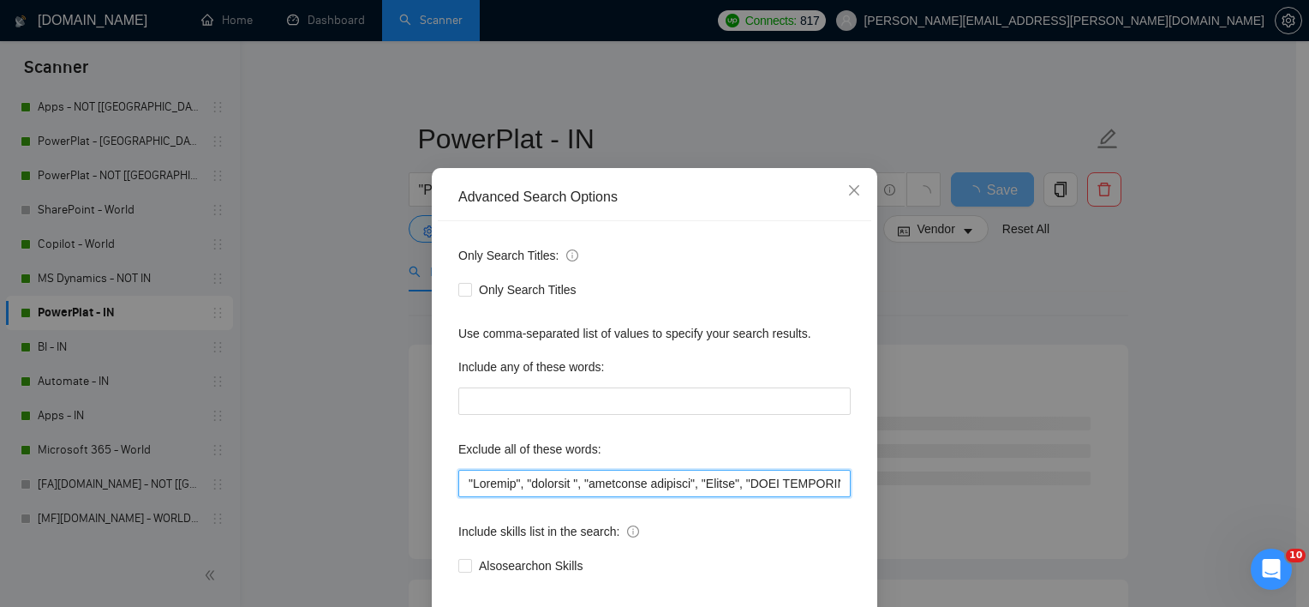
click at [463, 497] on input "text" at bounding box center [654, 482] width 392 height 27
paste input ""Live Support","
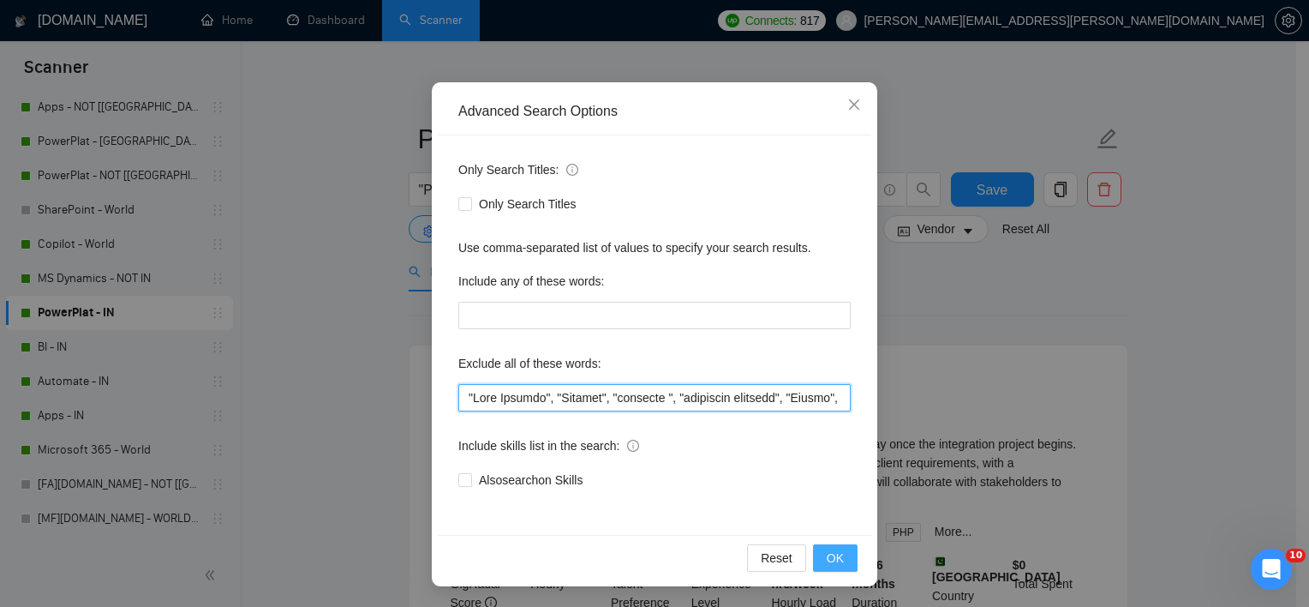
type input ""Live Support", "Student", "urgently ", "residency required", "Crypto", "ONLY I…"
click at [827, 558] on span "OK" at bounding box center [835, 557] width 17 height 19
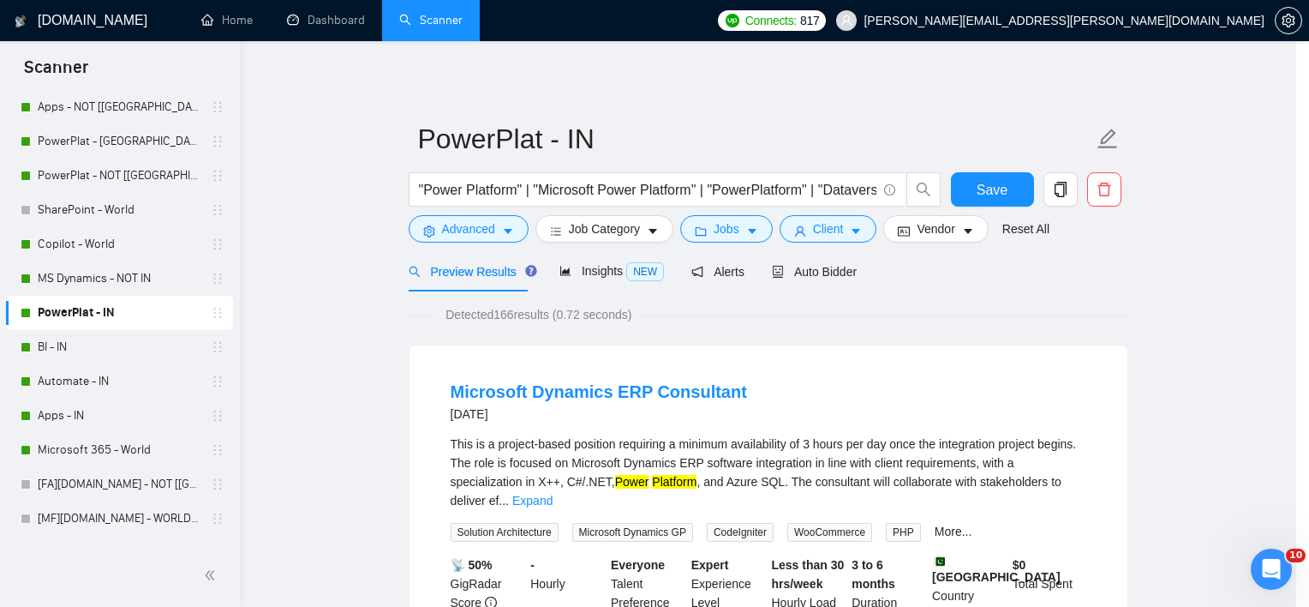
scroll to position [21, 0]
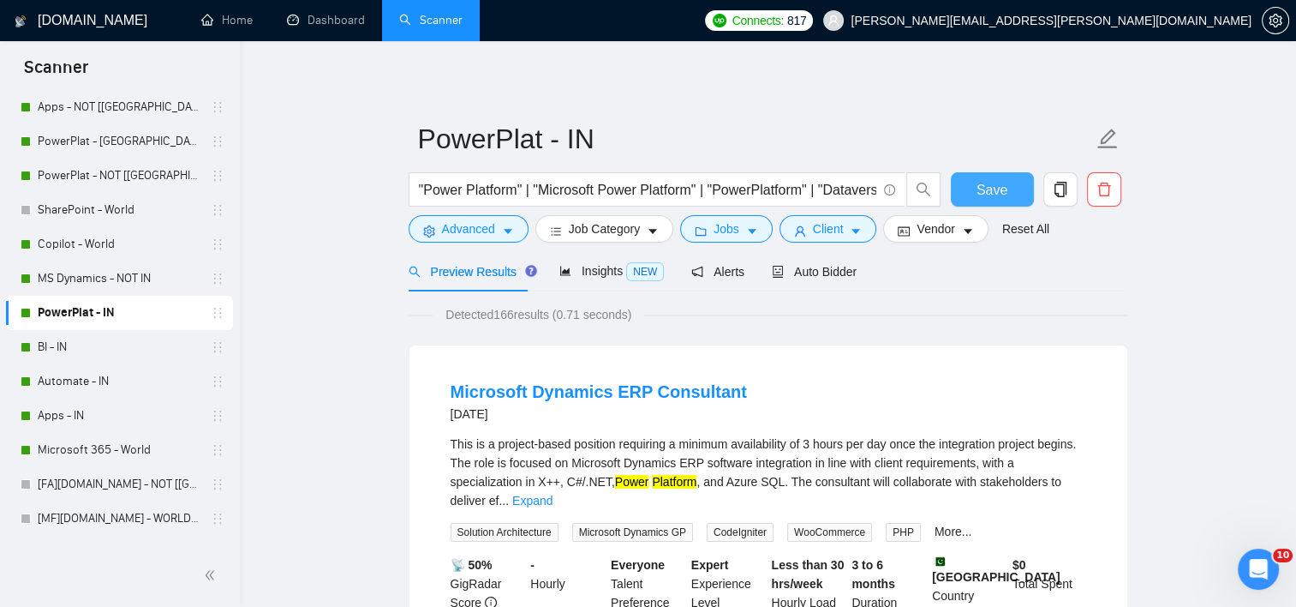
click at [1016, 196] on button "Save" at bounding box center [992, 189] width 83 height 34
click at [102, 350] on link "BI - IN" at bounding box center [119, 347] width 163 height 34
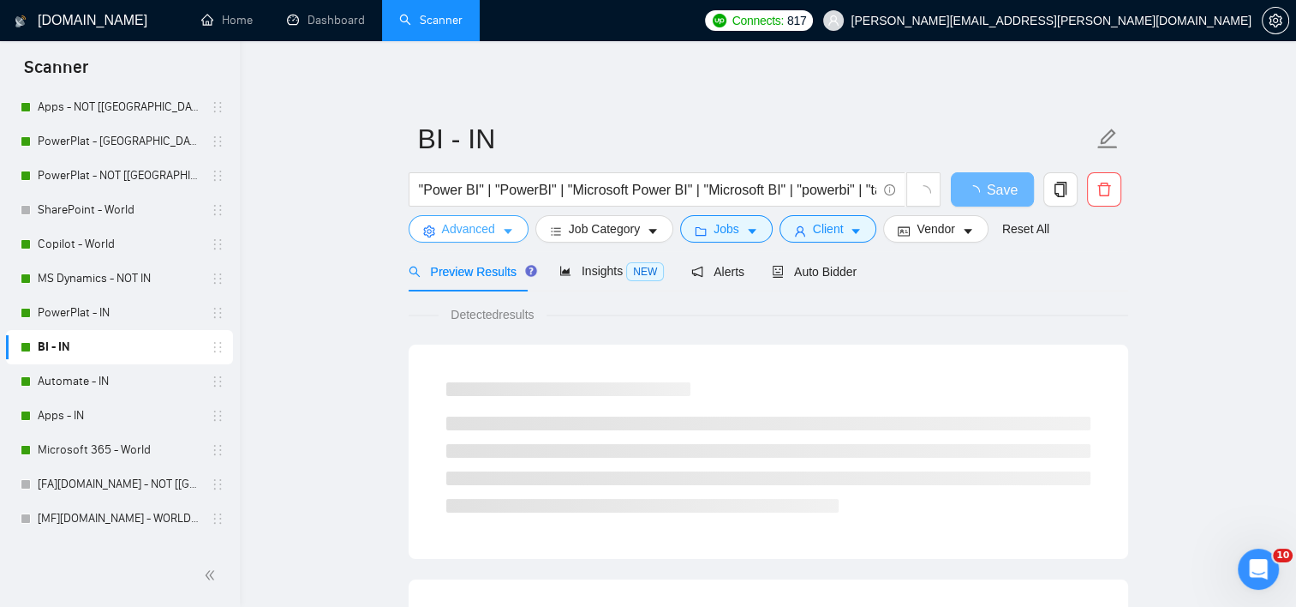
click at [507, 230] on icon "caret-down" at bounding box center [508, 232] width 9 height 5
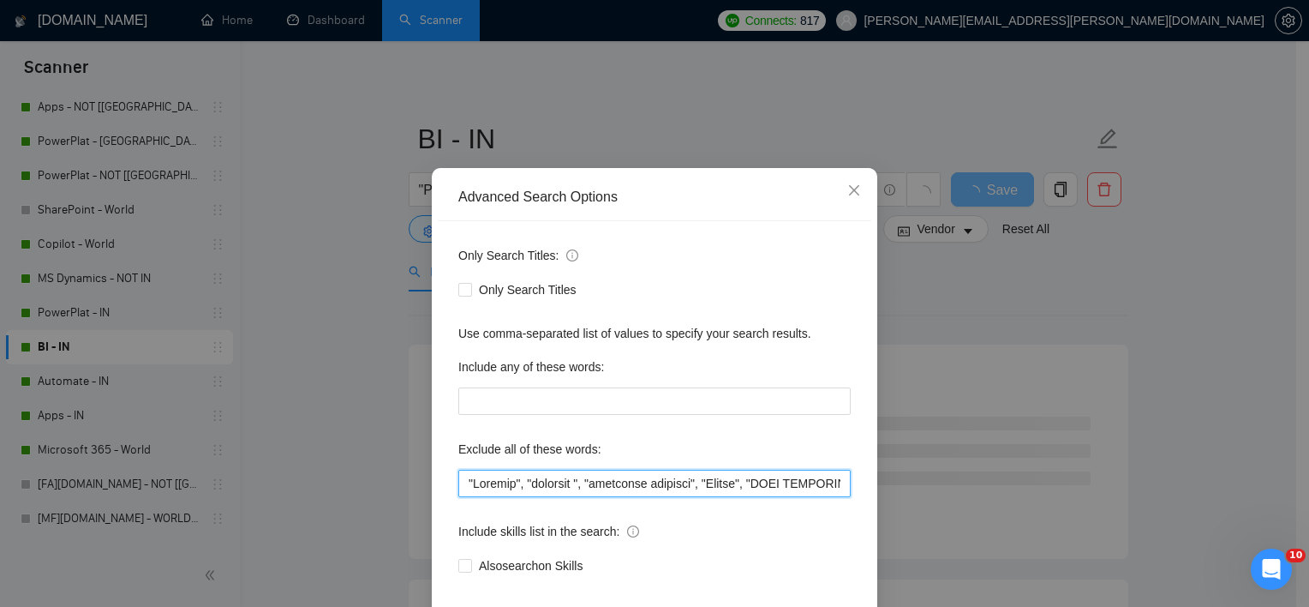
click at [463, 497] on input "text" at bounding box center [654, 482] width 392 height 27
paste input ""Live Support","
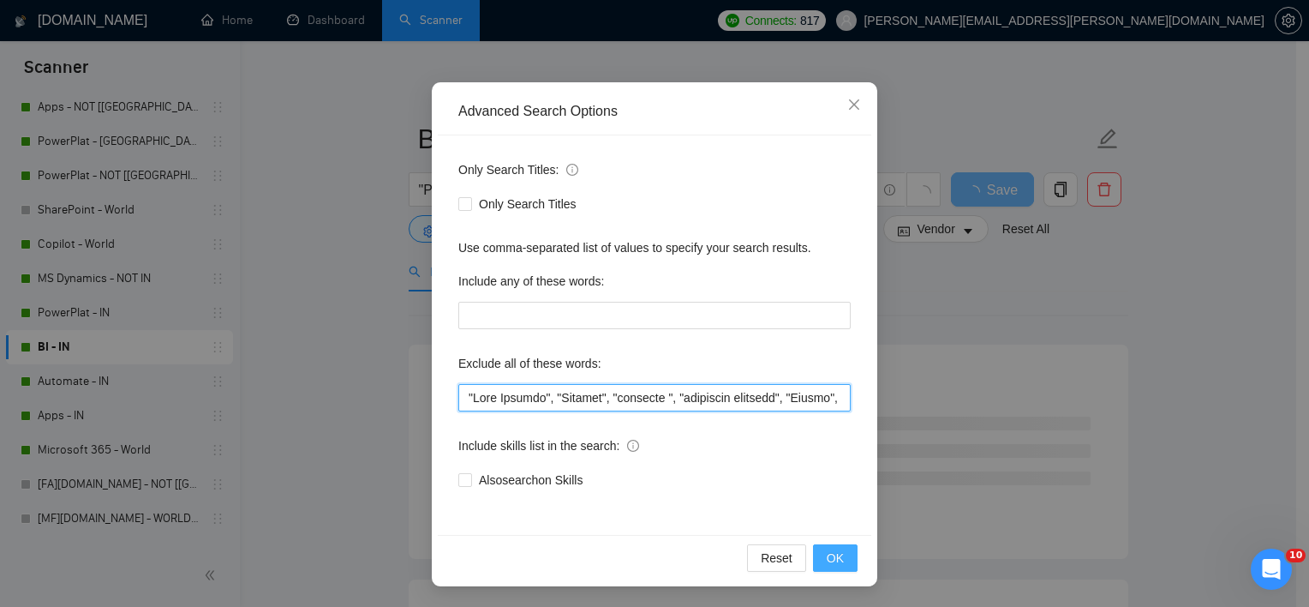
type input ""Live Support", "Student", "urgently ", "residency required", "Crypto", "ONLY I…"
click at [827, 560] on span "OK" at bounding box center [835, 557] width 17 height 19
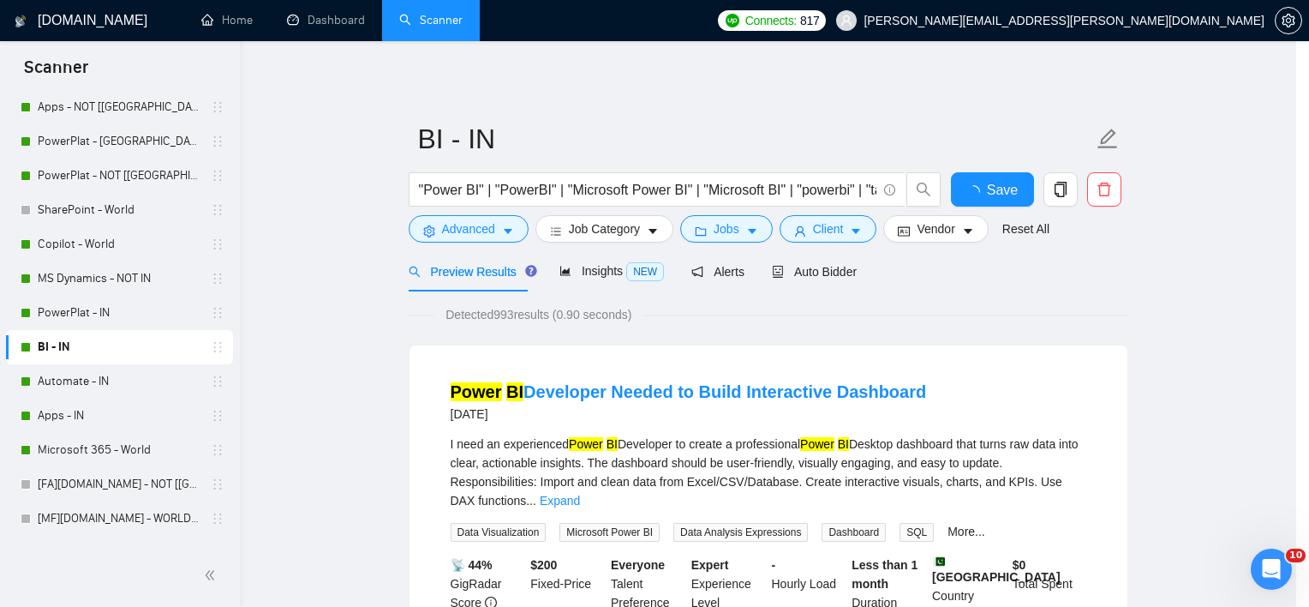
scroll to position [21, 0]
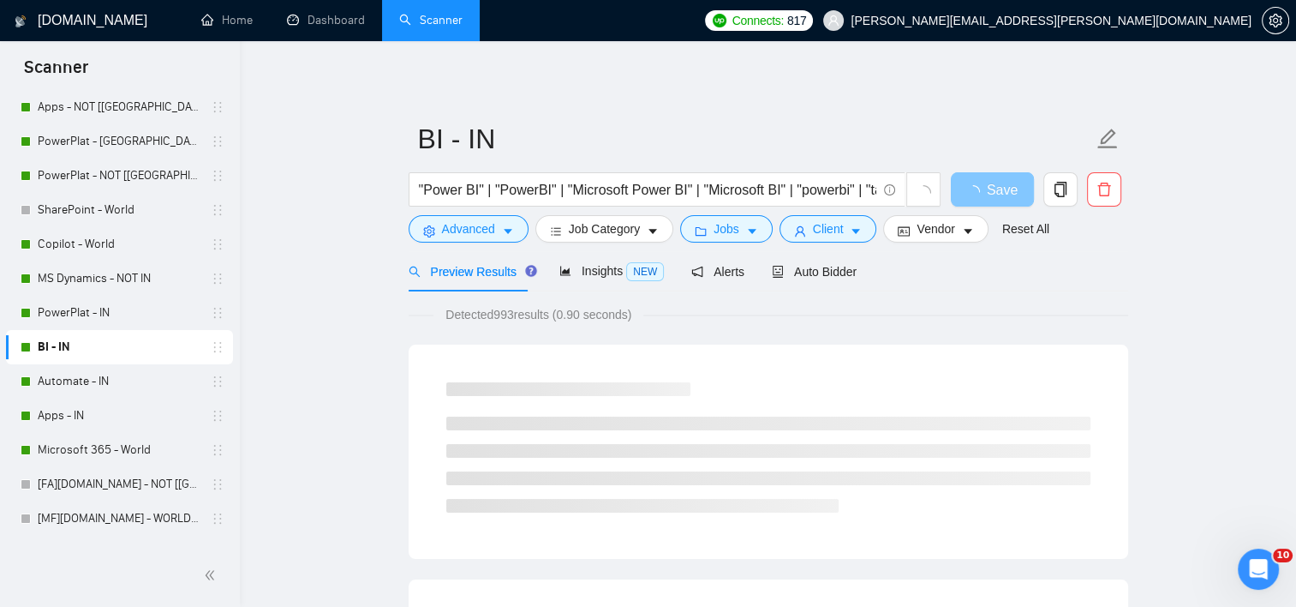
click at [1009, 185] on button "Save" at bounding box center [992, 189] width 83 height 34
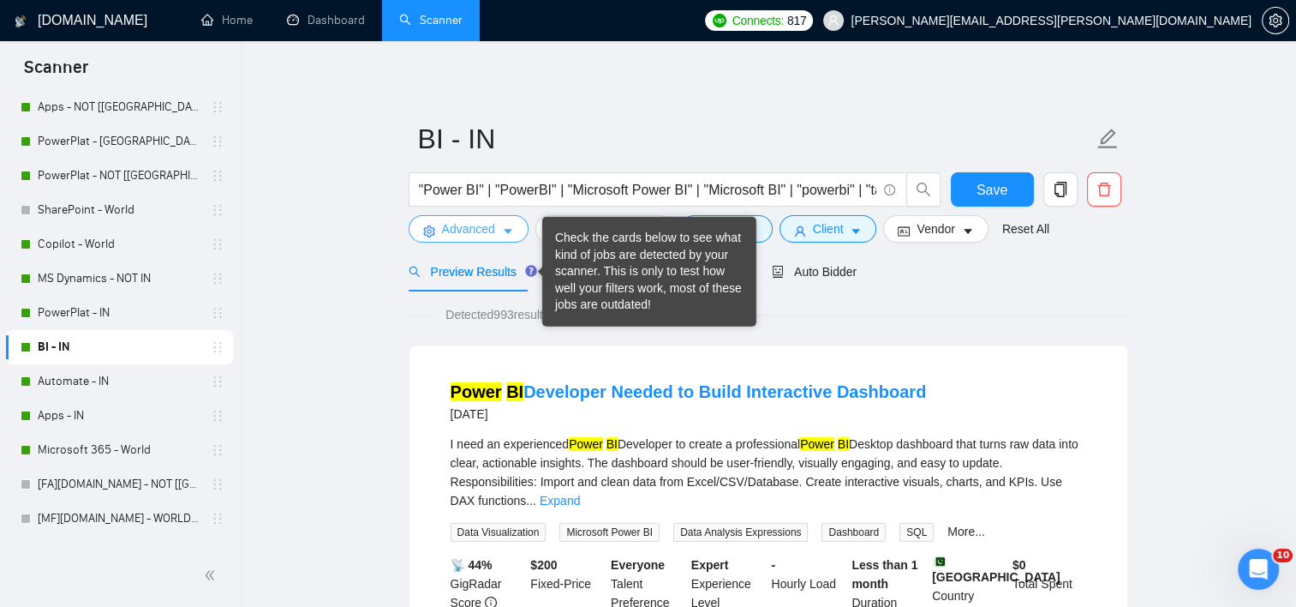
click at [514, 216] on button "Advanced" at bounding box center [469, 228] width 120 height 27
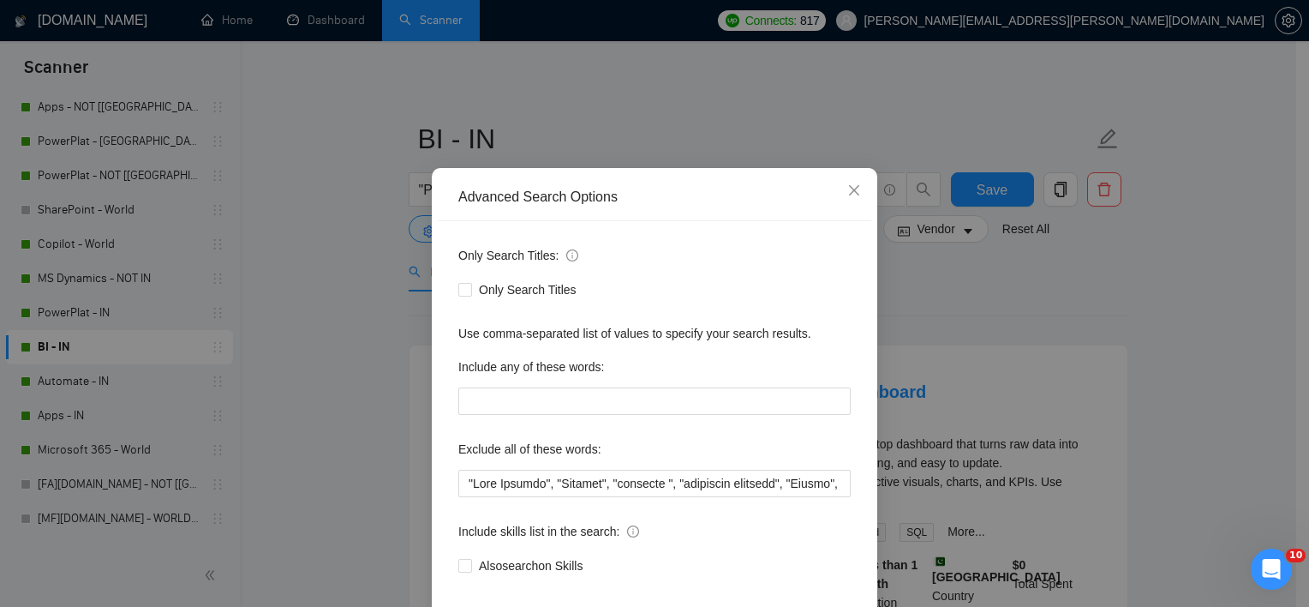
click at [329, 312] on div "Advanced Search Options Only Search Titles: Only Search Titles Use comma-separa…" at bounding box center [654, 303] width 1309 height 607
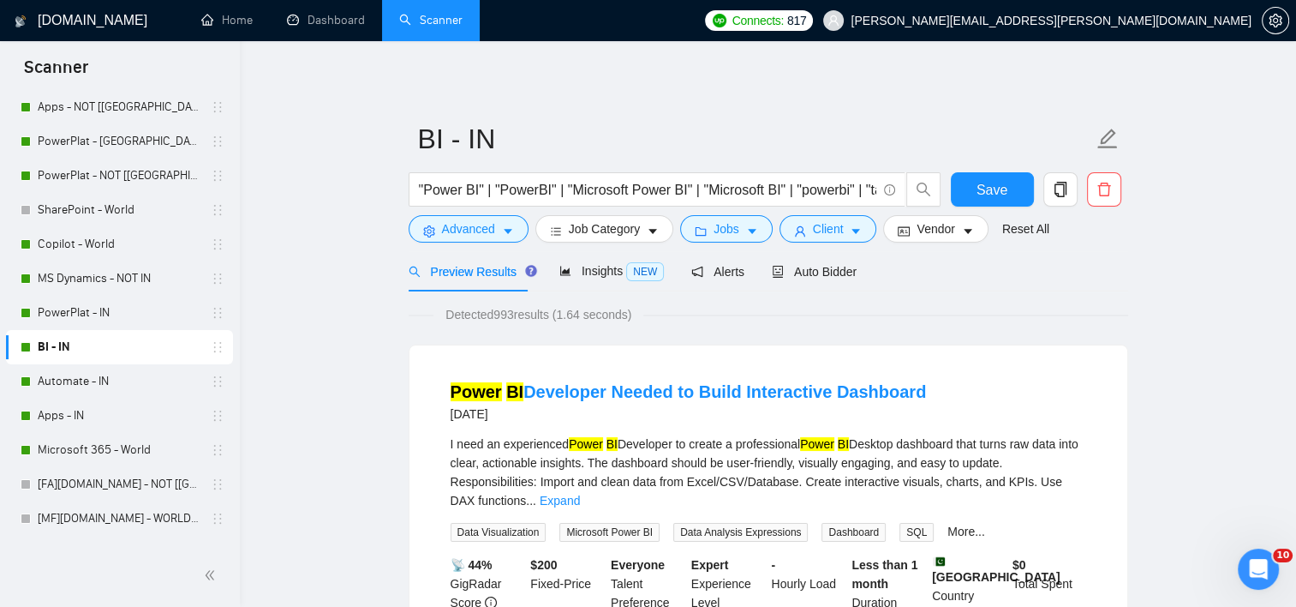
drag, startPoint x: 63, startPoint y: 371, endPoint x: 792, endPoint y: 65, distance: 790.6
click at [63, 371] on link "Automate - IN" at bounding box center [119, 381] width 163 height 34
click at [980, 174] on button "Save" at bounding box center [992, 189] width 83 height 34
click at [125, 382] on link "Automate - IN" at bounding box center [119, 381] width 163 height 34
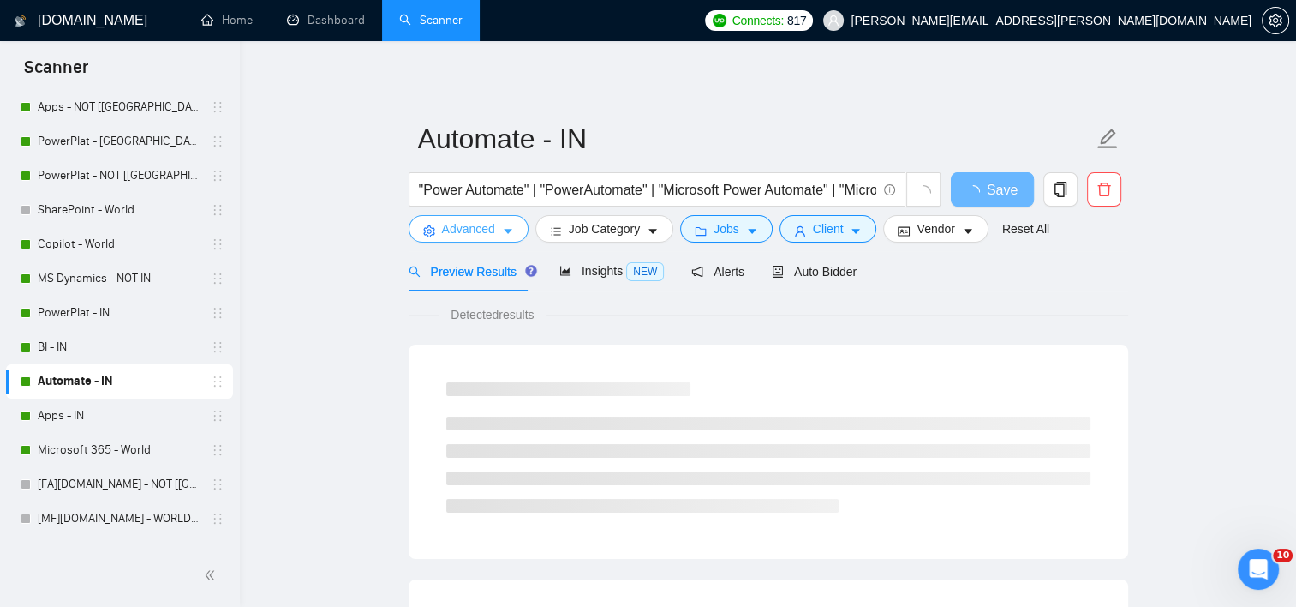
click at [487, 240] on button "Advanced" at bounding box center [469, 228] width 120 height 27
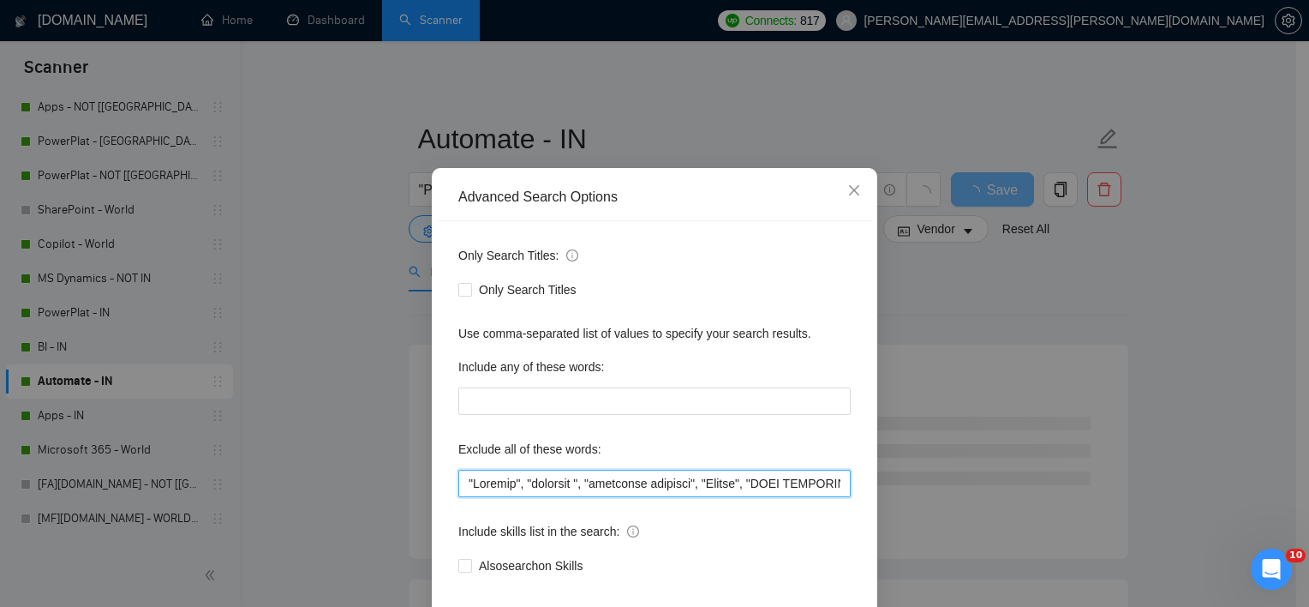
click at [459, 497] on input "text" at bounding box center [654, 482] width 392 height 27
paste input ""Live Support","
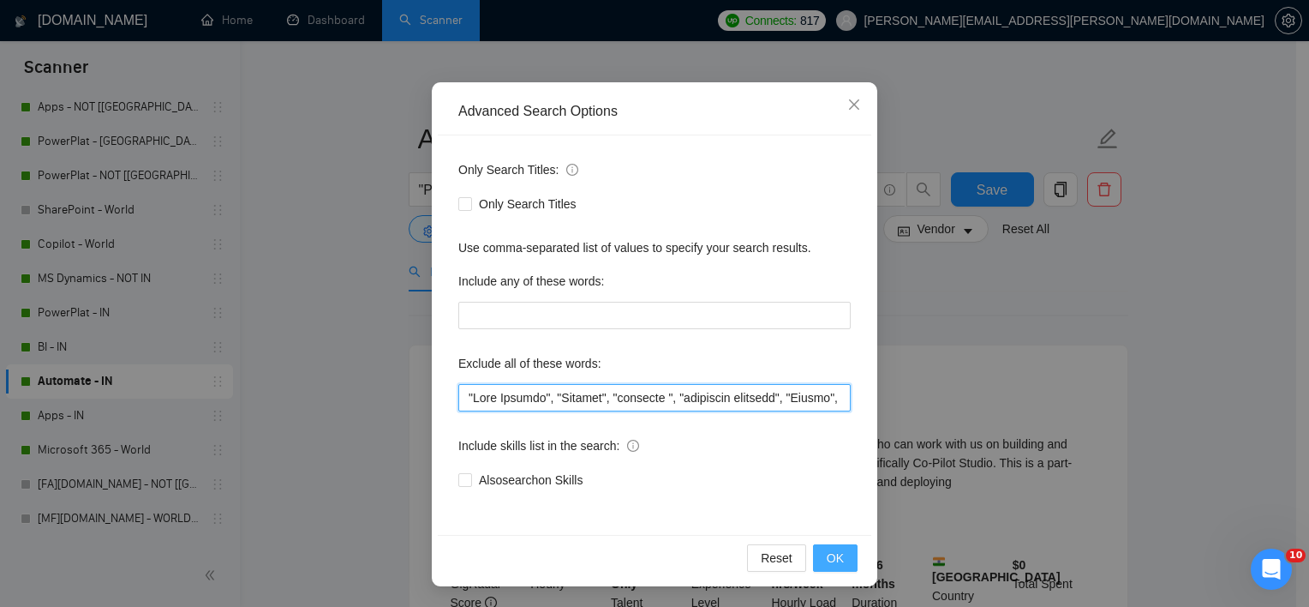
type input ""Live Support", "Student", "urgently ", "residency required", "Crypto", "ONLY I…"
click at [821, 557] on button "OK" at bounding box center [835, 557] width 45 height 27
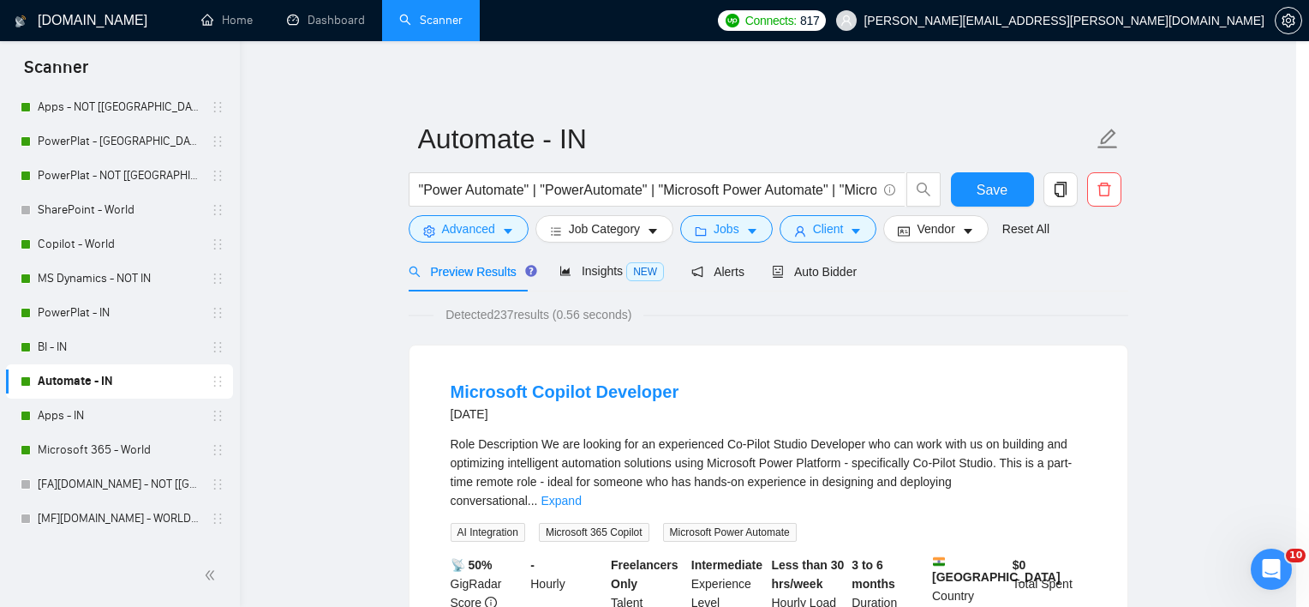
scroll to position [21, 0]
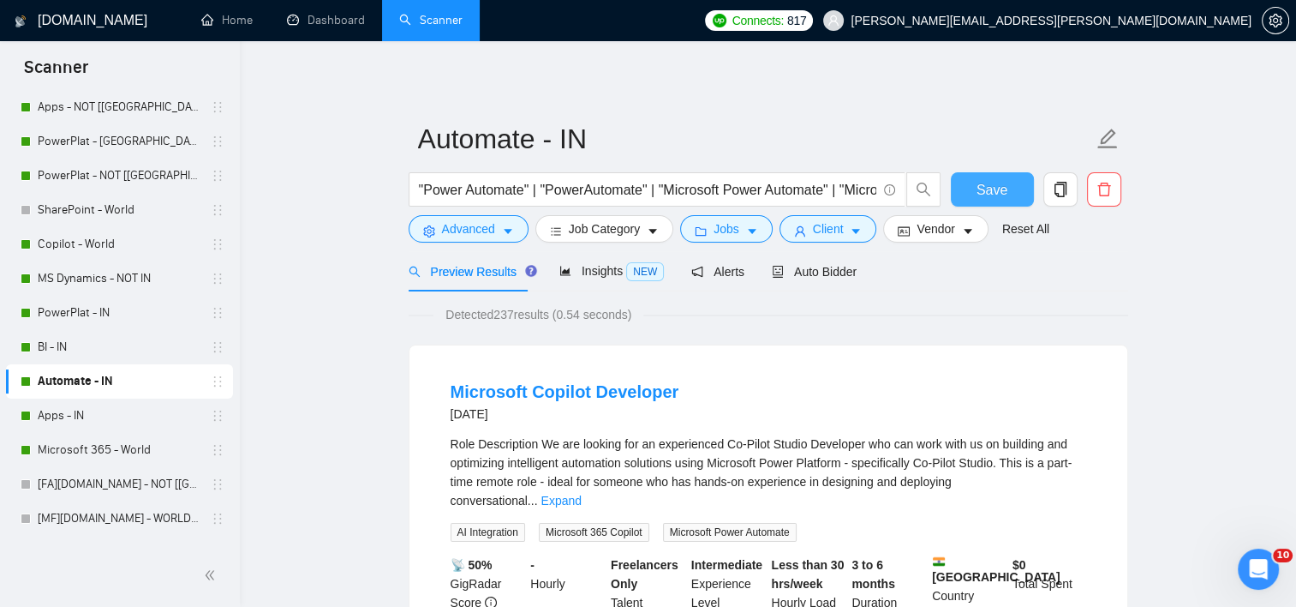
click at [983, 190] on span "Save" at bounding box center [992, 189] width 31 height 21
click at [72, 416] on link "Apps - IN" at bounding box center [119, 415] width 163 height 34
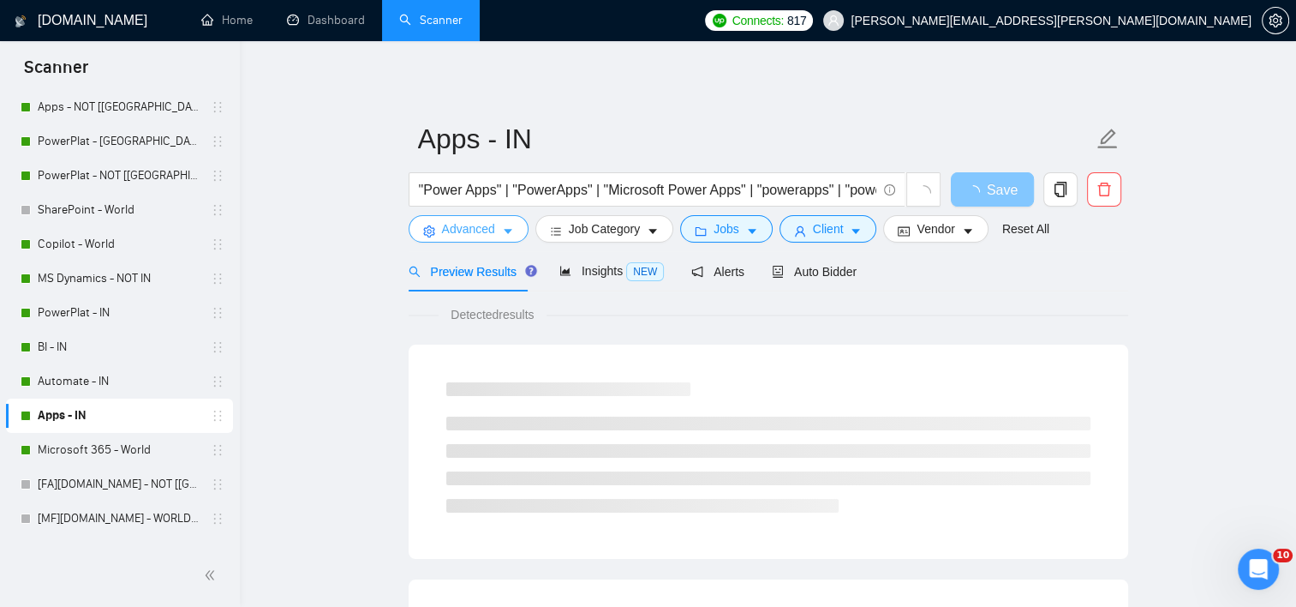
click at [479, 234] on span "Advanced" at bounding box center [468, 228] width 53 height 19
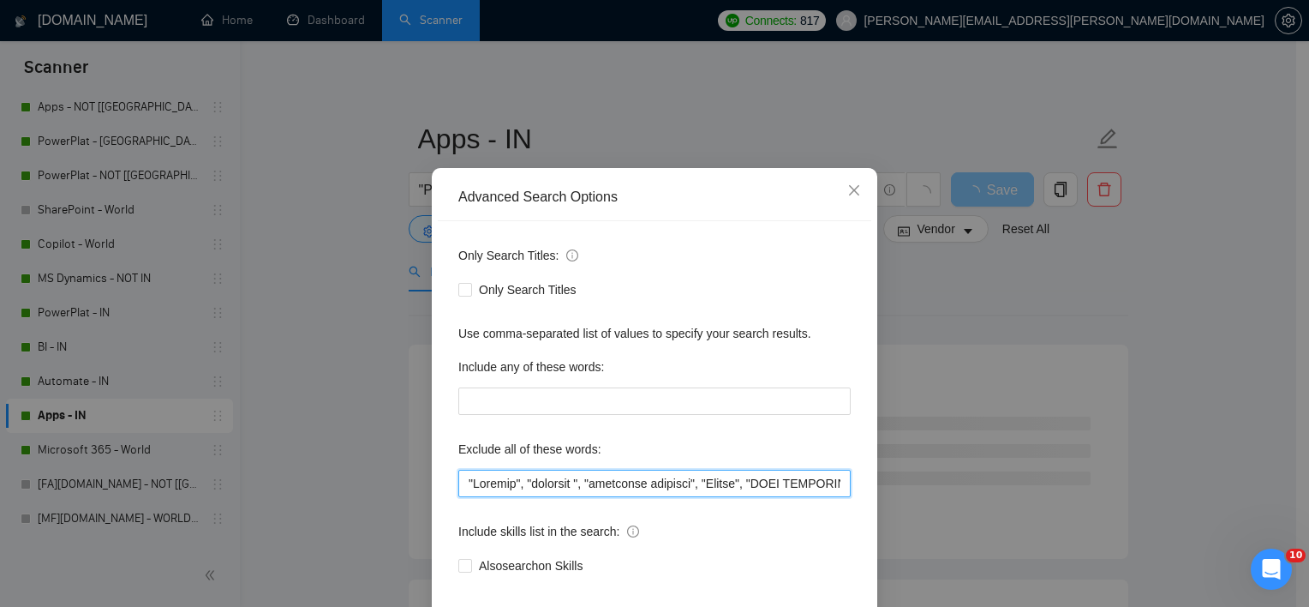
click at [464, 497] on input "text" at bounding box center [654, 482] width 392 height 27
paste input ""Live Support","
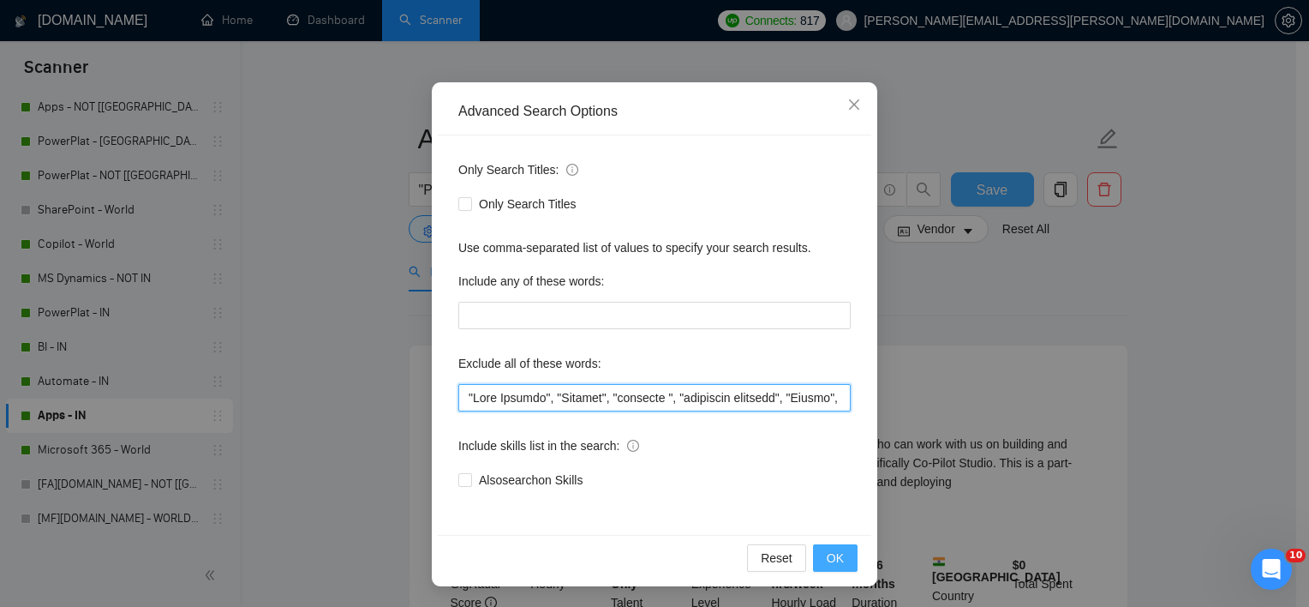
type input ""Live Support", "Student", "urgently ", "residency required", "Crypto", "ONLY I…"
click at [834, 552] on span "OK" at bounding box center [835, 557] width 17 height 19
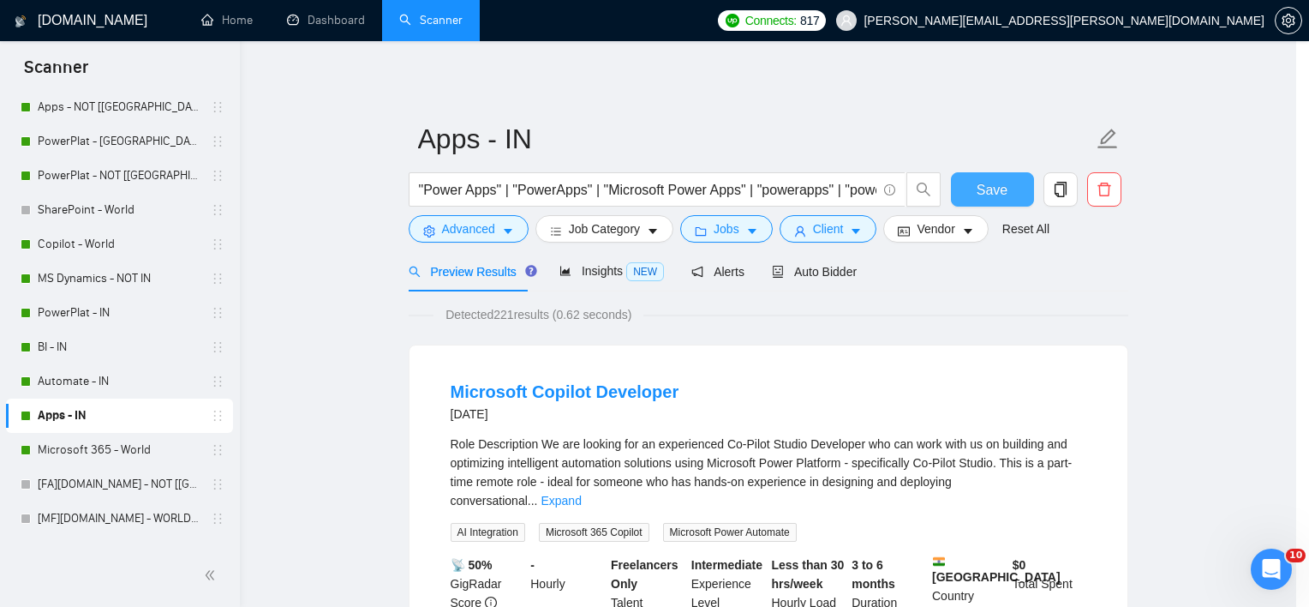
scroll to position [21, 0]
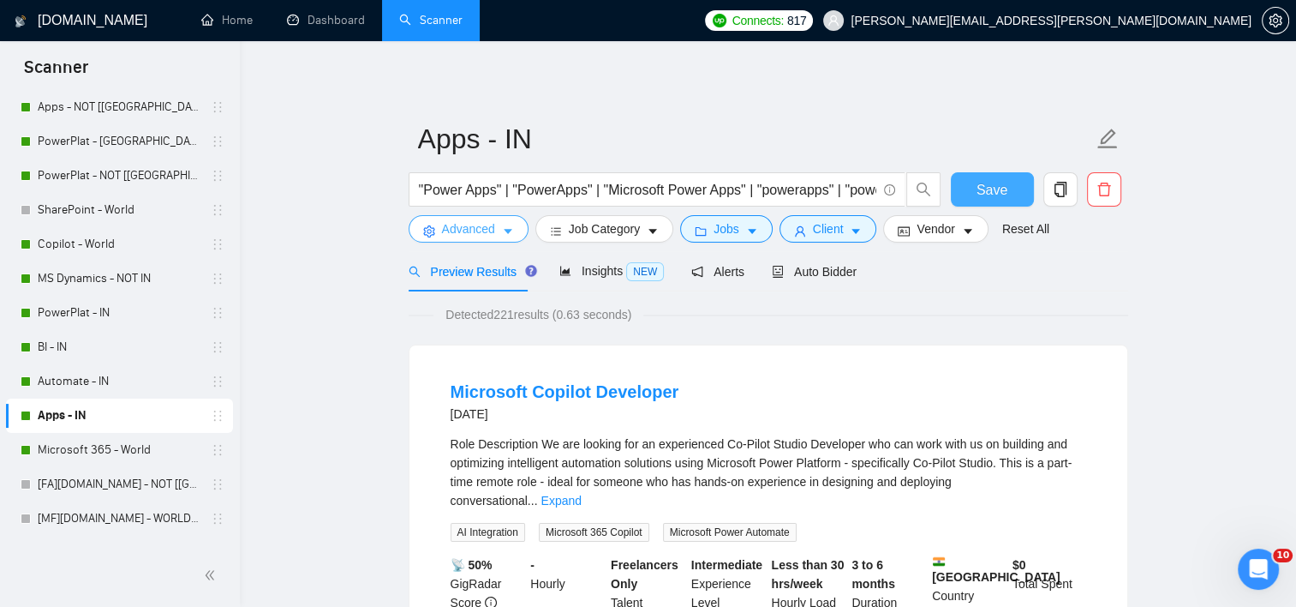
click at [501, 219] on button "Advanced" at bounding box center [469, 228] width 120 height 27
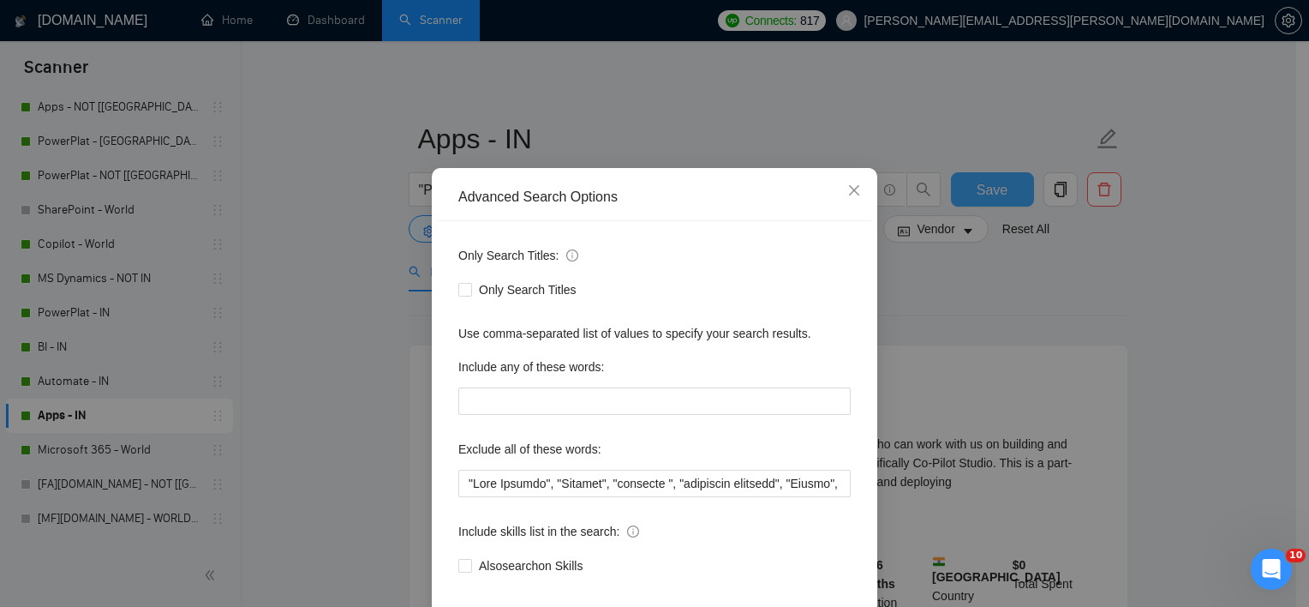
click at [375, 247] on div "Advanced Search Options Only Search Titles: Only Search Titles Use comma-separa…" at bounding box center [654, 303] width 1309 height 607
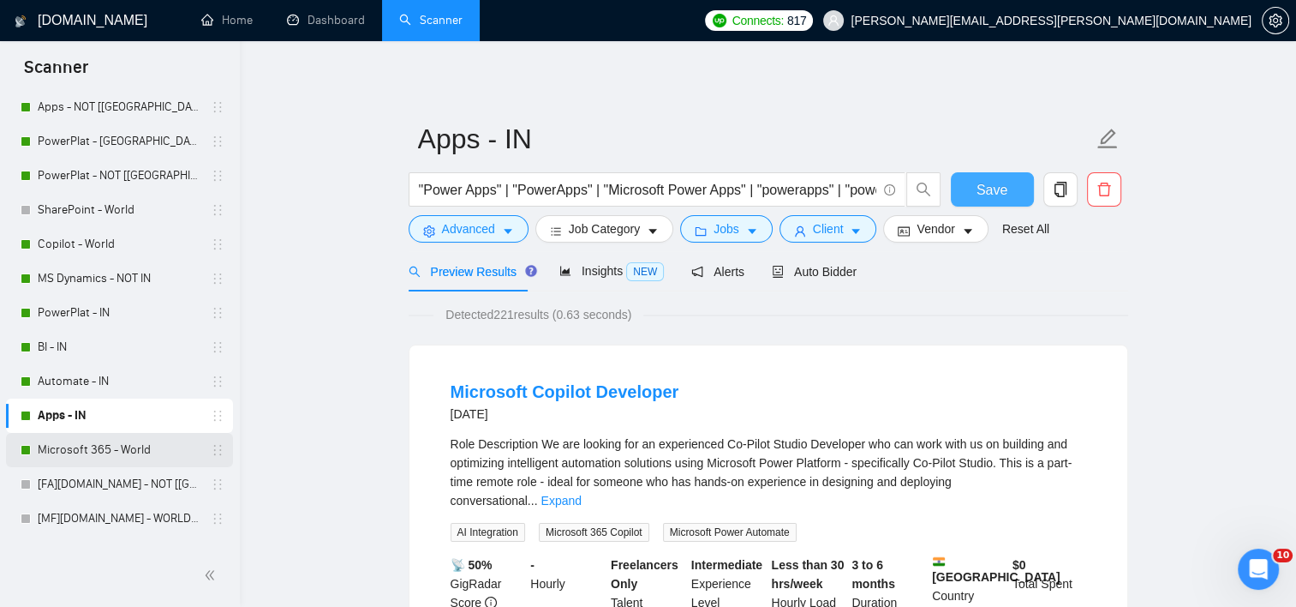
click at [102, 445] on link "Microsoft 365 - World" at bounding box center [119, 450] width 163 height 34
click at [993, 188] on span "Save" at bounding box center [992, 189] width 31 height 21
click at [168, 440] on link "Microsoft 365 - World" at bounding box center [119, 450] width 163 height 34
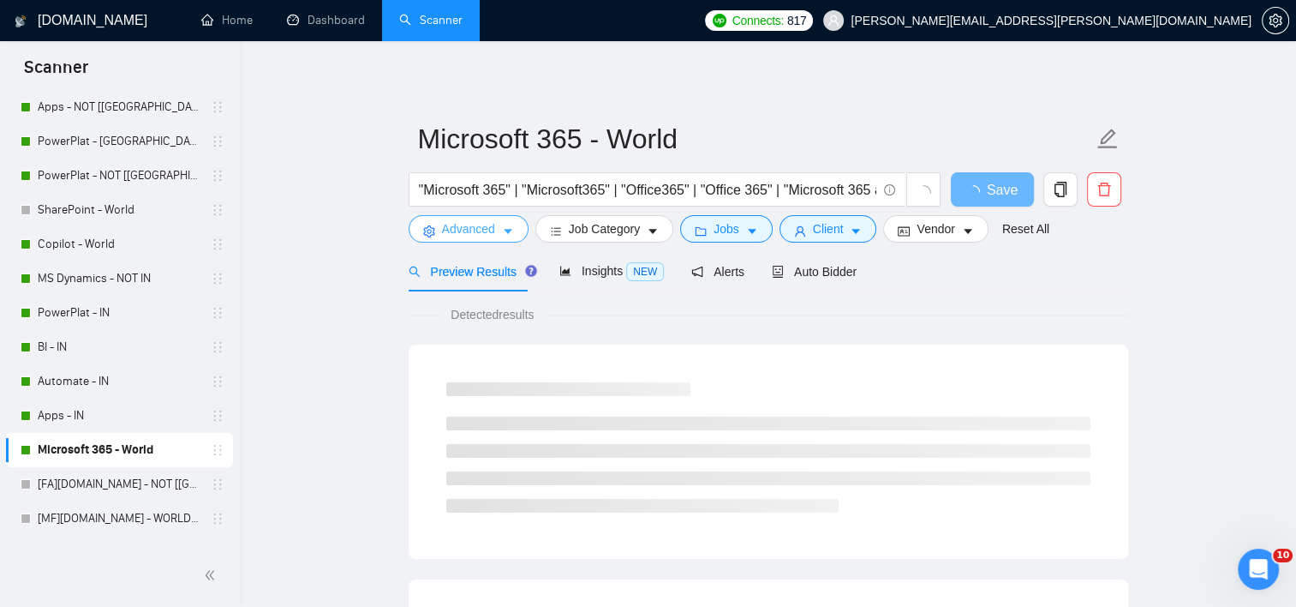
click at [474, 242] on button "Advanced" at bounding box center [469, 228] width 120 height 27
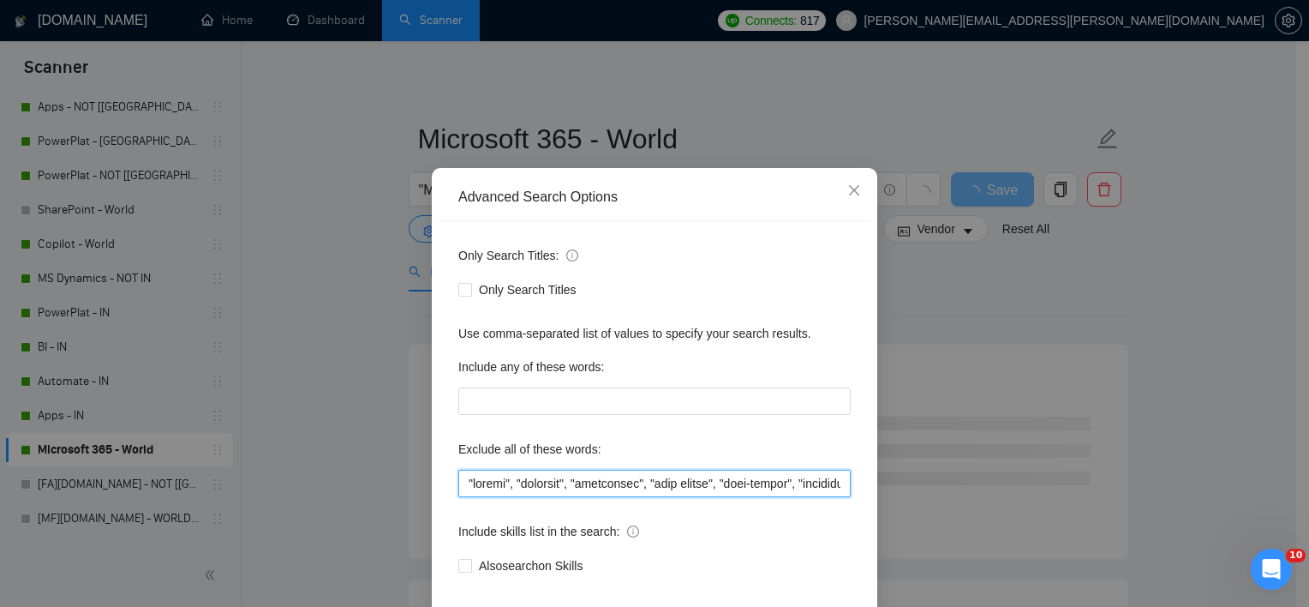
click at [460, 497] on input "text" at bounding box center [654, 482] width 392 height 27
paste input ""Live Support","
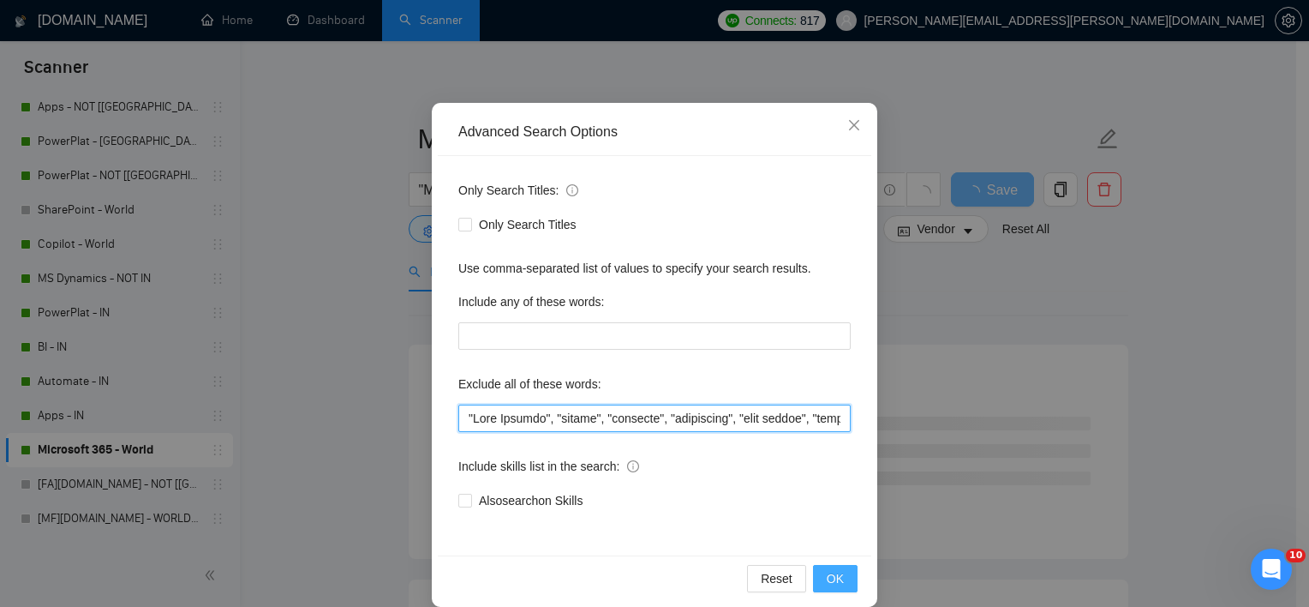
type input ""Live Support", "design", "designer", "backoffice", "back office", "back-office…"
click at [819, 578] on button "OK" at bounding box center [835, 578] width 45 height 27
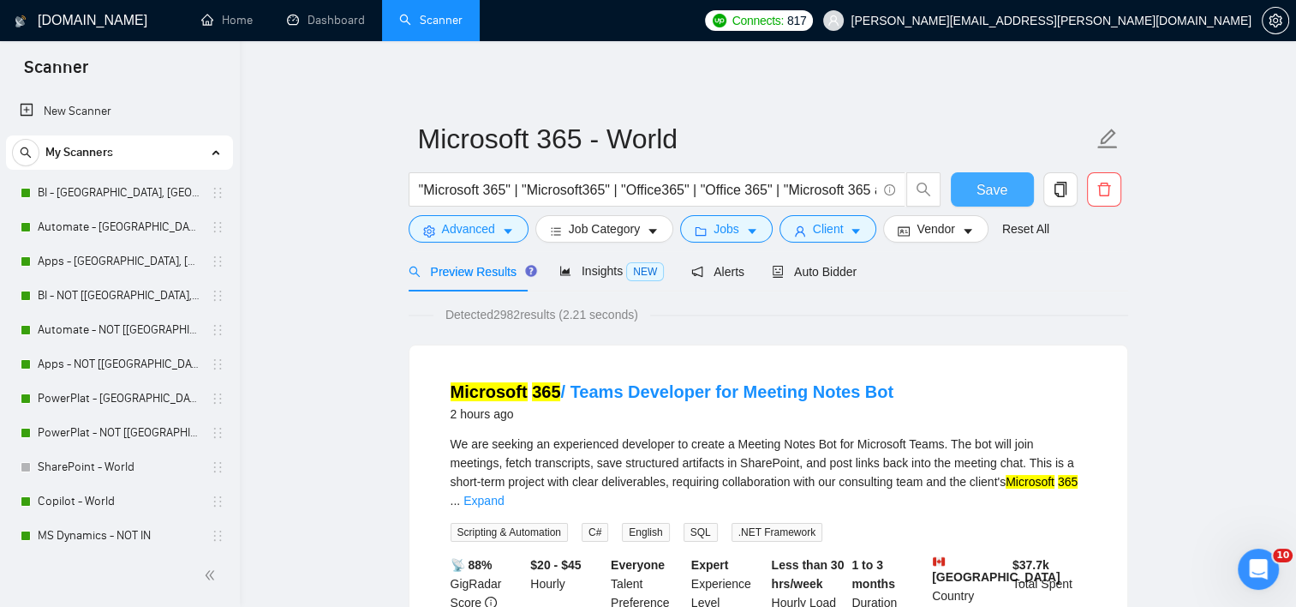
click at [996, 196] on span "Save" at bounding box center [992, 189] width 31 height 21
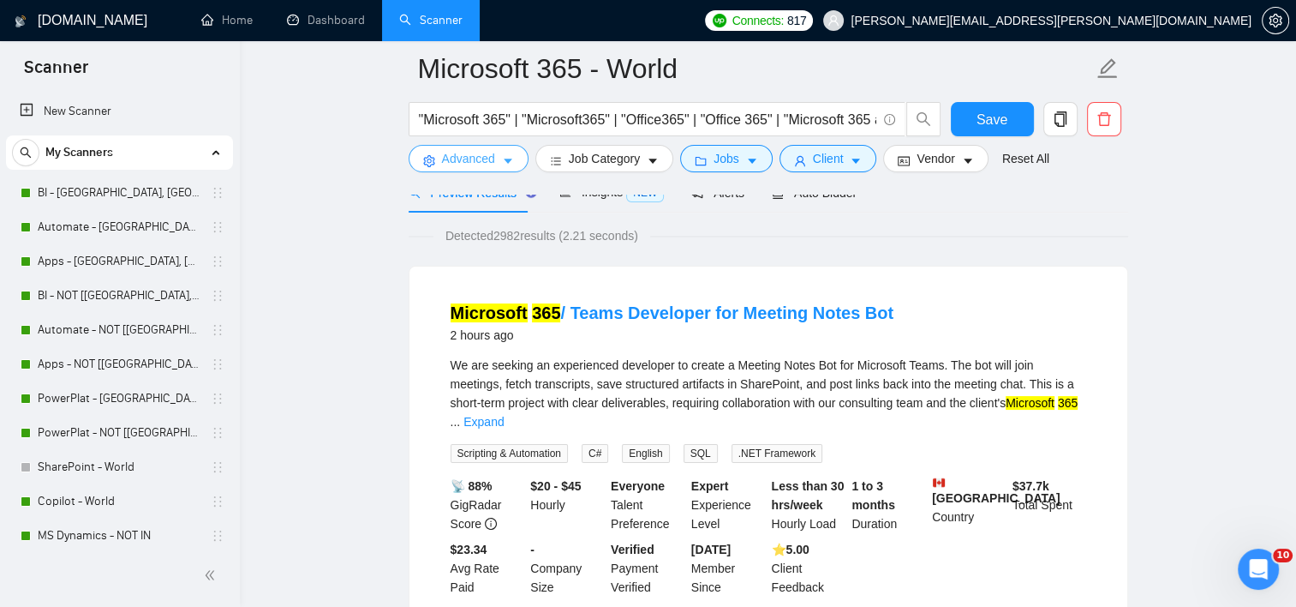
scroll to position [171, 0]
